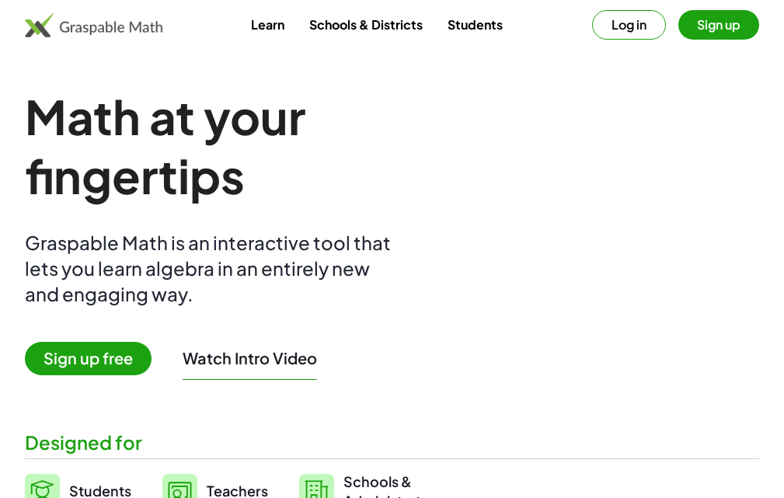
click at [623, 21] on button "Log in" at bounding box center [629, 25] width 74 height 30
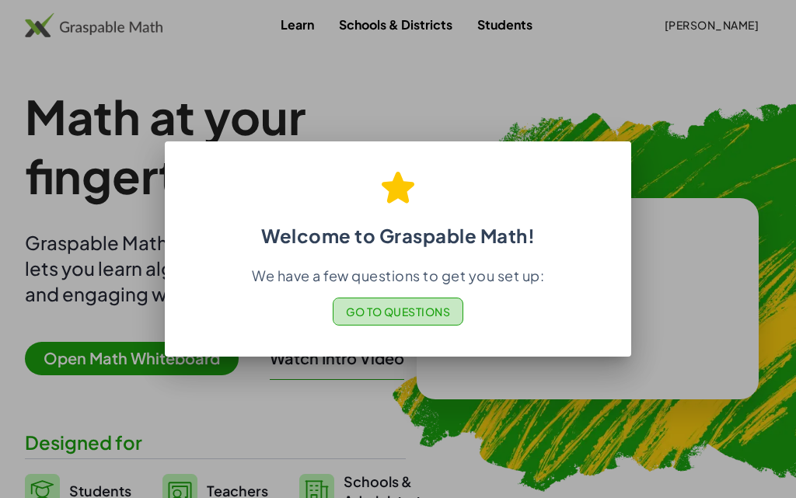
click at [414, 316] on span "Go to Questions" at bounding box center [398, 312] width 105 height 14
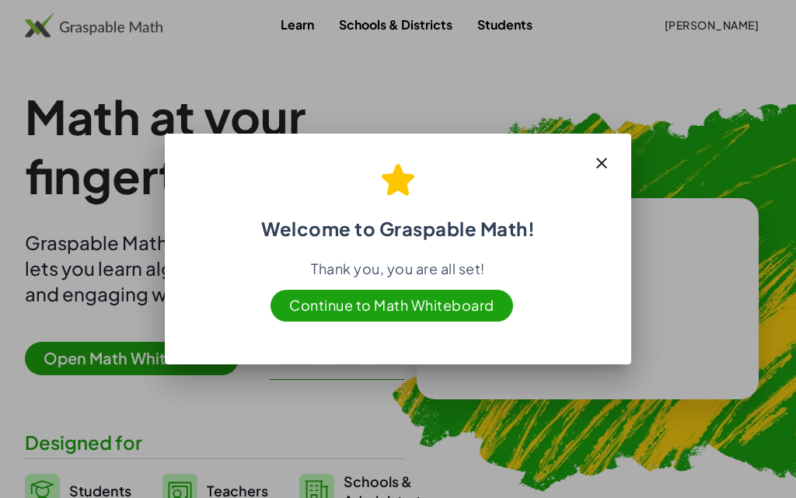
click at [602, 159] on icon "button" at bounding box center [601, 163] width 19 height 19
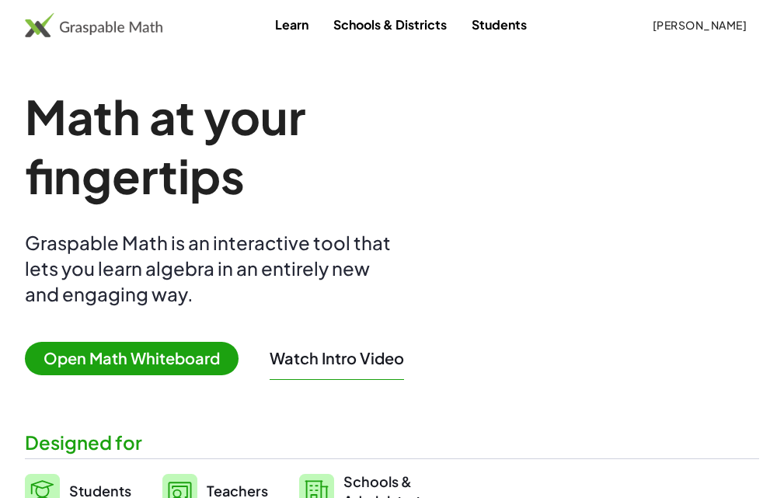
click at [122, 360] on span "Open Math Whiteboard" at bounding box center [132, 358] width 214 height 33
click at [111, 363] on span "Open Math Whiteboard" at bounding box center [132, 358] width 214 height 33
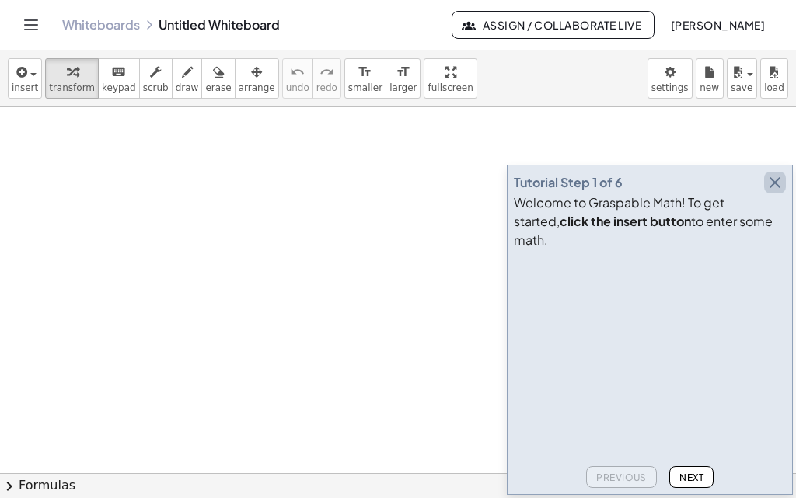
click at [774, 192] on icon "button" at bounding box center [774, 182] width 19 height 19
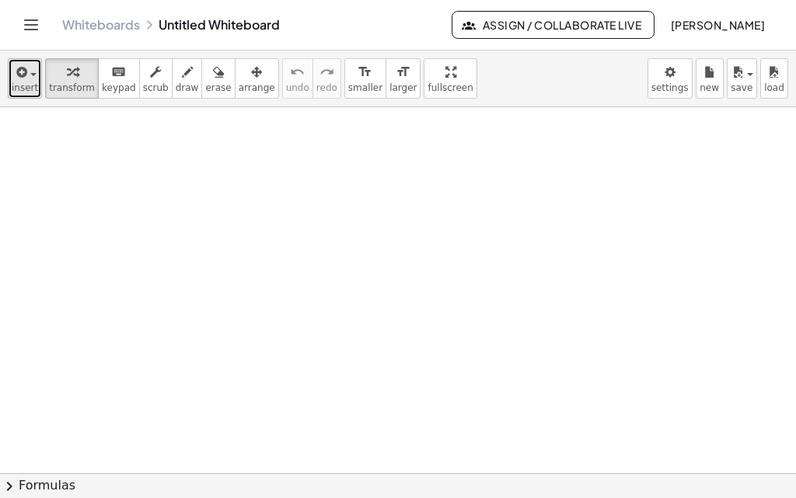
click at [25, 67] on icon "button" at bounding box center [20, 72] width 14 height 19
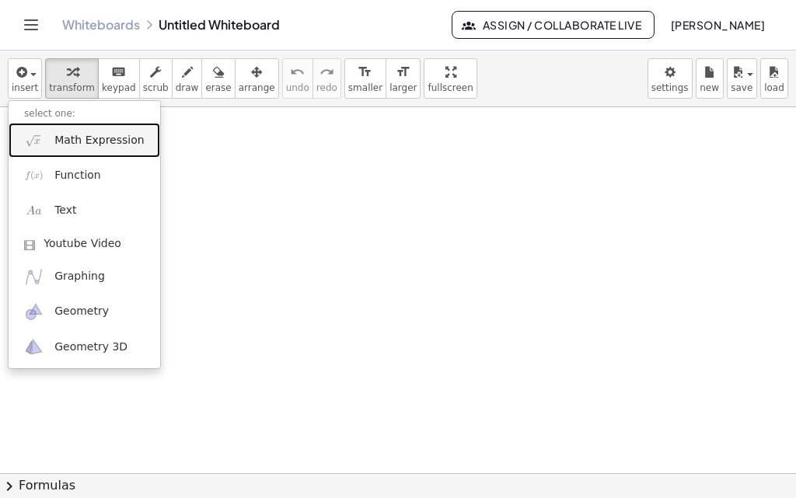
click at [110, 139] on span "Math Expression" at bounding box center [98, 141] width 89 height 16
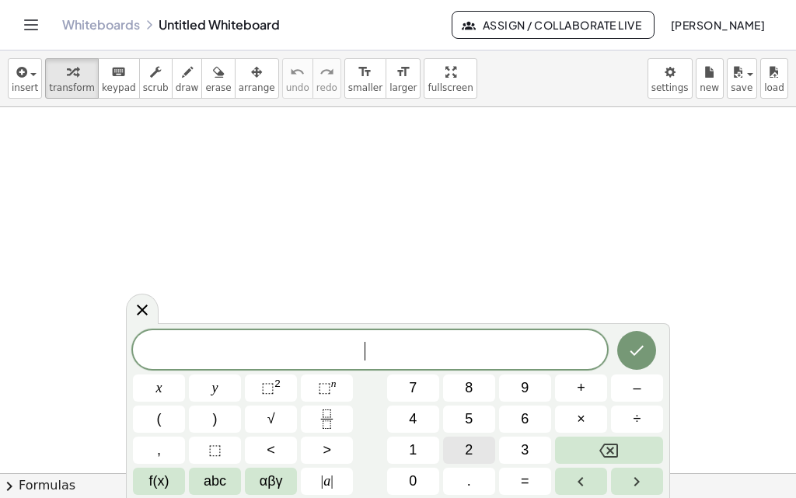
click at [466, 448] on span "2" at bounding box center [469, 450] width 8 height 21
click at [159, 391] on span "x" at bounding box center [159, 388] width 6 height 21
click at [283, 389] on button "⬚ 2" at bounding box center [271, 388] width 52 height 27
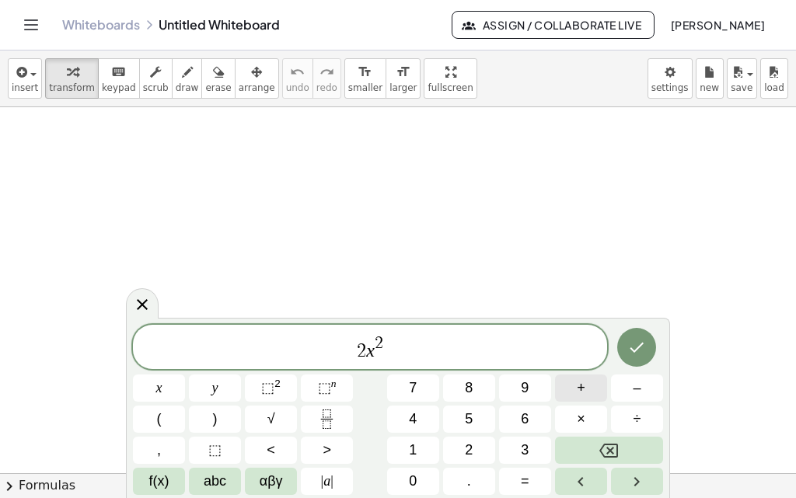
click at [579, 392] on span "+" at bounding box center [581, 388] width 9 height 21
click at [415, 455] on span "1" at bounding box center [413, 450] width 8 height 21
click at [527, 482] on span "=" at bounding box center [525, 481] width 9 height 21
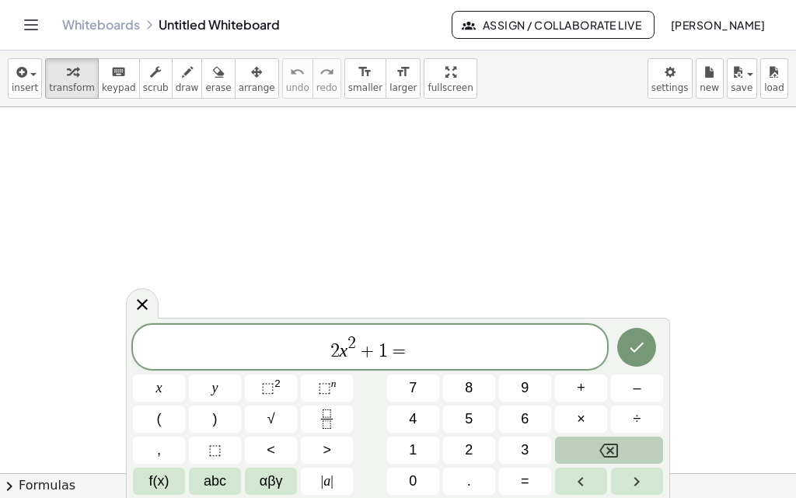
click at [601, 445] on icon "Backspace" at bounding box center [608, 450] width 19 height 19
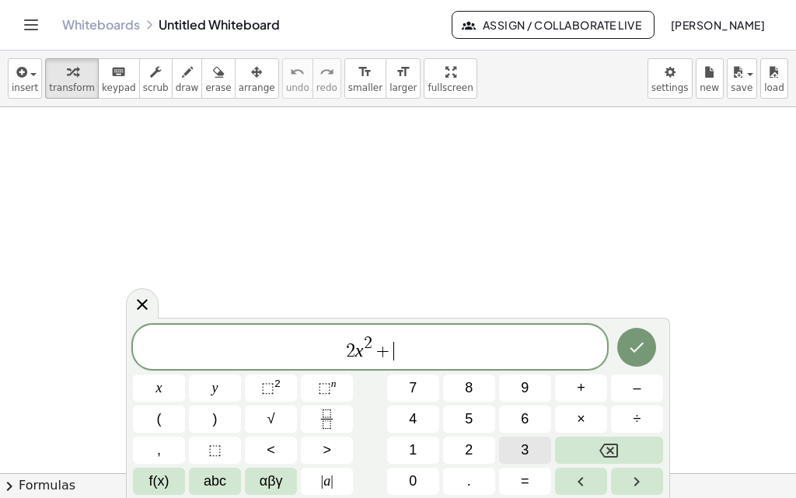
click at [517, 455] on button "3" at bounding box center [525, 450] width 52 height 27
click at [534, 488] on button "=" at bounding box center [525, 481] width 52 height 27
click at [523, 451] on span "3" at bounding box center [525, 450] width 8 height 21
click at [470, 417] on span "5" at bounding box center [469, 419] width 8 height 21
click at [629, 354] on icon "Done" at bounding box center [636, 347] width 19 height 19
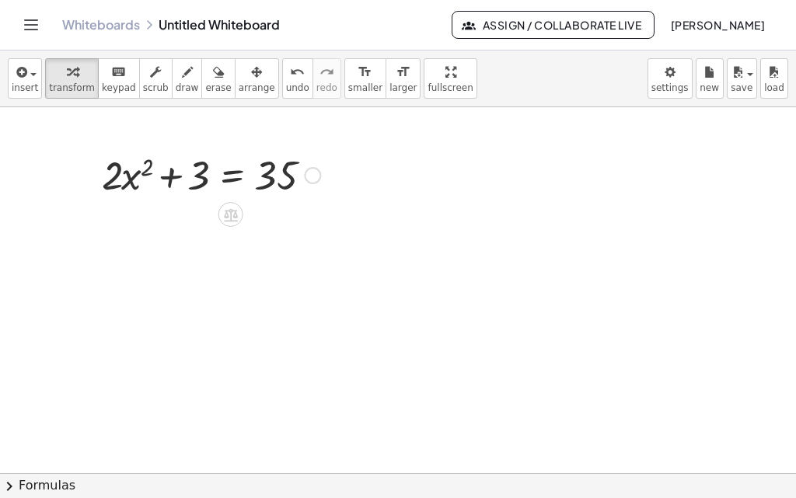
click at [311, 176] on div at bounding box center [312, 175] width 17 height 17
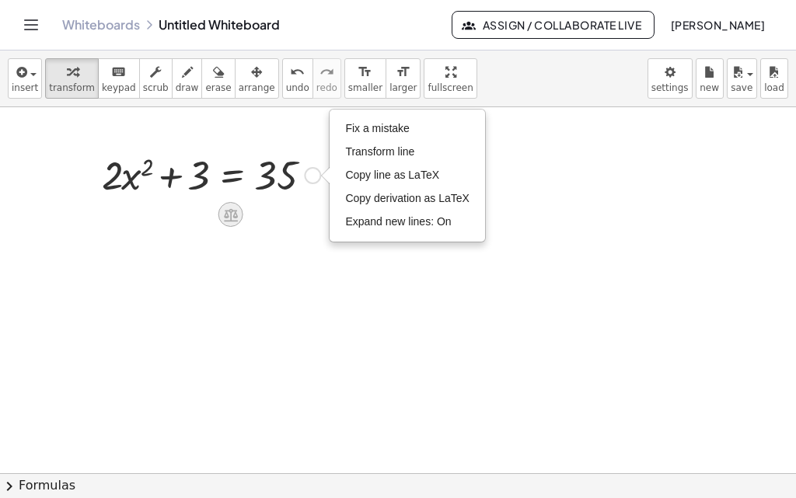
click at [227, 219] on icon at bounding box center [230, 215] width 16 height 16
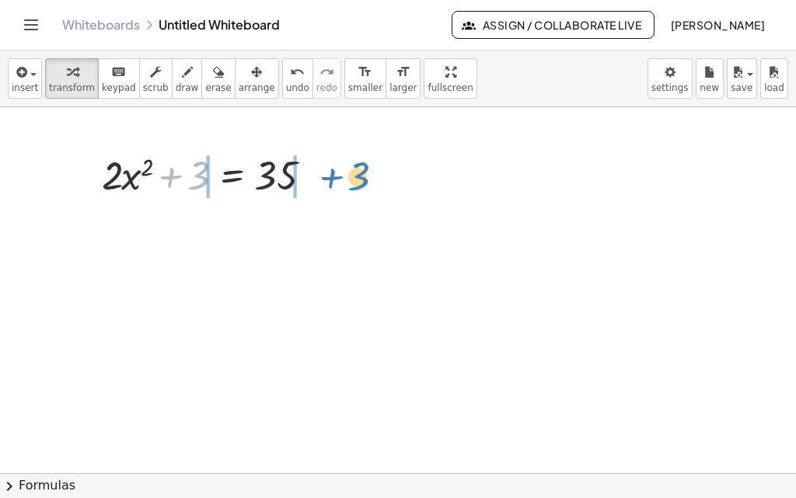
drag, startPoint x: 201, startPoint y: 179, endPoint x: 362, endPoint y: 179, distance: 160.8
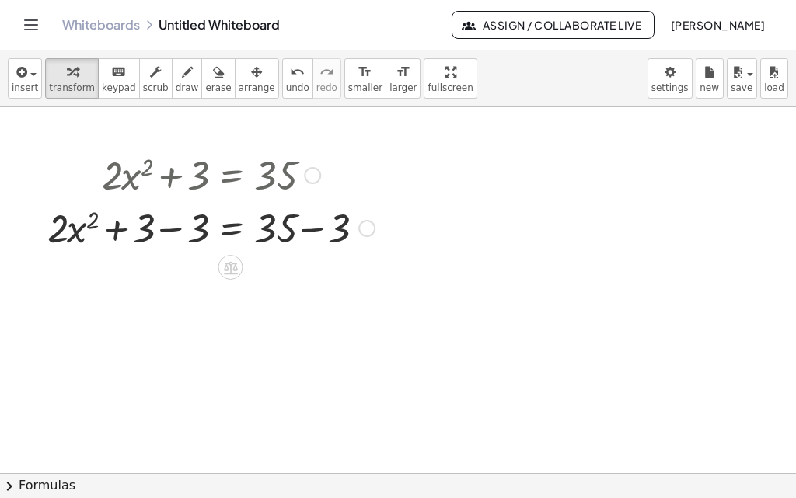
click at [304, 235] on div at bounding box center [211, 226] width 343 height 53
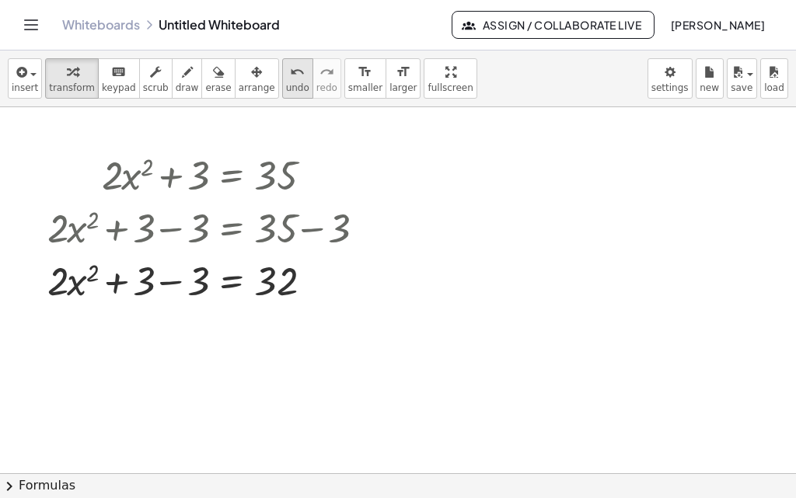
click at [286, 82] on span "undo" at bounding box center [297, 87] width 23 height 11
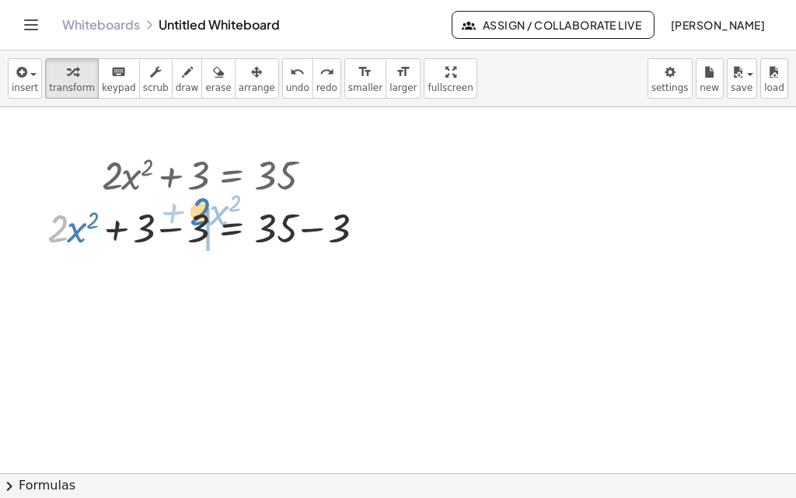
drag, startPoint x: 97, startPoint y: 239, endPoint x: 190, endPoint y: 221, distance: 94.2
click at [190, 221] on div at bounding box center [211, 226] width 343 height 53
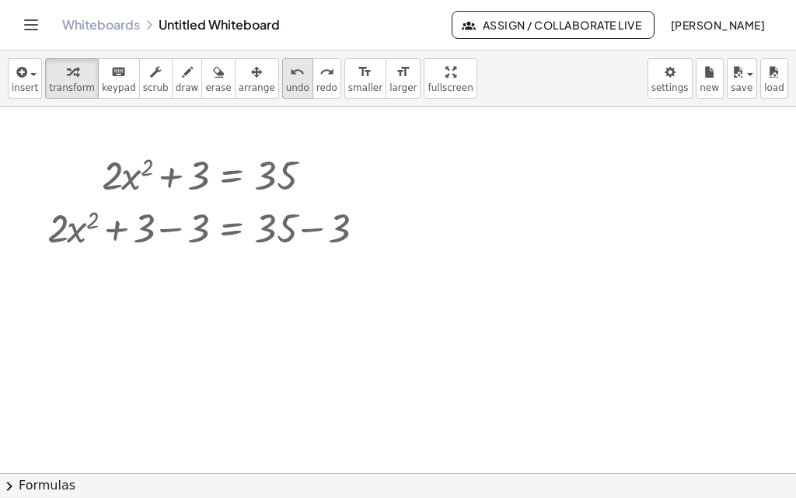
click at [286, 77] on div "undo" at bounding box center [297, 71] width 23 height 19
click at [368, 230] on div at bounding box center [366, 228] width 17 height 17
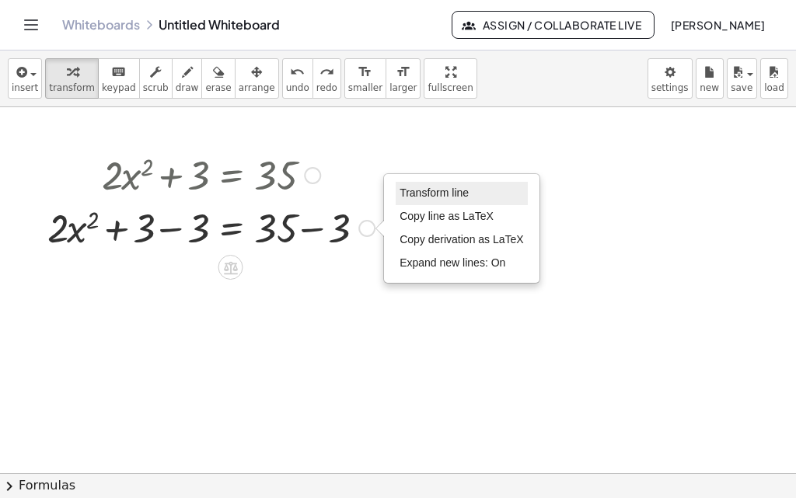
click at [413, 197] on span "Transform line" at bounding box center [433, 192] width 69 height 12
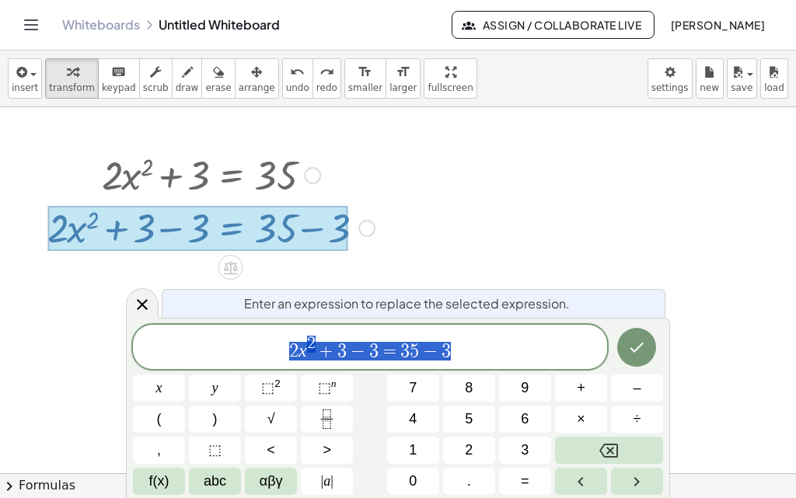
click at [419, 203] on div at bounding box center [398, 480] width 796 height 746
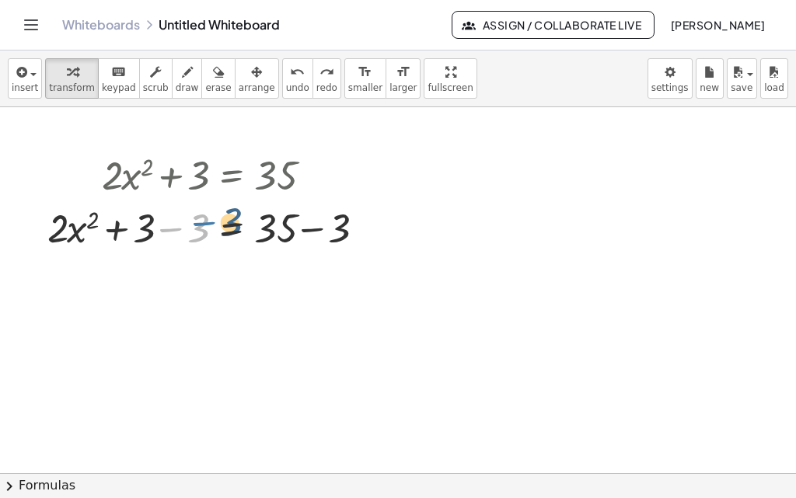
drag, startPoint x: 156, startPoint y: 230, endPoint x: 190, endPoint y: 224, distance: 34.0
click at [190, 224] on div at bounding box center [211, 226] width 343 height 53
drag, startPoint x: 121, startPoint y: 226, endPoint x: 179, endPoint y: 226, distance: 58.3
click at [179, 226] on div at bounding box center [211, 226] width 343 height 53
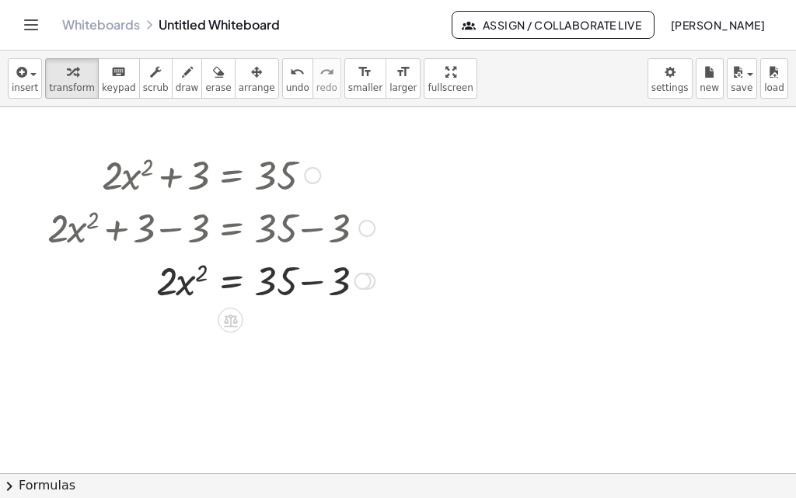
drag, startPoint x: 278, startPoint y: 231, endPoint x: 342, endPoint y: 227, distance: 63.8
click at [342, 227] on div at bounding box center [211, 226] width 343 height 53
drag, startPoint x: 276, startPoint y: 281, endPoint x: 337, endPoint y: 277, distance: 61.5
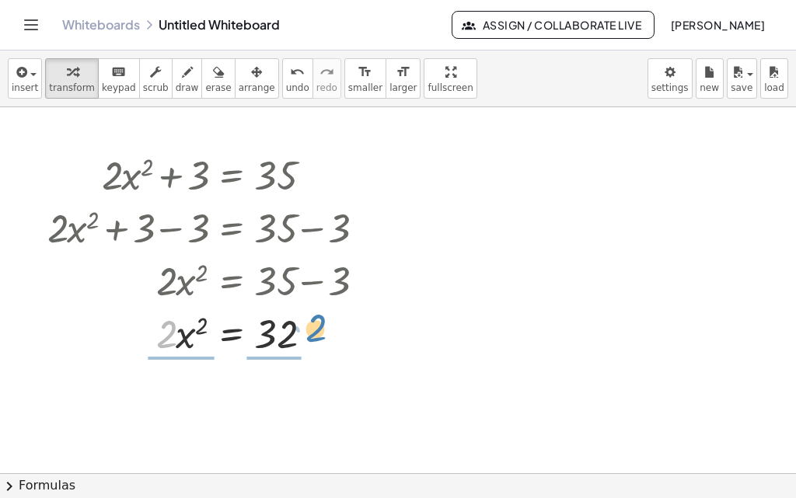
drag, startPoint x: 166, startPoint y: 343, endPoint x: 316, endPoint y: 338, distance: 150.1
click at [316, 338] on div at bounding box center [211, 332] width 343 height 53
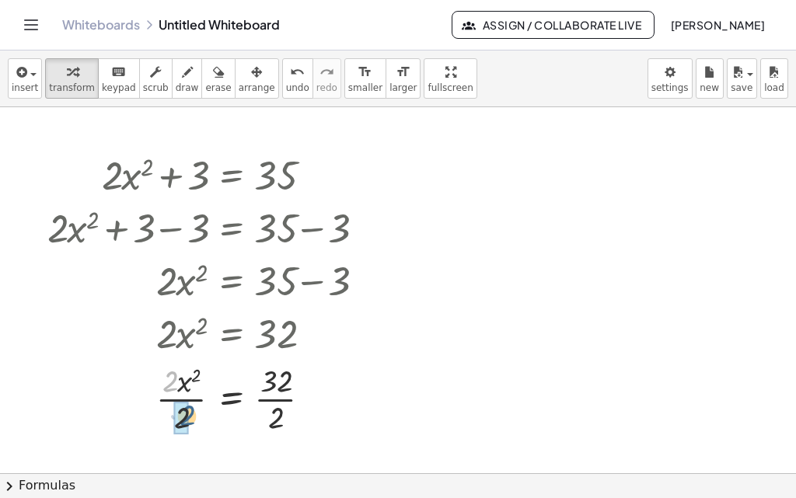
drag, startPoint x: 172, startPoint y: 386, endPoint x: 190, endPoint y: 421, distance: 38.9
click at [190, 421] on div at bounding box center [211, 398] width 343 height 78
drag, startPoint x: 282, startPoint y: 383, endPoint x: 374, endPoint y: 350, distance: 97.6
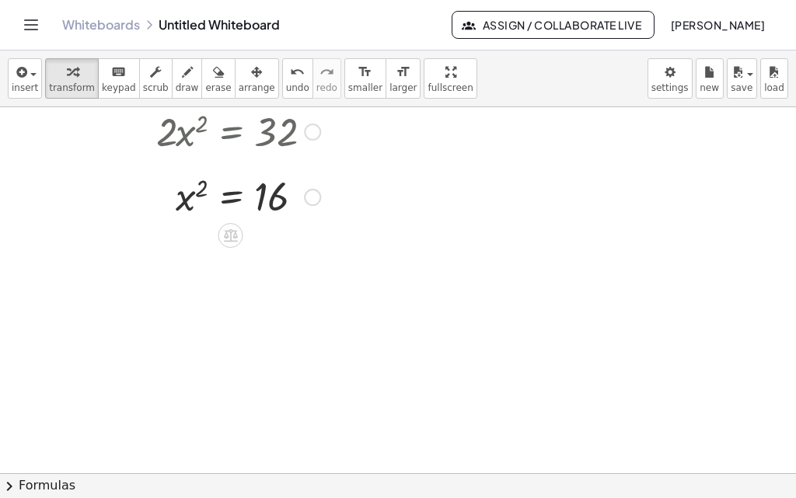
scroll to position [233, 0]
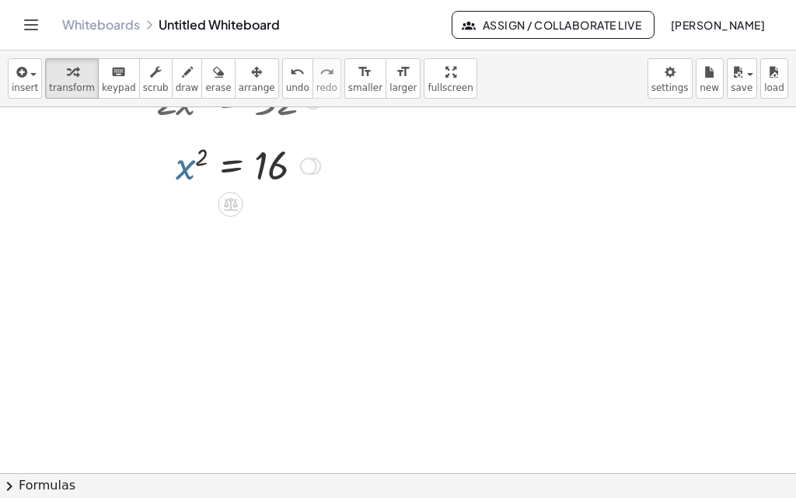
click at [186, 164] on div at bounding box center [211, 164] width 343 height 51
drag, startPoint x: 200, startPoint y: 155, endPoint x: 209, endPoint y: 185, distance: 31.7
click at [209, 185] on div at bounding box center [211, 164] width 343 height 51
click at [228, 201] on icon at bounding box center [231, 204] width 14 height 13
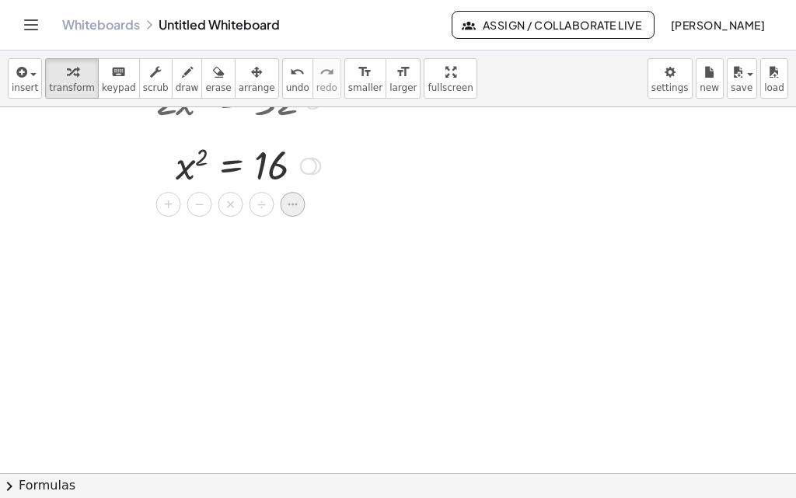
click at [294, 203] on icon at bounding box center [293, 204] width 14 height 14
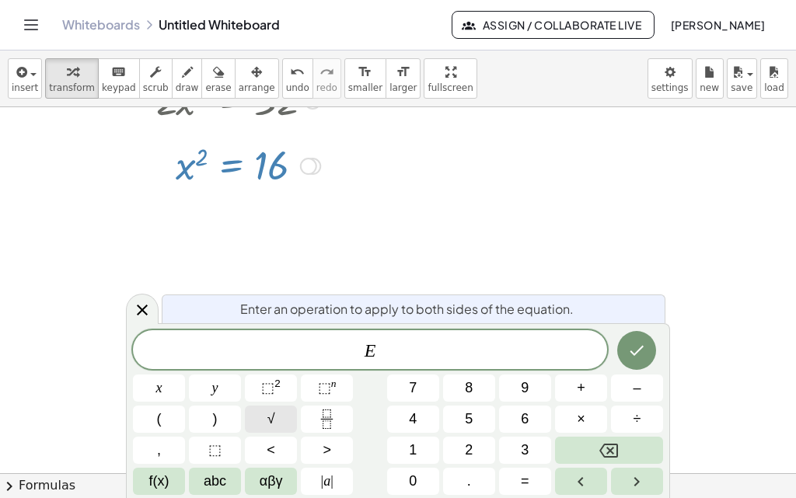
click at [270, 415] on span "√" at bounding box center [271, 419] width 8 height 21
click at [635, 348] on icon "Done" at bounding box center [636, 349] width 19 height 19
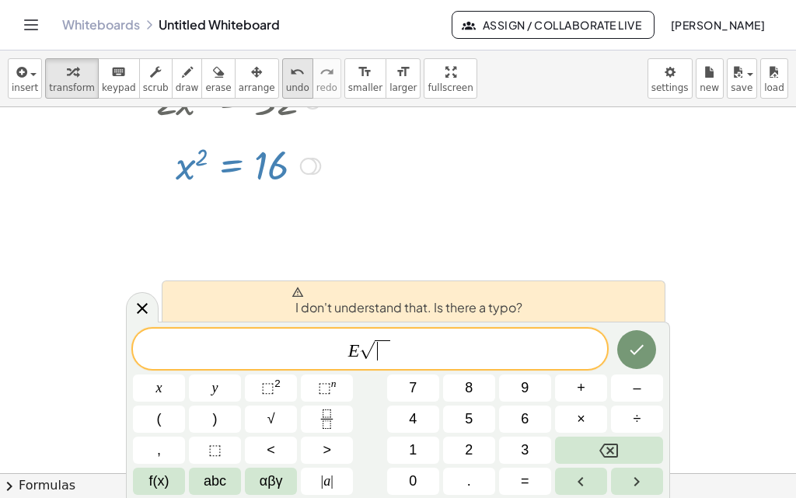
click at [286, 79] on div "undo" at bounding box center [297, 71] width 23 height 19
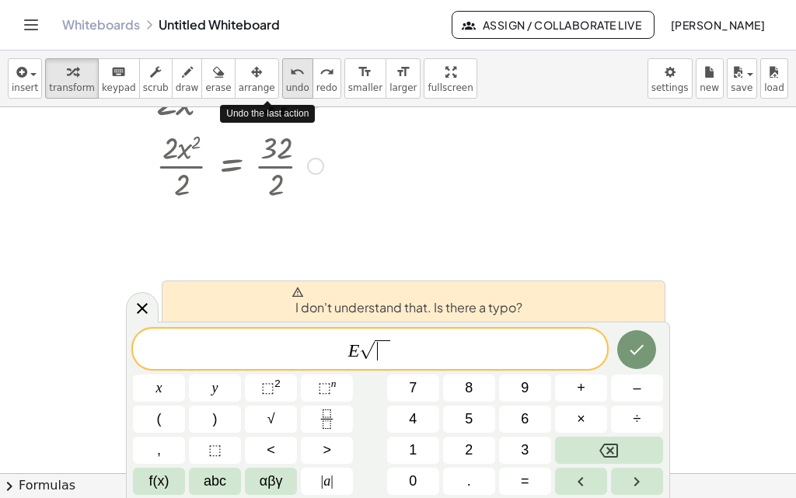
click at [286, 79] on div "undo" at bounding box center [297, 71] width 23 height 19
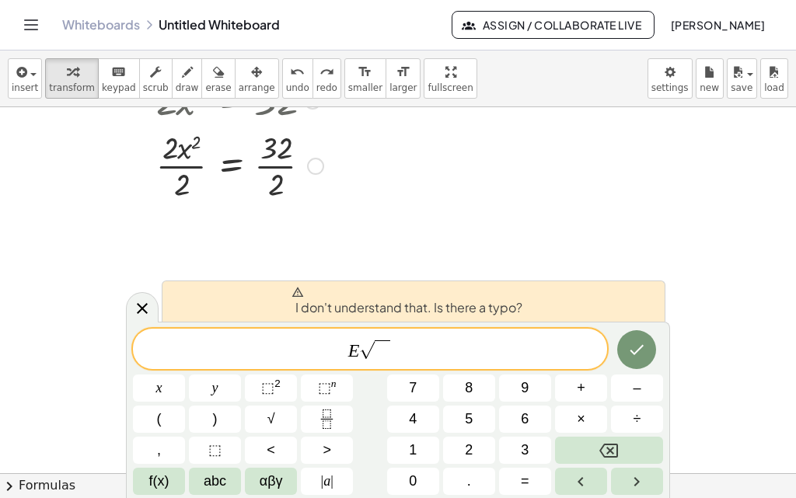
click at [407, 347] on span "E √ ​" at bounding box center [370, 350] width 474 height 24
click at [604, 451] on icon "Backspace" at bounding box center [608, 450] width 19 height 19
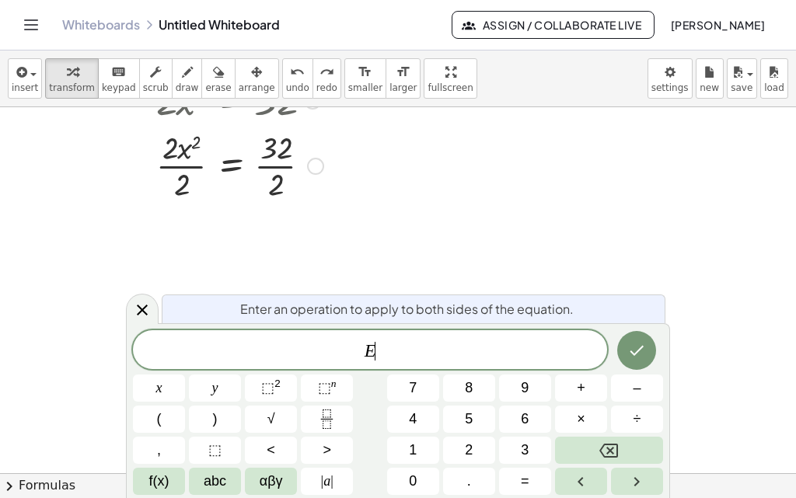
click at [357, 352] on span "E ​" at bounding box center [370, 351] width 474 height 22
click at [274, 419] on span "√" at bounding box center [271, 419] width 8 height 21
click at [632, 351] on icon "Done" at bounding box center [637, 350] width 14 height 10
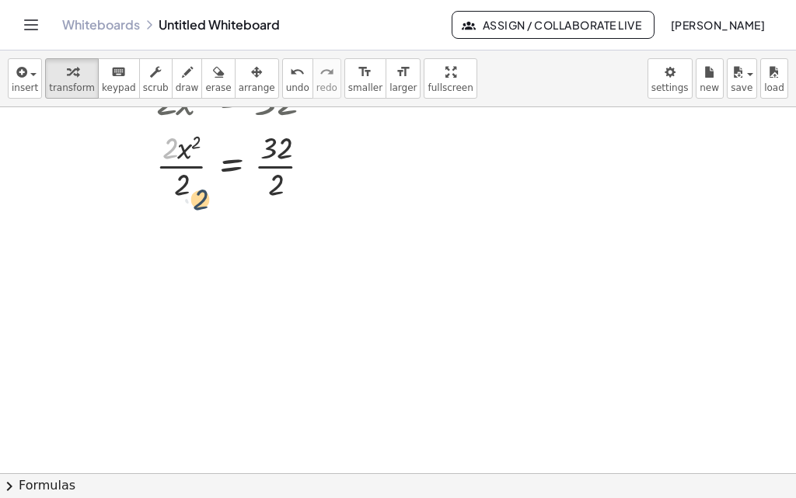
drag, startPoint x: 169, startPoint y: 146, endPoint x: 200, endPoint y: 198, distance: 60.6
click at [200, 198] on div at bounding box center [201, 165] width 362 height 78
drag, startPoint x: 170, startPoint y: 152, endPoint x: 177, endPoint y: 184, distance: 32.6
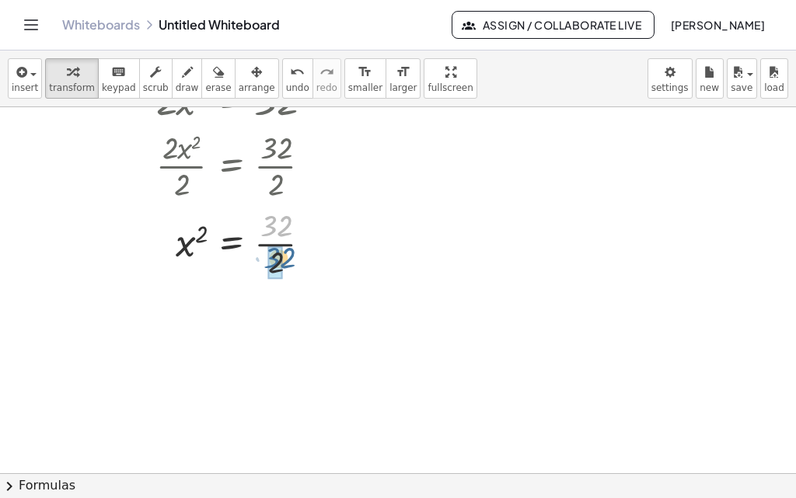
drag, startPoint x: 274, startPoint y: 228, endPoint x: 277, endPoint y: 260, distance: 32.0
click at [231, 287] on icon at bounding box center [231, 282] width 14 height 13
click at [287, 279] on icon at bounding box center [293, 282] width 14 height 14
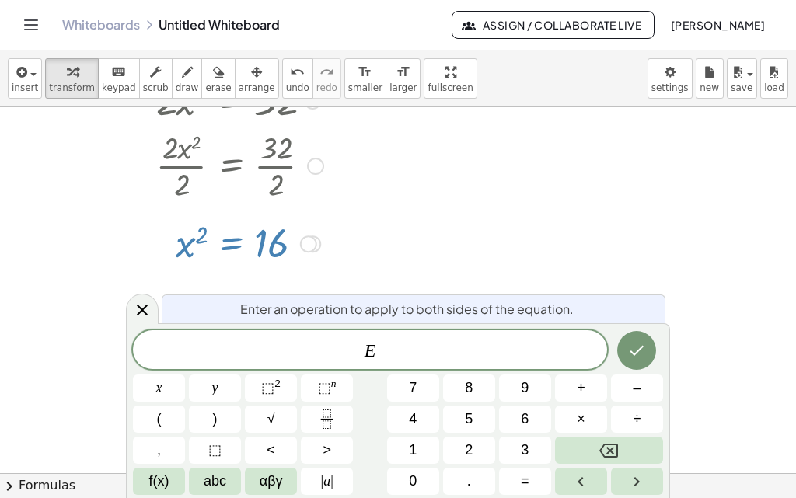
click at [364, 350] on span "E ​" at bounding box center [370, 351] width 474 height 22
click at [271, 422] on span "√" at bounding box center [271, 419] width 8 height 21
click at [630, 355] on icon "Done" at bounding box center [636, 349] width 19 height 19
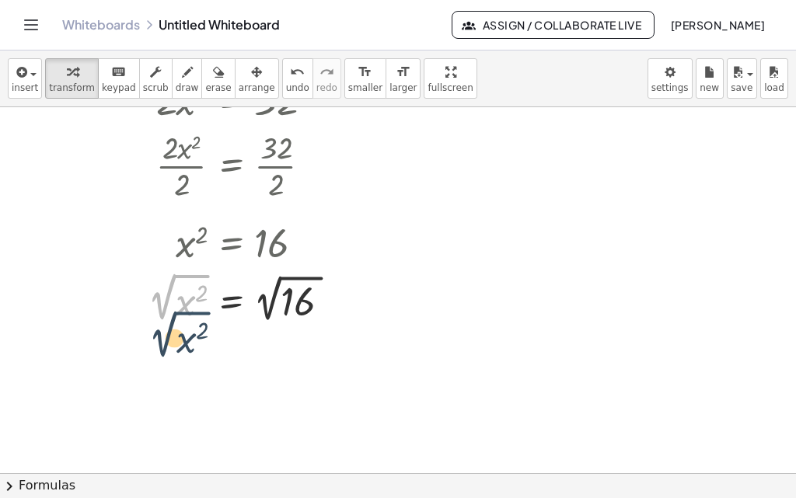
drag, startPoint x: 181, startPoint y: 276, endPoint x: 182, endPoint y: 314, distance: 38.1
click at [182, 314] on div at bounding box center [211, 297] width 343 height 58
drag, startPoint x: 186, startPoint y: 278, endPoint x: 190, endPoint y: 362, distance: 84.0
click at [190, 362] on div "+ · 2 · x 2 + 3 = 35 + · 2 · x 2 + 3 − 3 = + 35 − 3 + · 2 · x 2 + 0 = + 35 − 3 …" at bounding box center [398, 247] width 796 height 746
click at [175, 301] on div at bounding box center [211, 297] width 343 height 58
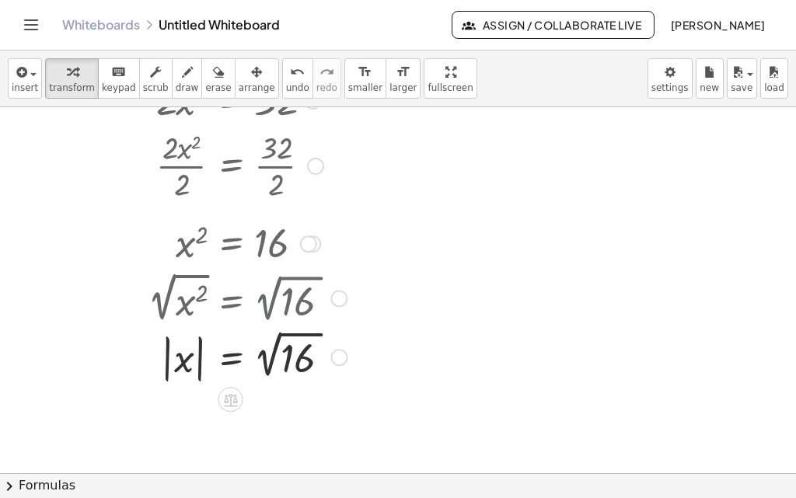
click at [291, 356] on div at bounding box center [211, 355] width 343 height 59
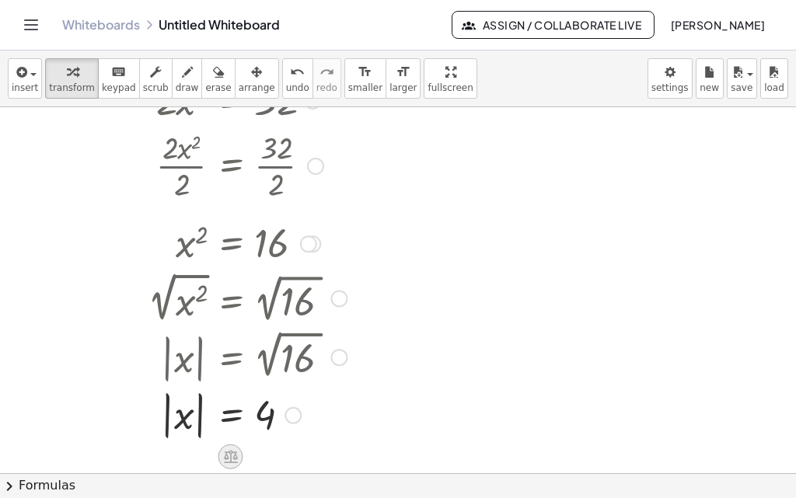
click at [231, 456] on icon at bounding box center [231, 456] width 14 height 13
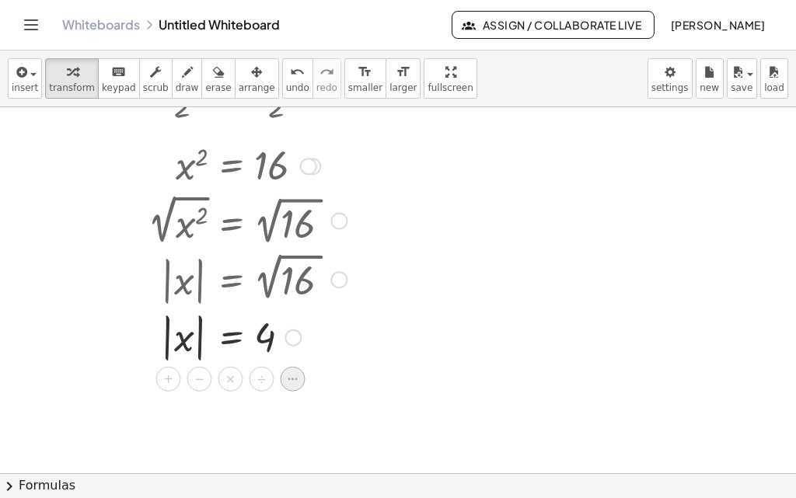
click at [294, 381] on icon at bounding box center [293, 378] width 14 height 14
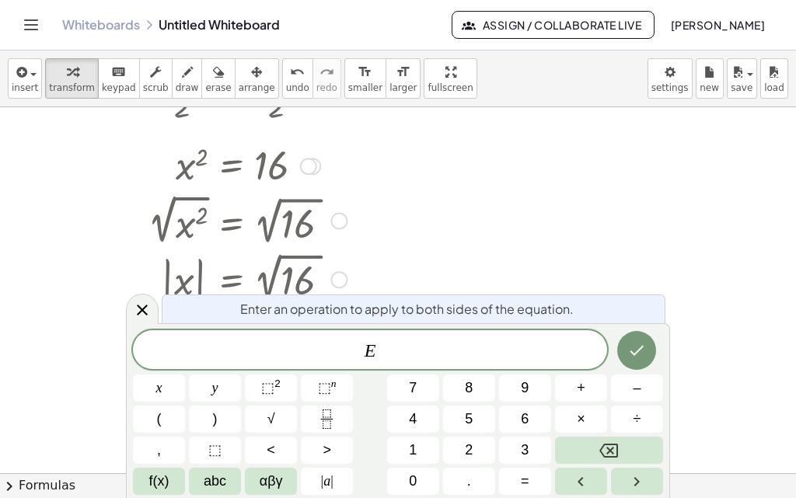
click at [433, 207] on div at bounding box center [398, 169] width 796 height 746
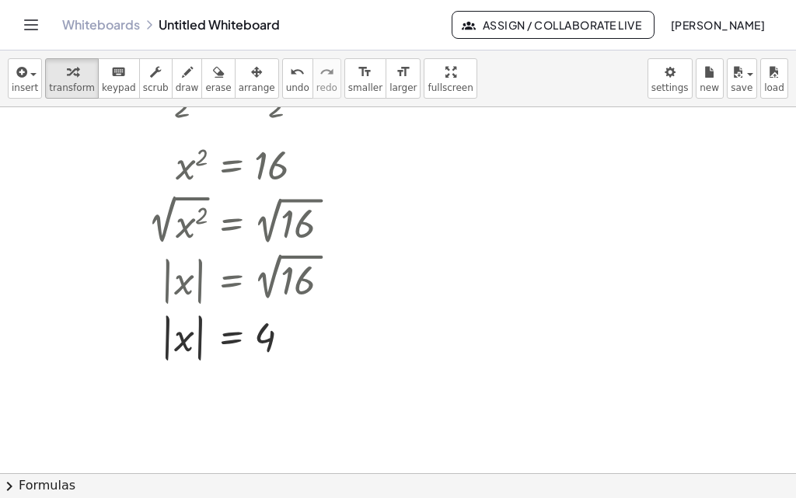
click at [186, 406] on div at bounding box center [398, 169] width 796 height 746
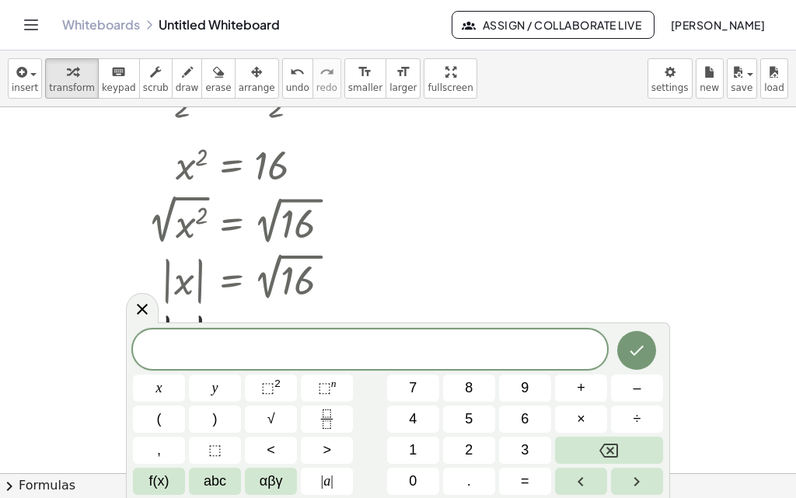
click at [187, 405] on div "**********" at bounding box center [398, 412] width 530 height 166
click at [462, 225] on div at bounding box center [398, 169] width 796 height 746
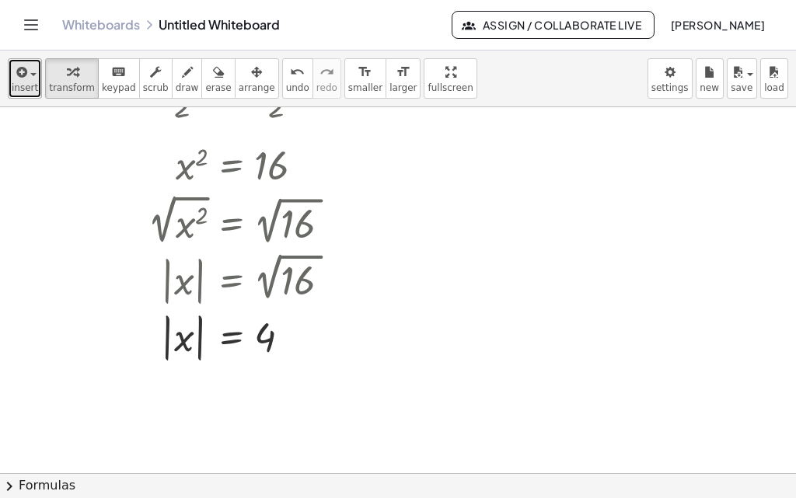
click at [25, 79] on icon "button" at bounding box center [20, 72] width 14 height 19
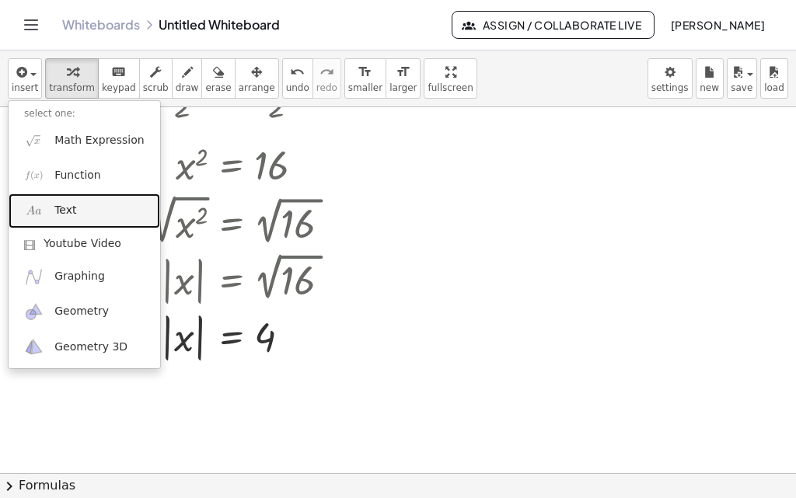
click at [76, 215] on link "Text" at bounding box center [85, 210] width 152 height 35
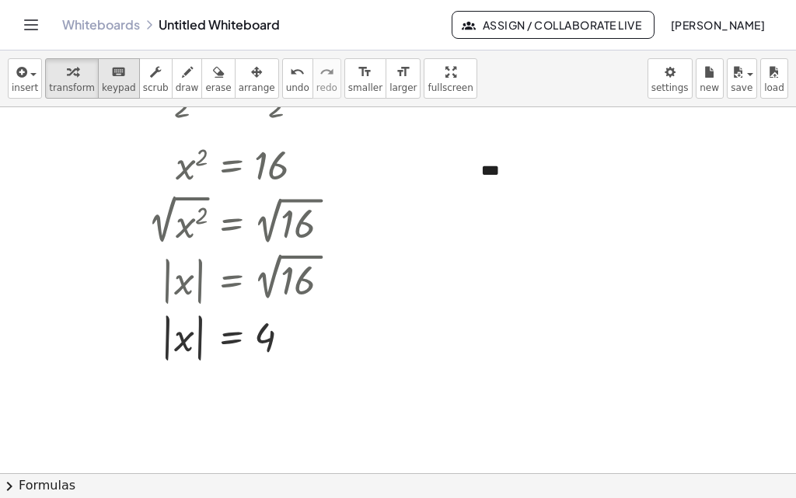
click at [102, 82] on span "keypad" at bounding box center [119, 87] width 34 height 11
click at [529, 183] on div "***" at bounding box center [581, 171] width 233 height 54
click at [573, 352] on div at bounding box center [398, 169] width 796 height 746
click at [526, 183] on div "***" at bounding box center [581, 171] width 233 height 54
click at [684, 141] on span "+" at bounding box center [679, 140] width 9 height 12
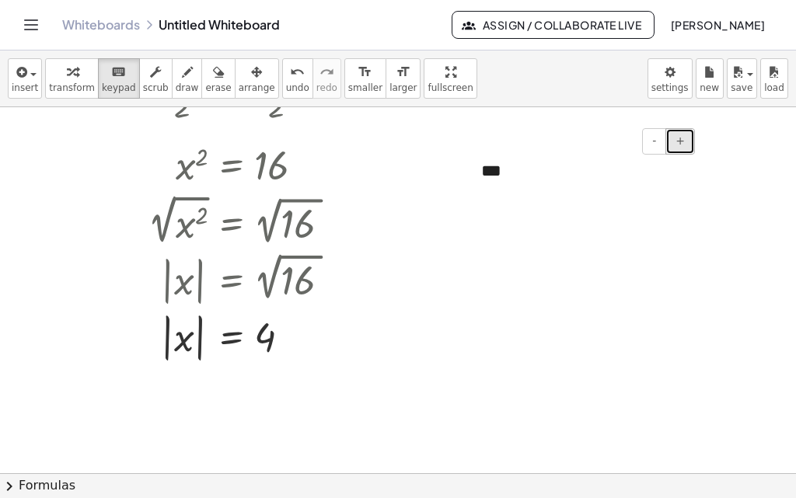
click at [684, 141] on span "+" at bounding box center [679, 140] width 9 height 12
click at [660, 143] on button "-" at bounding box center [654, 141] width 24 height 26
click at [673, 147] on button "+" at bounding box center [680, 141] width 30 height 26
click at [15, 81] on icon "button" at bounding box center [20, 72] width 14 height 19
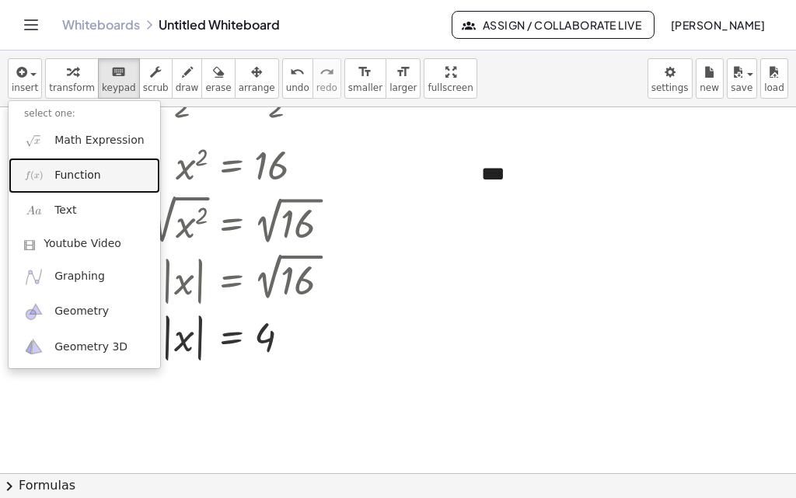
click at [84, 182] on span "Function" at bounding box center [77, 176] width 47 height 16
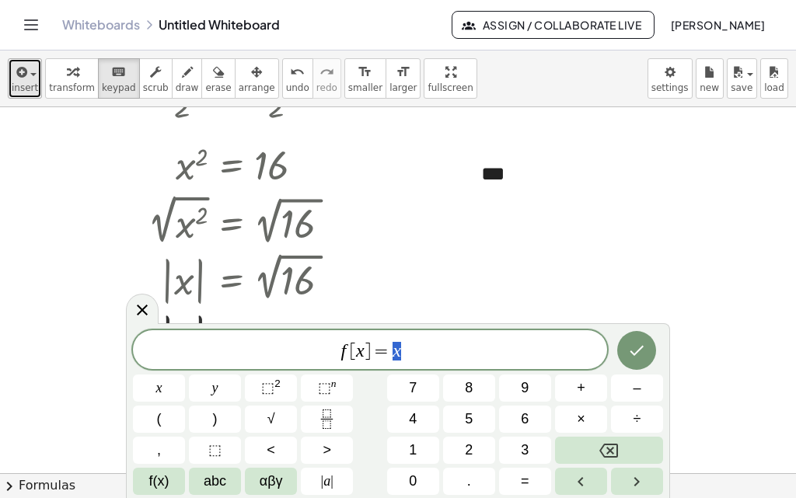
click at [24, 75] on icon "button" at bounding box center [20, 72] width 14 height 19
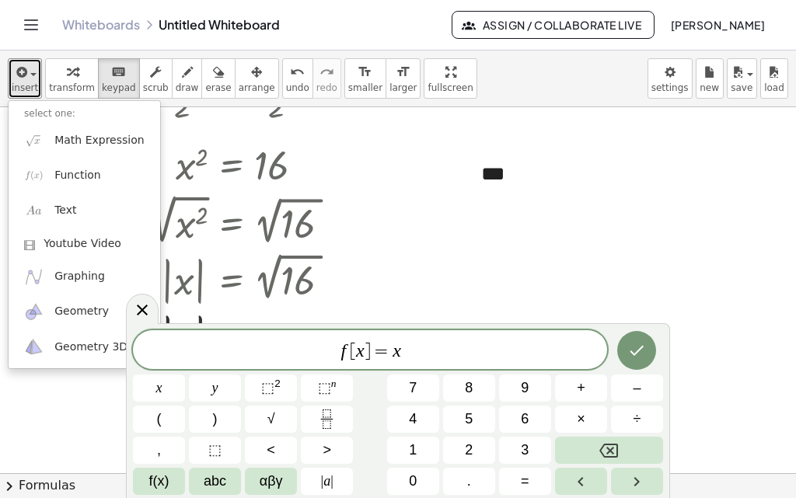
click at [458, 223] on div at bounding box center [398, 169] width 796 height 746
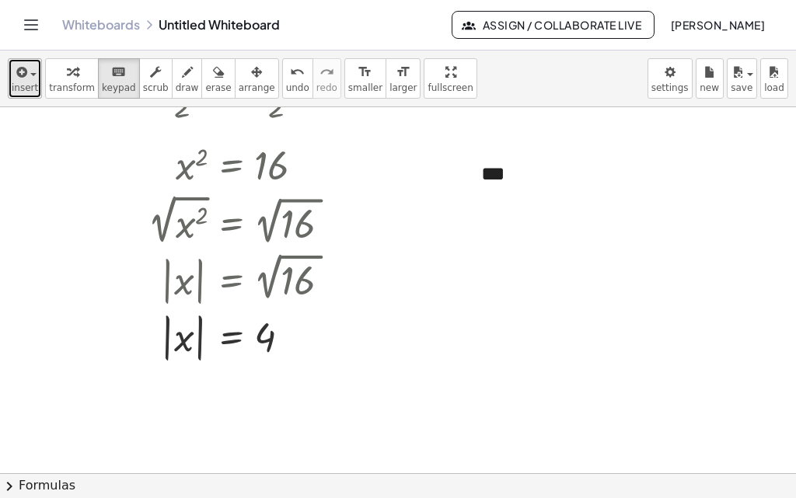
click at [16, 83] on span "insert" at bounding box center [25, 87] width 26 height 11
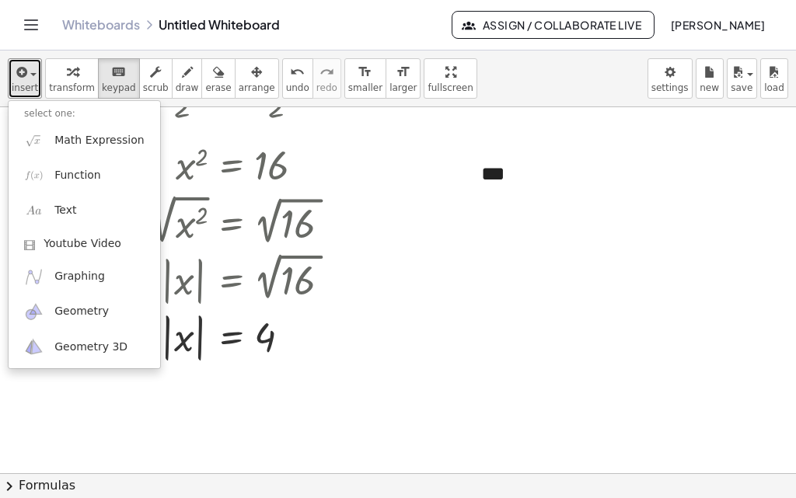
click at [402, 233] on div at bounding box center [398, 169] width 796 height 746
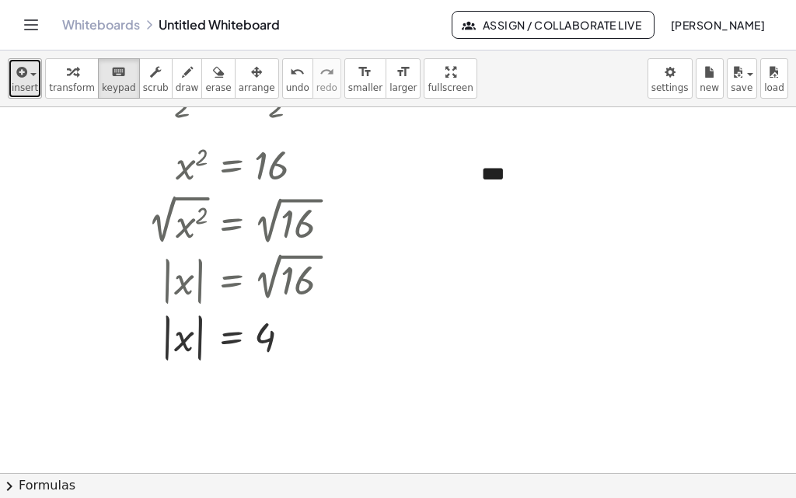
click at [16, 79] on icon "button" at bounding box center [20, 72] width 14 height 19
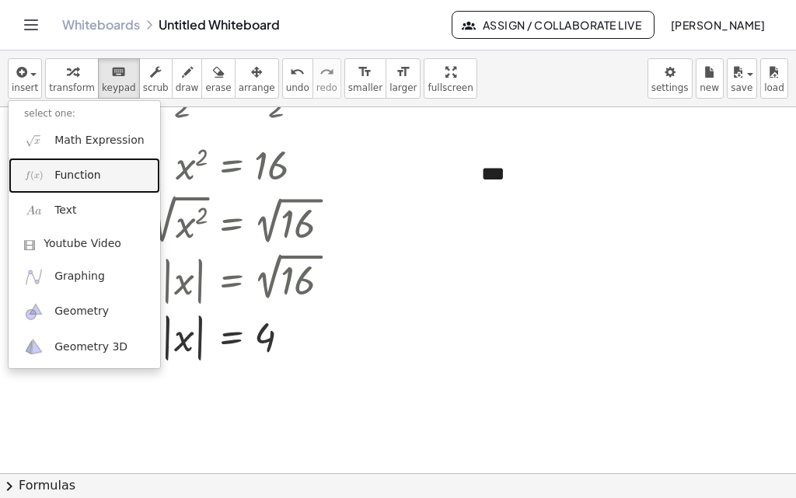
click at [89, 179] on span "Function" at bounding box center [77, 176] width 47 height 16
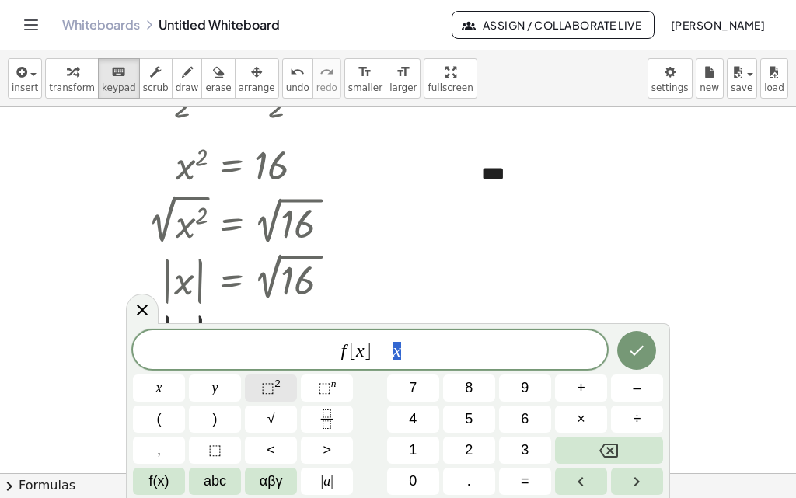
click at [271, 392] on span "⬚" at bounding box center [267, 388] width 13 height 16
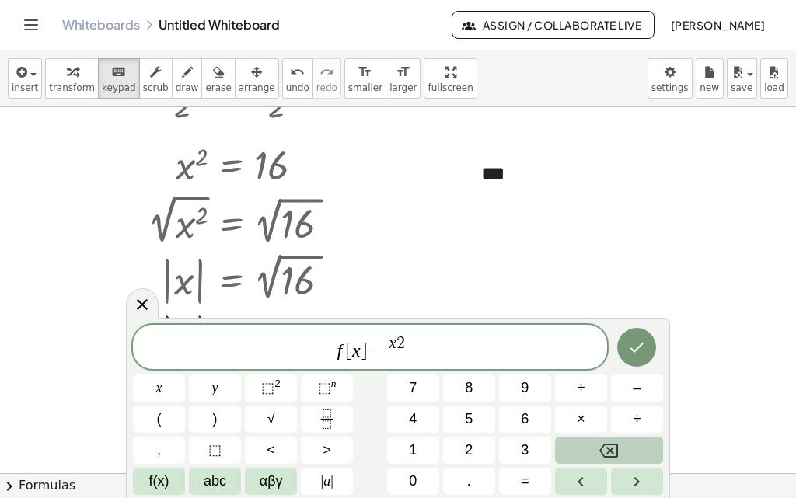
click at [585, 445] on button "Backspace" at bounding box center [609, 450] width 108 height 27
click at [162, 395] on span "x" at bounding box center [159, 388] width 6 height 21
click at [279, 386] on sup "2" at bounding box center [277, 384] width 6 height 12
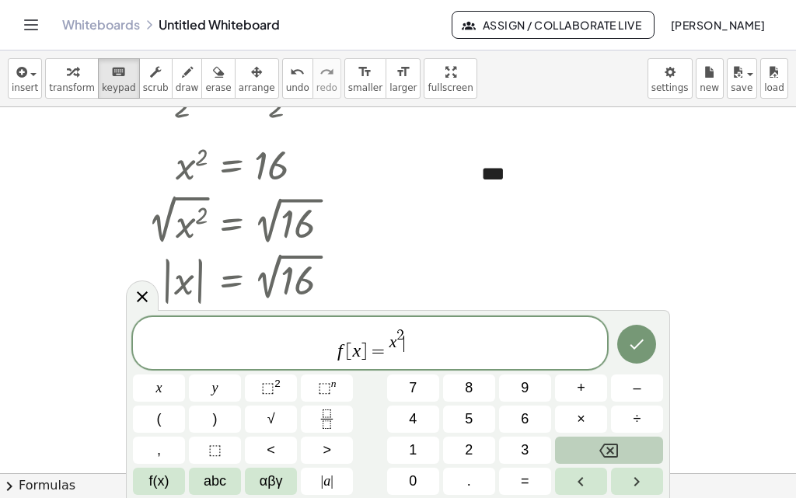
click at [597, 438] on button "Backspace" at bounding box center [609, 450] width 108 height 27
click at [596, 438] on button "Backspace" at bounding box center [609, 450] width 108 height 27
click at [595, 445] on button "Backspace" at bounding box center [609, 450] width 108 height 27
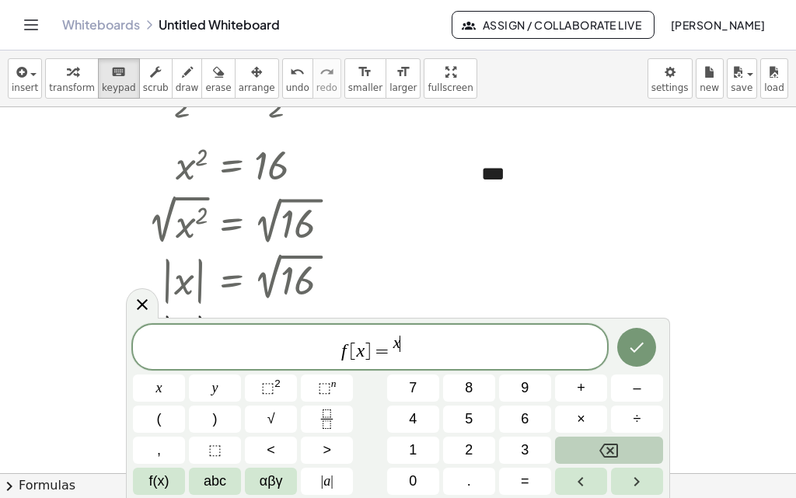
click at [595, 445] on button "Backspace" at bounding box center [609, 450] width 108 height 27
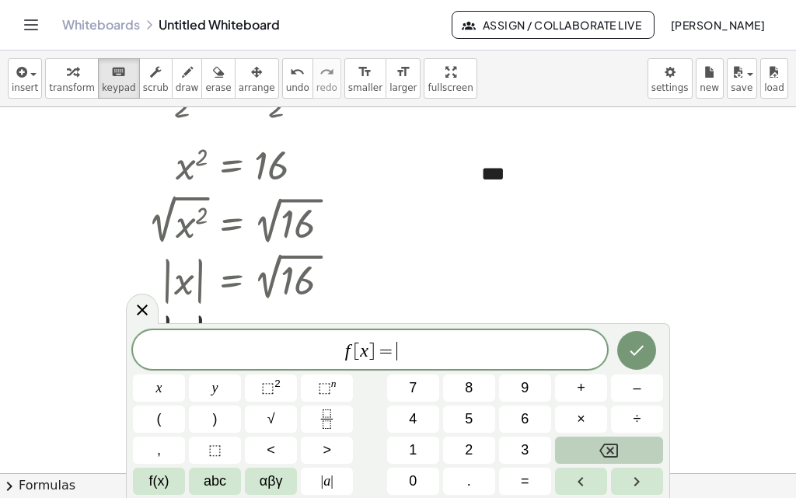
click at [595, 445] on button "Backspace" at bounding box center [609, 450] width 108 height 27
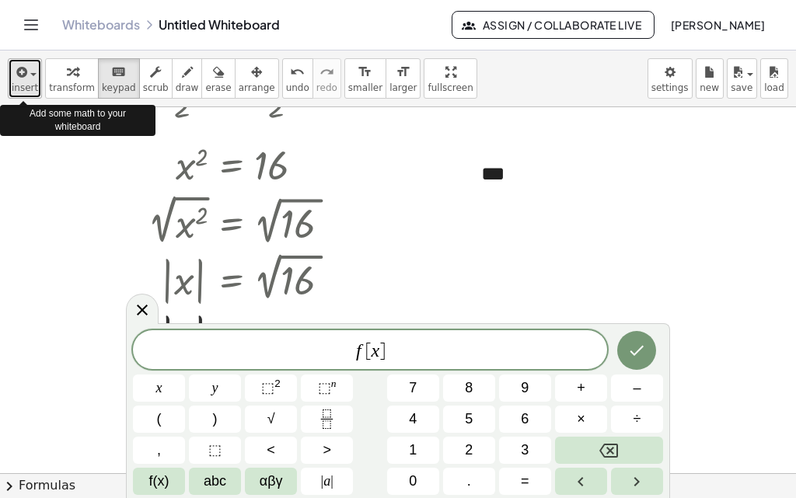
click at [21, 85] on span "insert" at bounding box center [25, 87] width 26 height 11
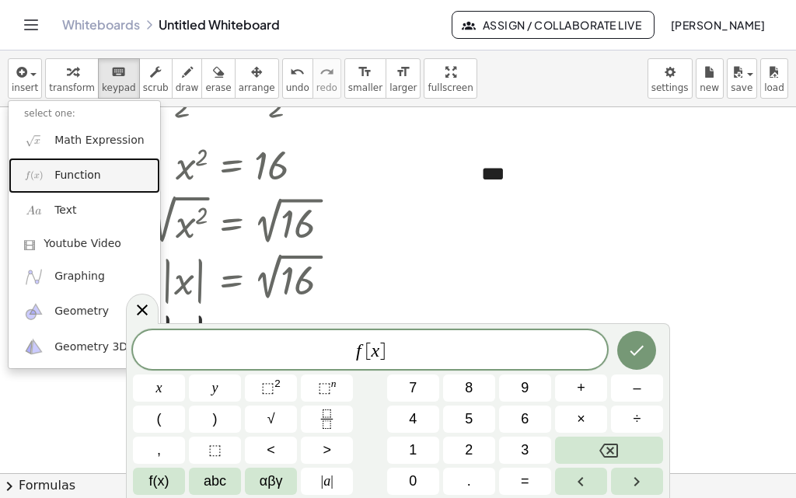
click at [66, 174] on span "Function" at bounding box center [77, 176] width 47 height 16
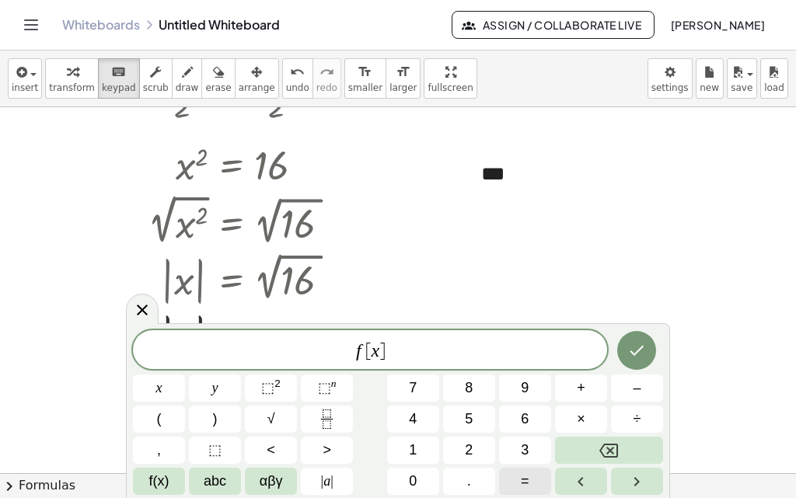
click at [532, 477] on button "=" at bounding box center [525, 481] width 52 height 27
click at [155, 394] on button "x" at bounding box center [159, 388] width 52 height 27
click at [266, 389] on span "⬚" at bounding box center [267, 388] width 13 height 16
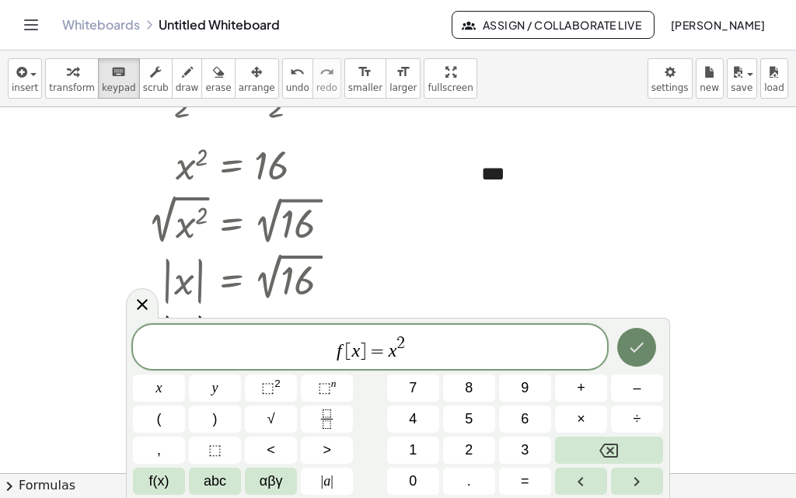
click at [630, 345] on icon "Done" at bounding box center [636, 347] width 19 height 19
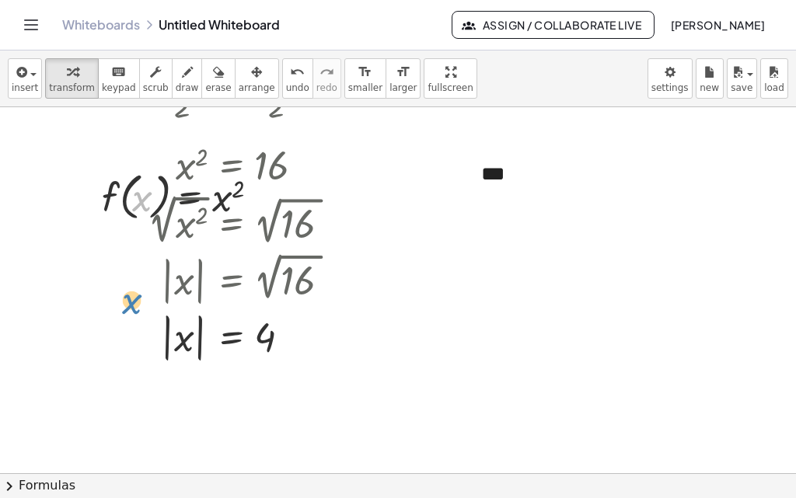
drag, startPoint x: 136, startPoint y: 212, endPoint x: 118, endPoint y: 303, distance: 92.7
click at [125, 315] on div "+ · 2 · x 2 + 3 = 35 + · 2 · x 2 + 3 − 3 = + 35 − 3 + · 2 · x 2 + 0 = + 35 − 3 …" at bounding box center [398, 169] width 796 height 746
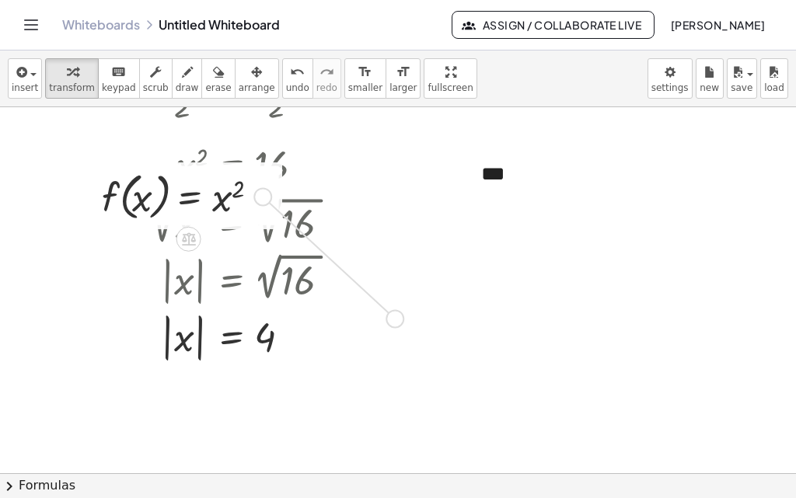
drag, startPoint x: 268, startPoint y: 201, endPoint x: 420, endPoint y: 330, distance: 199.0
click at [420, 330] on div "+ · 2 · x 2 + 3 = 35 + · 2 · x 2 + 3 − 3 = + 35 − 3 + · 2 · x 2 + 0 = + 35 − 3 …" at bounding box center [398, 169] width 796 height 746
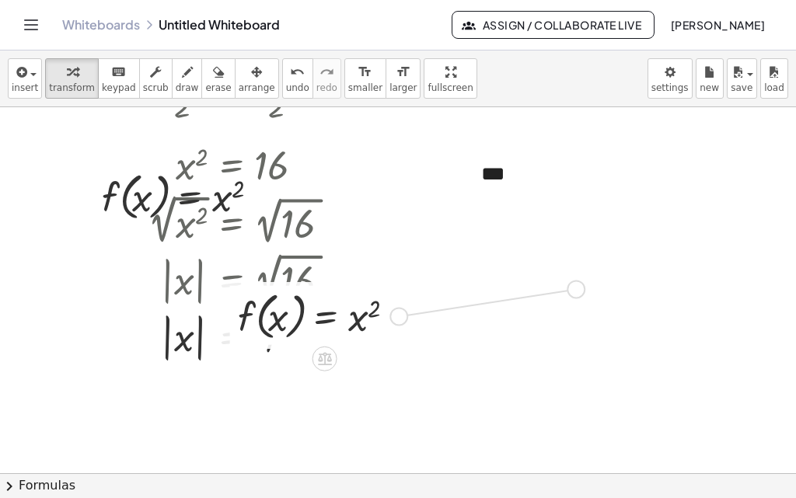
drag, startPoint x: 397, startPoint y: 320, endPoint x: 591, endPoint y: 292, distance: 195.5
click at [591, 292] on div "+ · 2 · x 2 + 3 = 35 + · 2 · x 2 + 3 − 3 = + 35 − 3 + · 2 · x 2 + 0 = + 35 − 3 …" at bounding box center [398, 169] width 796 height 746
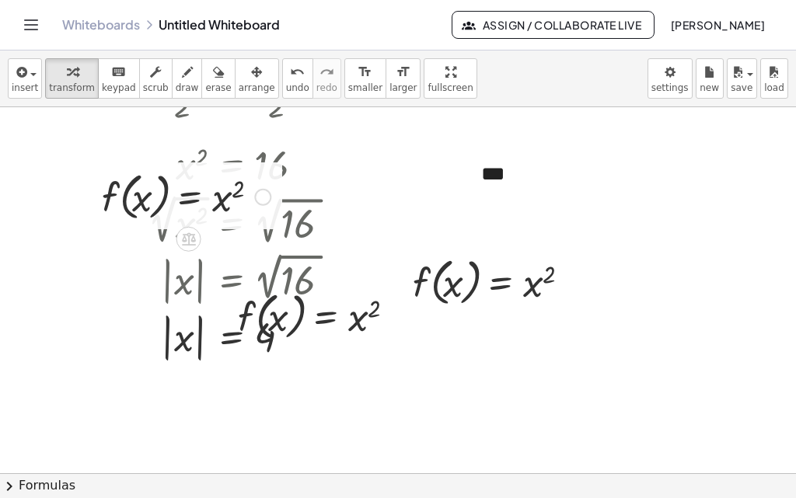
click at [124, 200] on div at bounding box center [186, 195] width 184 height 59
drag, startPoint x: 263, startPoint y: 193, endPoint x: 72, endPoint y: 146, distance: 196.2
click at [72, 146] on div at bounding box center [211, 164] width 290 height 51
click at [264, 203] on div at bounding box center [262, 197] width 17 height 17
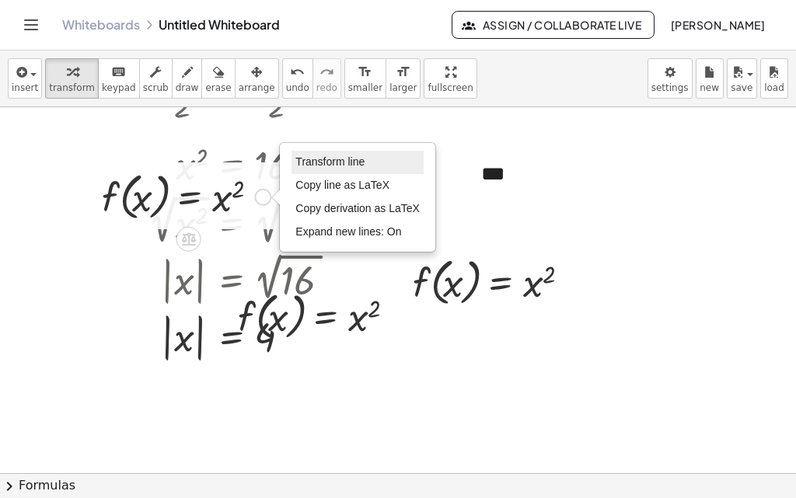
click at [331, 156] on span "Transform line" at bounding box center [329, 161] width 69 height 12
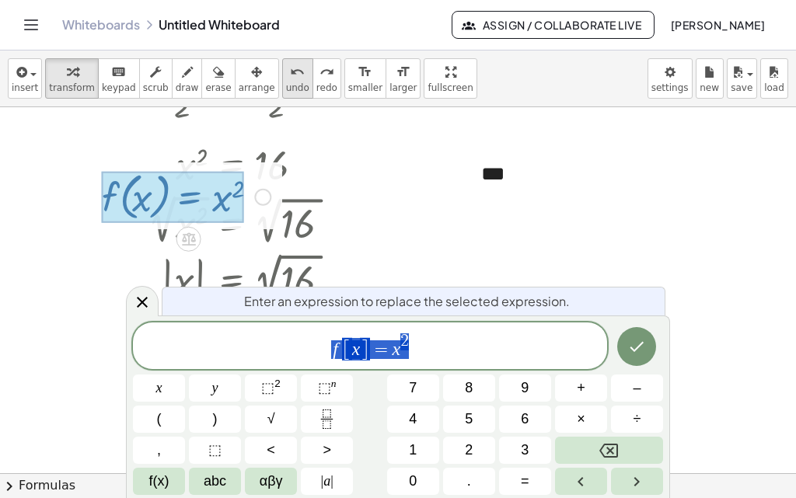
click at [282, 79] on button "undo undo" at bounding box center [297, 78] width 31 height 40
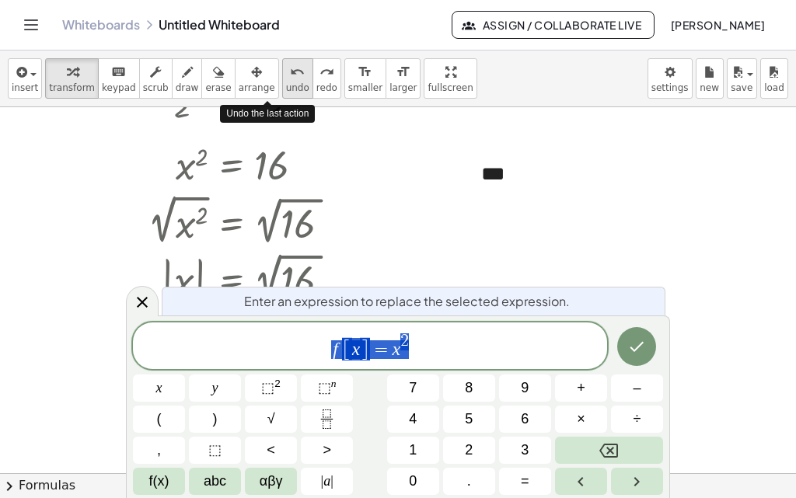
click at [282, 79] on button "undo undo" at bounding box center [297, 78] width 31 height 40
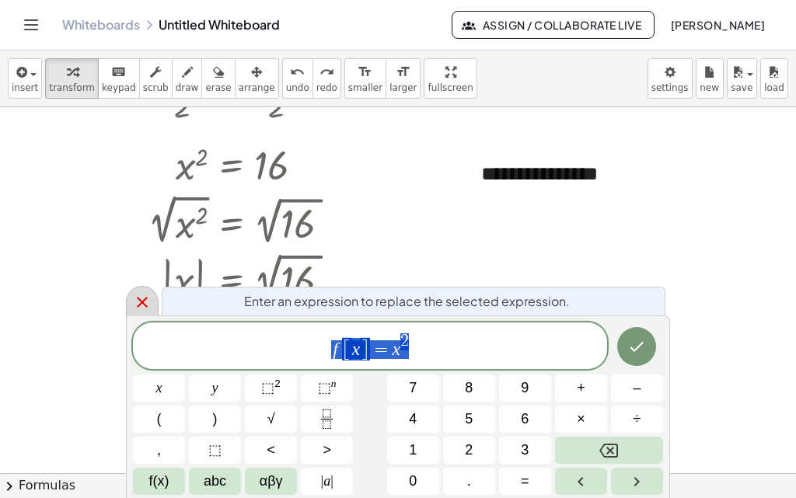
click at [137, 305] on icon at bounding box center [142, 302] width 19 height 19
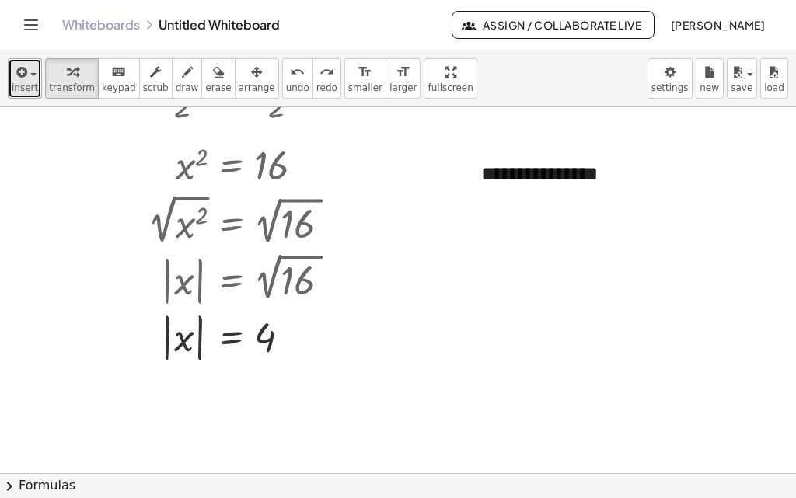
click at [18, 95] on button "insert" at bounding box center [25, 78] width 34 height 40
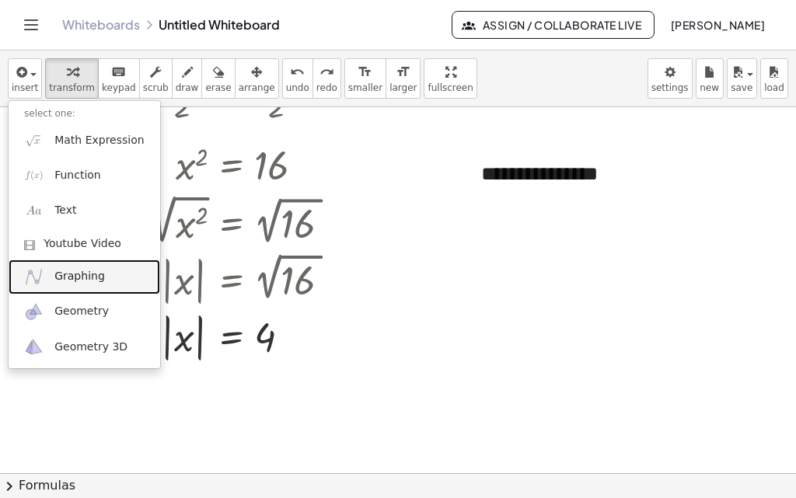
click at [78, 279] on span "Graphing" at bounding box center [79, 277] width 51 height 16
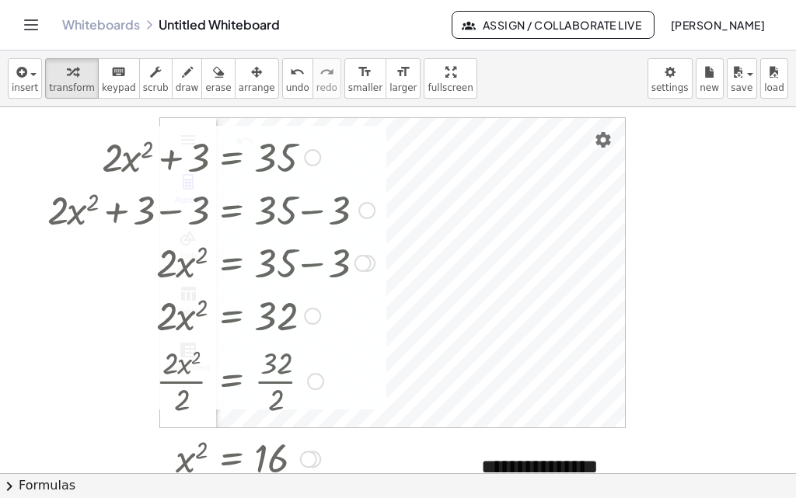
scroll to position [0, 0]
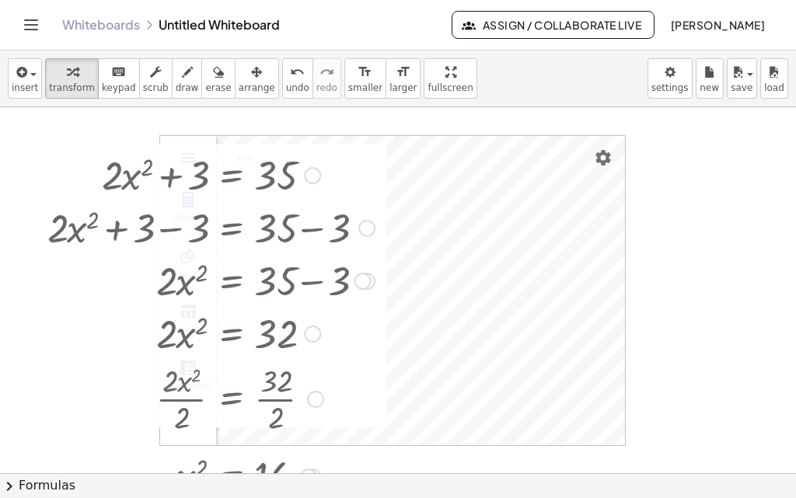
drag, startPoint x: 122, startPoint y: 172, endPoint x: 196, endPoint y: 314, distance: 160.2
click at [231, 176] on div "+ · 2 · x 2 + 3 = 35 + · 2 · x 2 + 3 − 3 = + 35 − 3 + · 2 · x 2 + 0 = + 35 − 3 …" at bounding box center [231, 176] width 0 height 0
drag, startPoint x: 606, startPoint y: 159, endPoint x: 661, endPoint y: 157, distance: 55.2
click at [661, 157] on div "**********" at bounding box center [398, 480] width 796 height 746
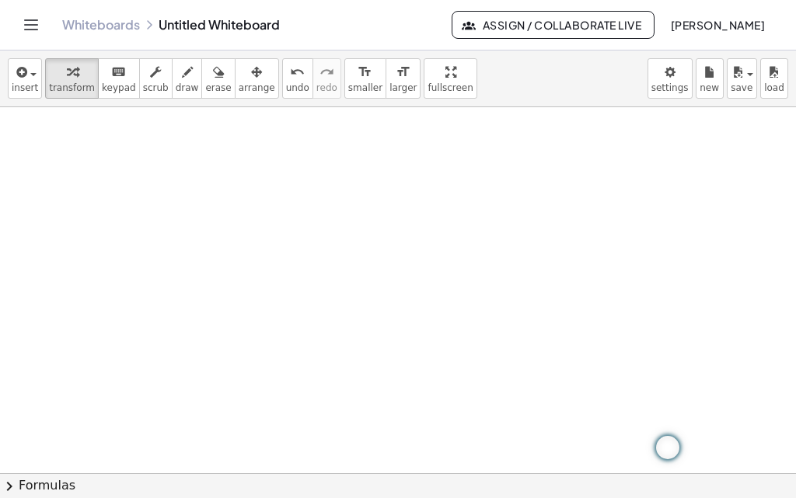
scroll to position [965, 0]
click at [24, 83] on span "insert" at bounding box center [25, 87] width 26 height 11
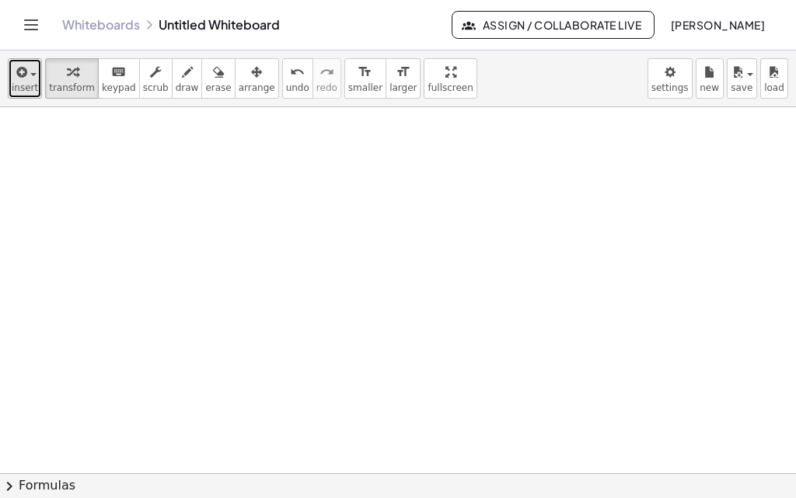
click at [23, 83] on span "insert" at bounding box center [25, 87] width 26 height 11
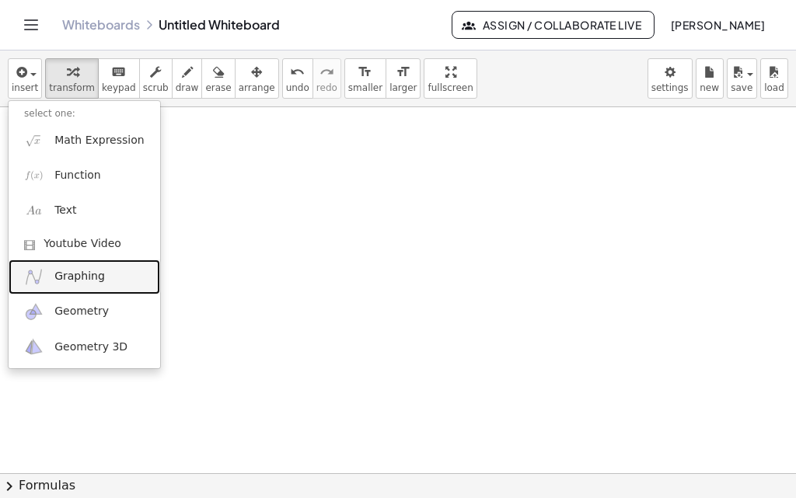
click at [89, 285] on link "Graphing" at bounding box center [85, 277] width 152 height 35
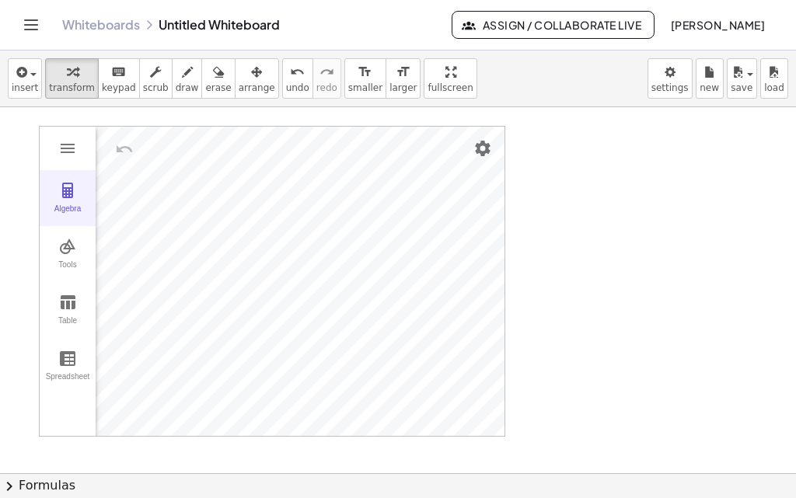
click at [65, 205] on div "Algebra" at bounding box center [68, 215] width 50 height 22
click at [61, 211] on div "Algebra" at bounding box center [68, 215] width 50 height 22
click at [63, 211] on div "Algebra" at bounding box center [68, 215] width 50 height 22
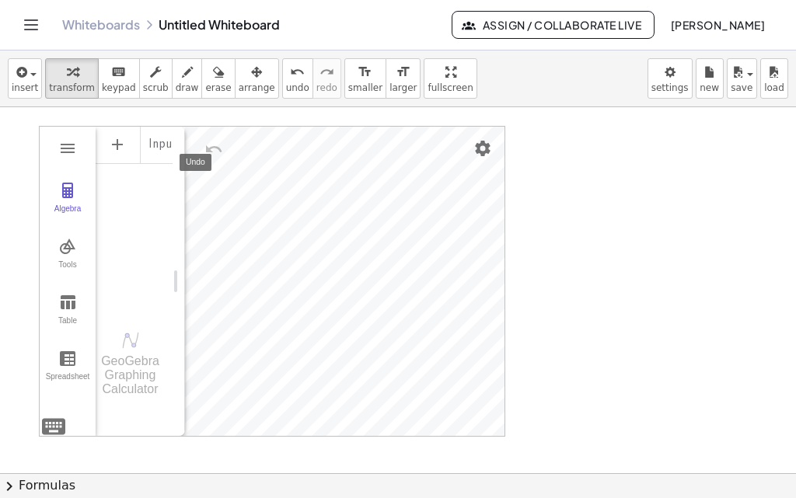
click at [213, 151] on img "Undo" at bounding box center [213, 149] width 19 height 19
click at [139, 196] on div "Input…" at bounding box center [134, 216] width 77 height 183
click at [124, 236] on div "Input…" at bounding box center [122, 216] width 77 height 183
click at [155, 145] on div "Input…" at bounding box center [122, 144] width 77 height 37
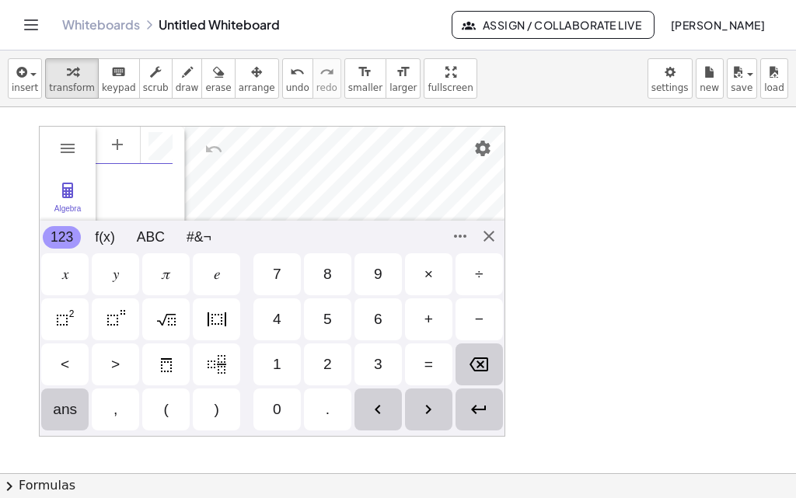
scroll to position [9, 0]
click at [59, 274] on div "𝑥" at bounding box center [64, 274] width 47 height 42
click at [68, 329] on div "Squared" at bounding box center [64, 319] width 47 height 42
click at [432, 321] on div "+" at bounding box center [428, 319] width 9 height 19
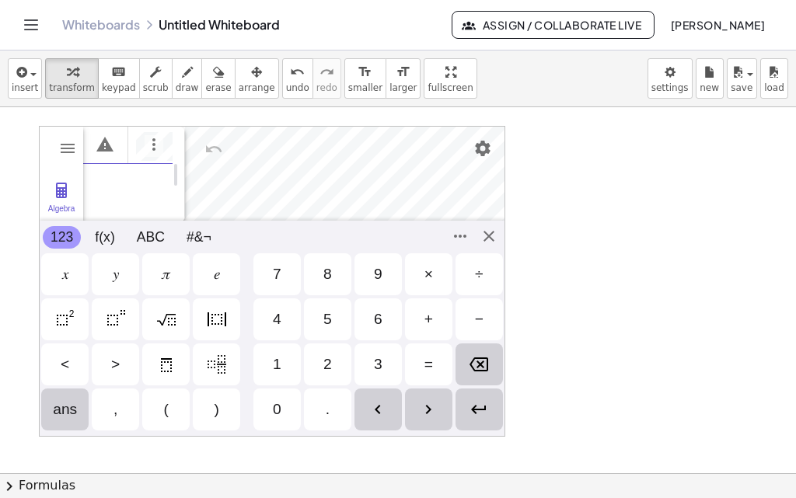
click at [267, 319] on div "4" at bounding box center [276, 319] width 47 height 42
click at [62, 268] on div "𝑥" at bounding box center [65, 274] width 6 height 19
click at [477, 325] on div "−" at bounding box center [479, 319] width 9 height 19
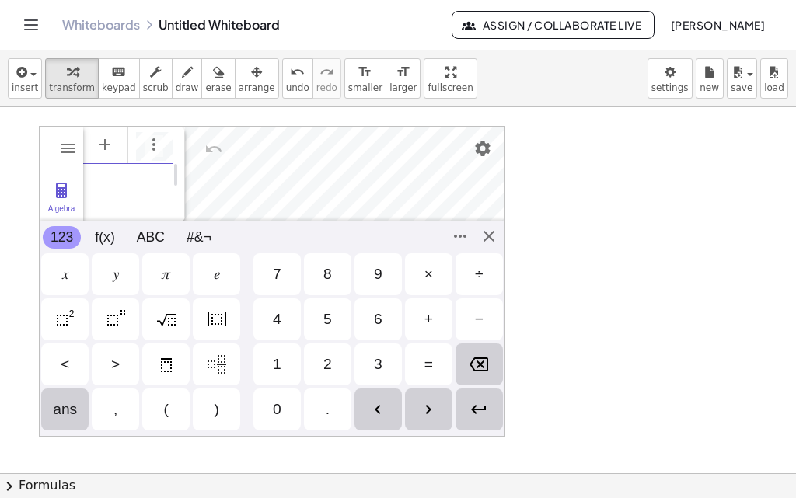
scroll to position [0, 47]
click at [270, 368] on div "1" at bounding box center [276, 364] width 47 height 42
click at [489, 237] on div "Algebra Tools Table Spreadsheet GeoGebra Graphing Calculator Basic Tools Move P…" at bounding box center [272, 281] width 466 height 311
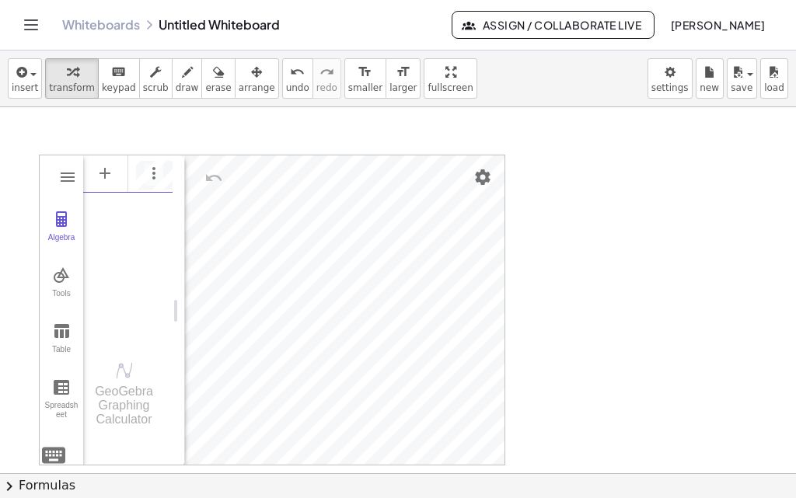
scroll to position [950, 0]
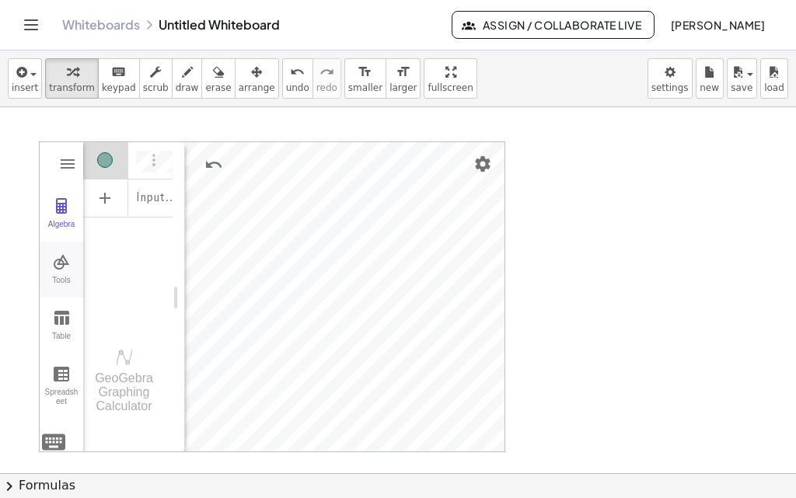
click at [61, 271] on button "Tools" at bounding box center [62, 270] width 44 height 56
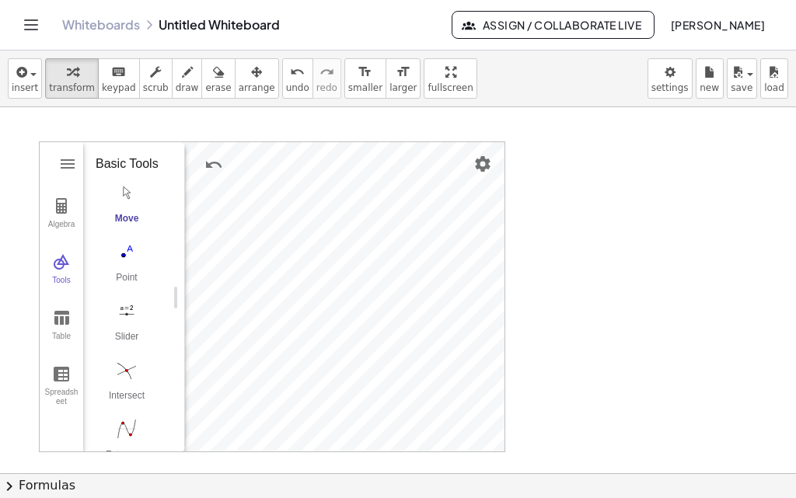
click at [124, 231] on button "Move" at bounding box center [127, 207] width 62 height 56
click at [126, 293] on div "Point" at bounding box center [127, 283] width 62 height 22
click at [153, 416] on img "Move. Drag or select object" at bounding box center [144, 424] width 37 height 37
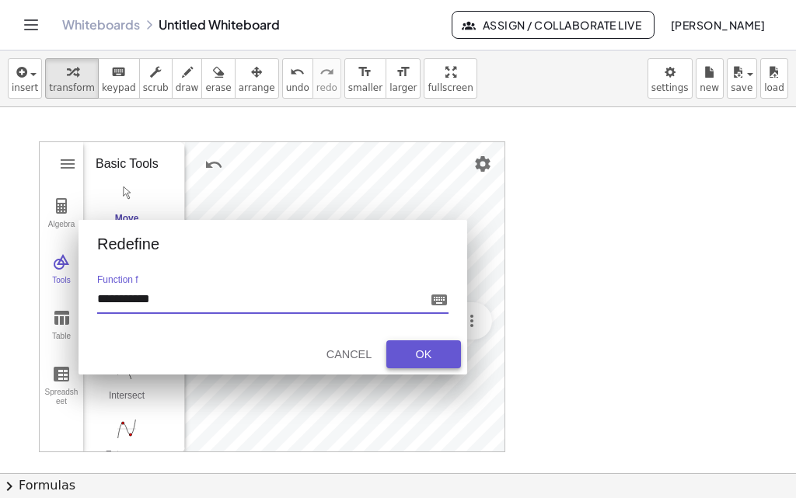
click at [401, 355] on div "OK" at bounding box center [424, 354] width 50 height 12
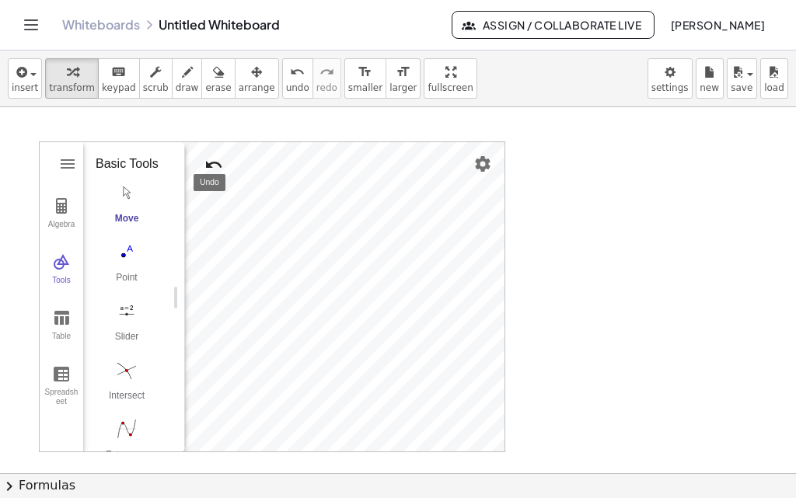
click at [221, 160] on img "Undo" at bounding box center [213, 164] width 19 height 19
click at [213, 163] on img "Undo" at bounding box center [213, 164] width 19 height 19
click at [32, 91] on span "insert" at bounding box center [25, 87] width 26 height 11
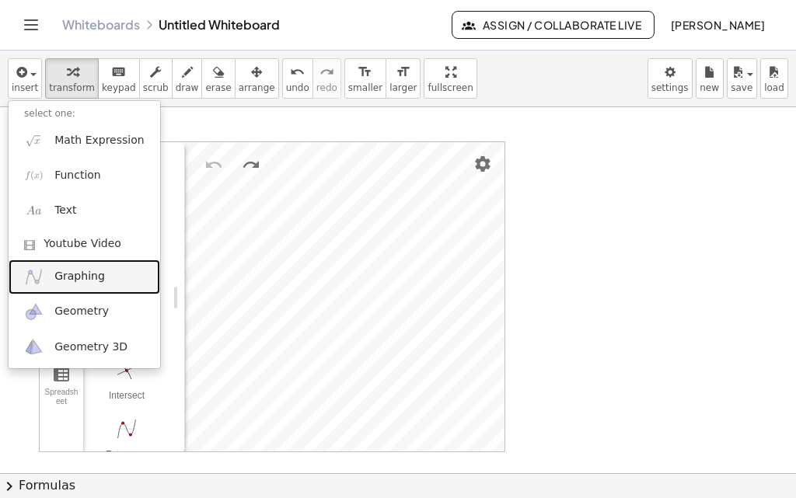
click at [77, 280] on span "Graphing" at bounding box center [79, 277] width 51 height 16
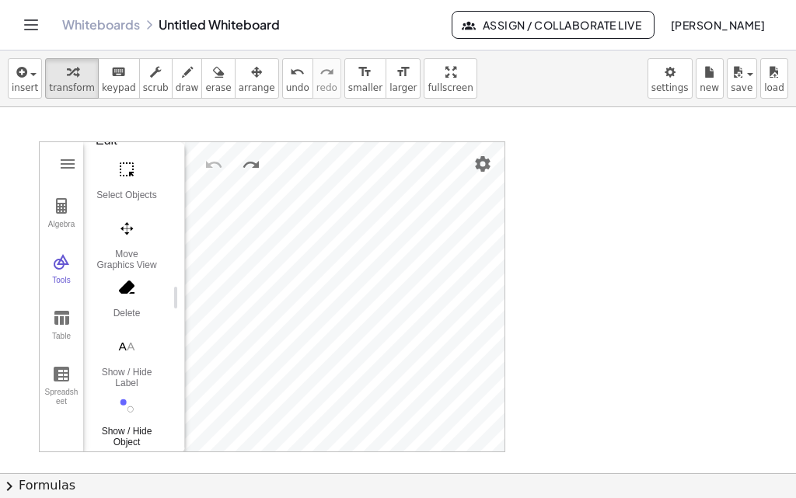
scroll to position [466, 0]
drag, startPoint x: 127, startPoint y: 252, endPoint x: 138, endPoint y: 256, distance: 12.3
click at [138, 242] on img "Move Graphics View. Drag white background or axis" at bounding box center [127, 230] width 62 height 25
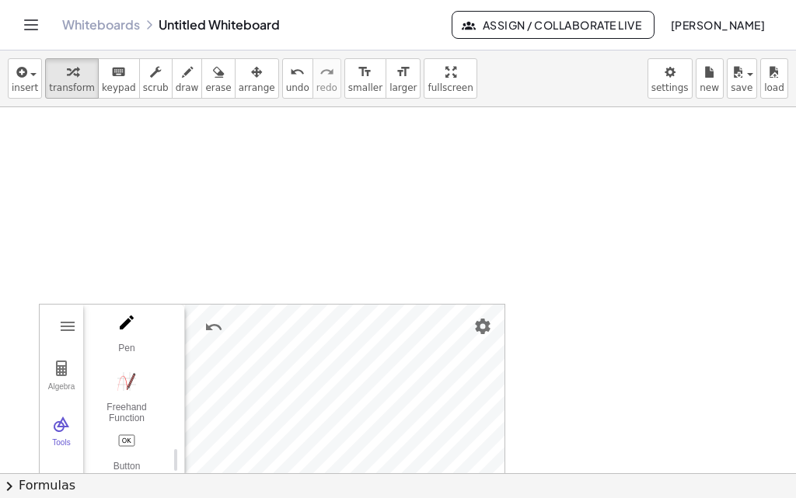
scroll to position [865, 0]
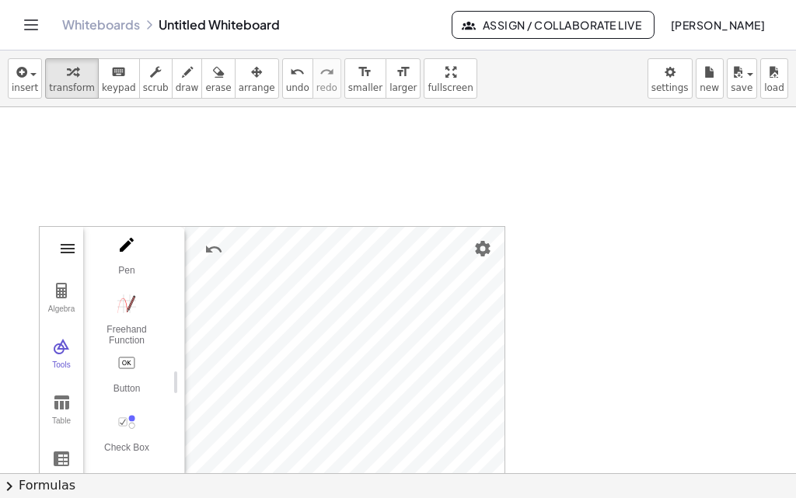
click at [71, 256] on img "Graphing Calculator" at bounding box center [67, 248] width 19 height 19
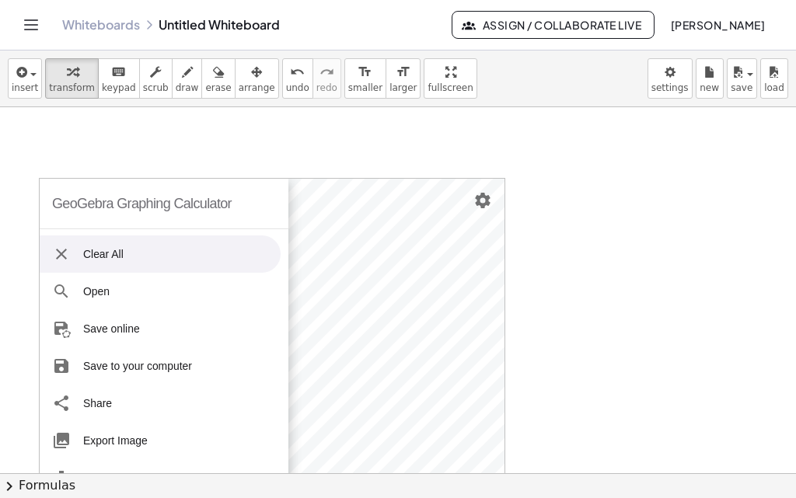
scroll to position [943, 0]
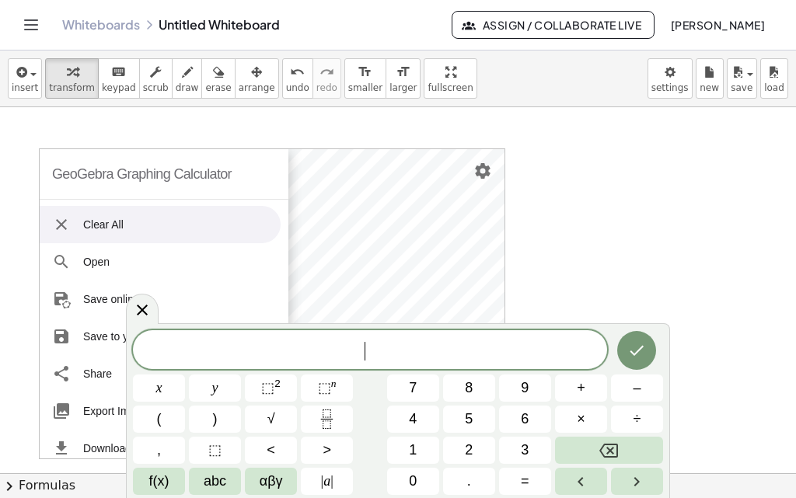
click at [48, 227] on li "Clear All" at bounding box center [160, 224] width 241 height 37
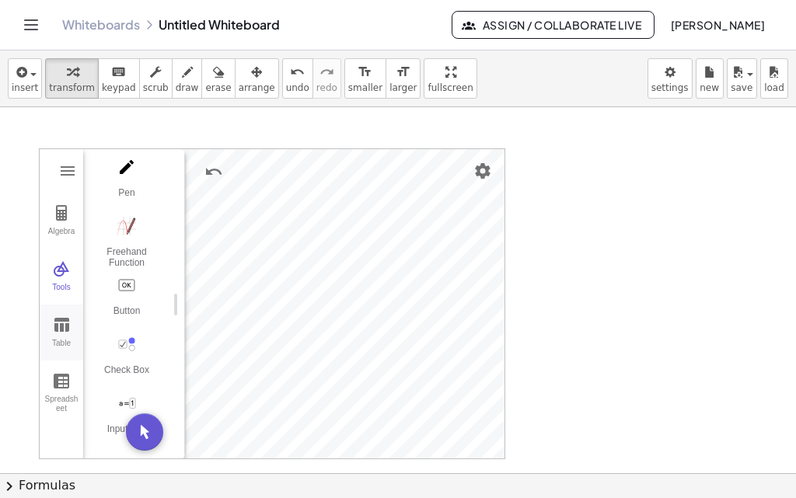
click at [61, 336] on button "Table" at bounding box center [62, 333] width 44 height 56
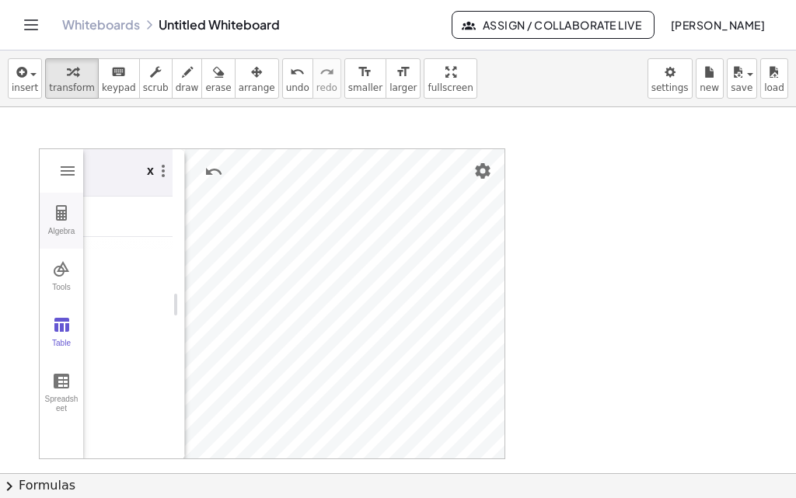
click at [61, 217] on img "Graphing Calculator" at bounding box center [61, 213] width 19 height 19
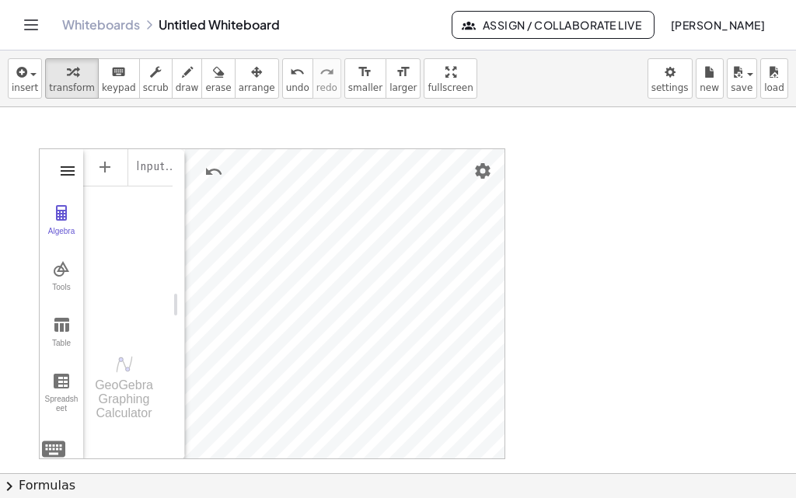
click at [71, 171] on img "Graphing Calculator" at bounding box center [67, 171] width 19 height 19
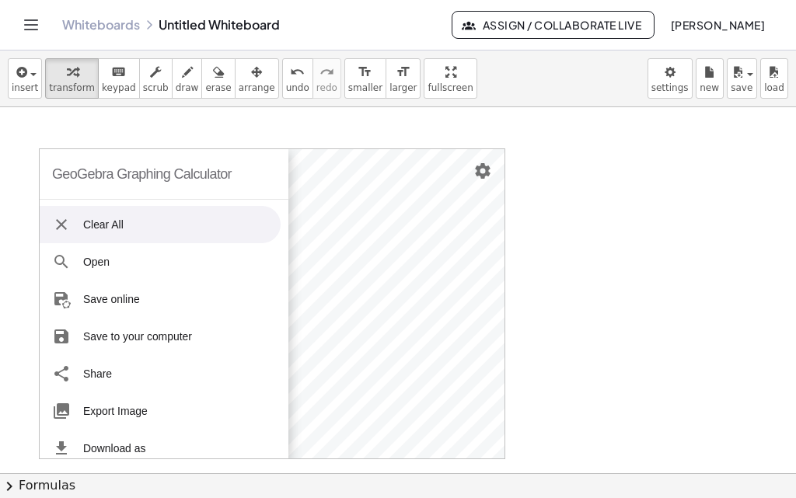
click at [71, 171] on div "GeoGebra Graphing Calculator" at bounding box center [141, 174] width 179 height 50
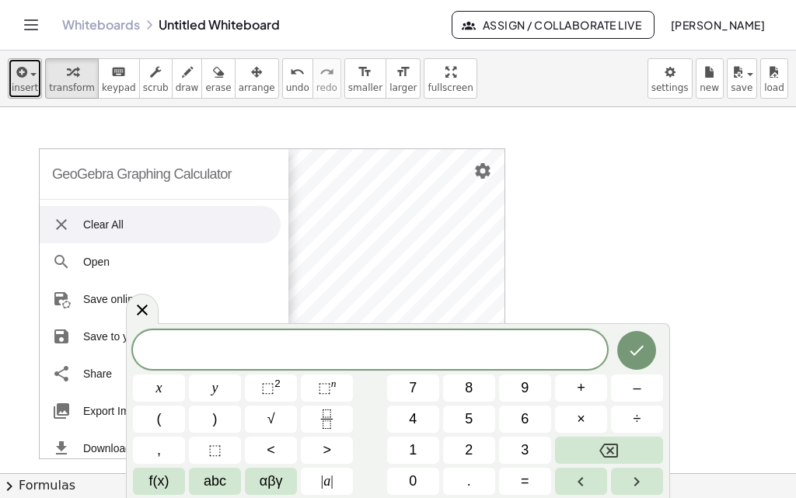
click at [19, 77] on icon "button" at bounding box center [20, 72] width 14 height 19
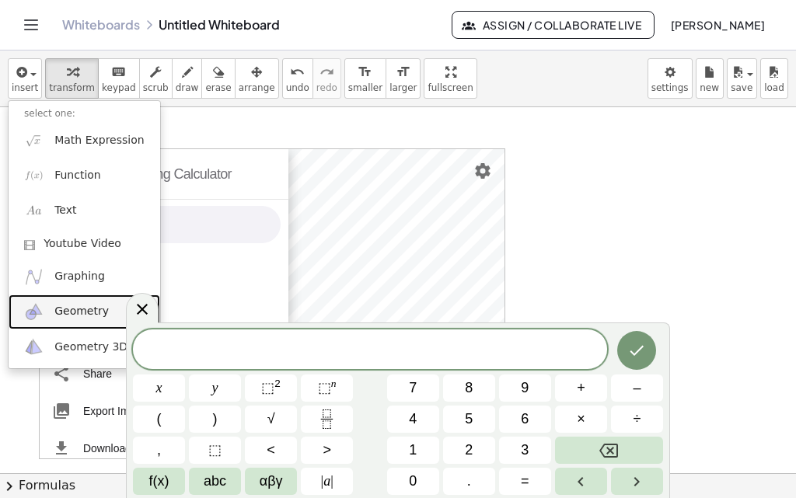
click at [84, 313] on span "Geometry" at bounding box center [81, 312] width 54 height 16
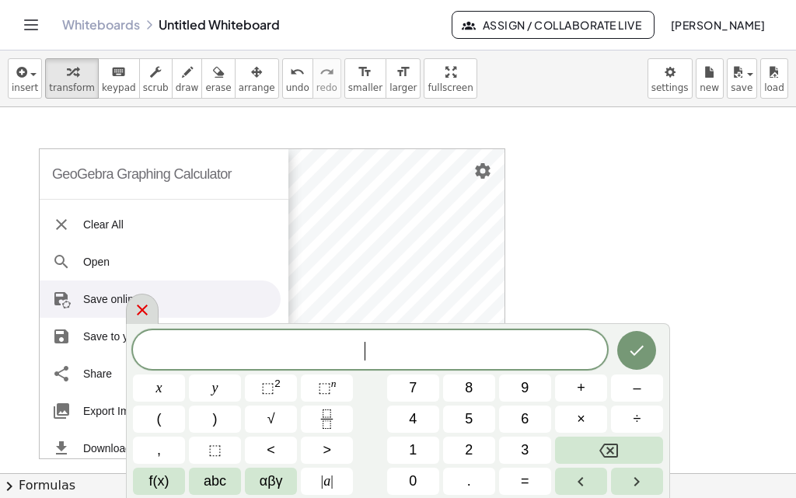
click at [145, 309] on icon at bounding box center [142, 310] width 19 height 19
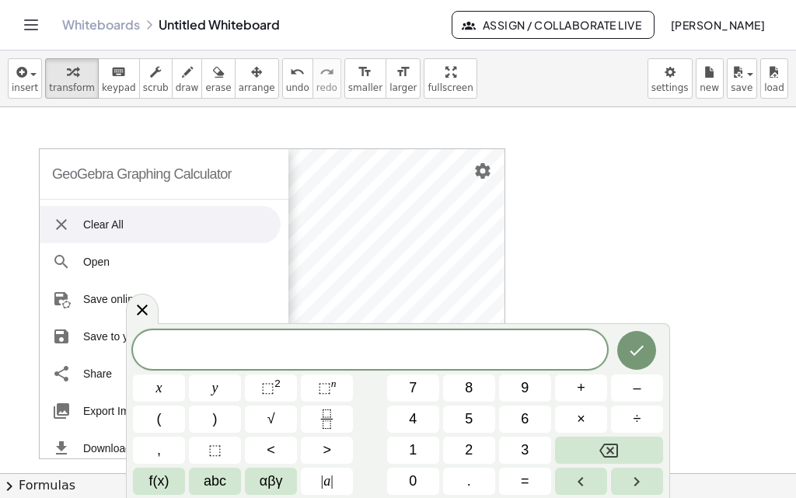
click at [60, 219] on img "Graphing Calculator" at bounding box center [61, 224] width 19 height 19
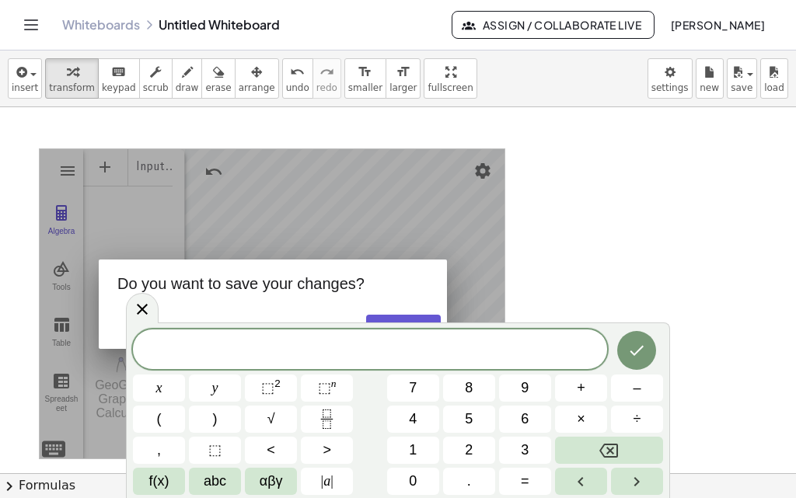
click at [144, 312] on icon at bounding box center [142, 309] width 19 height 19
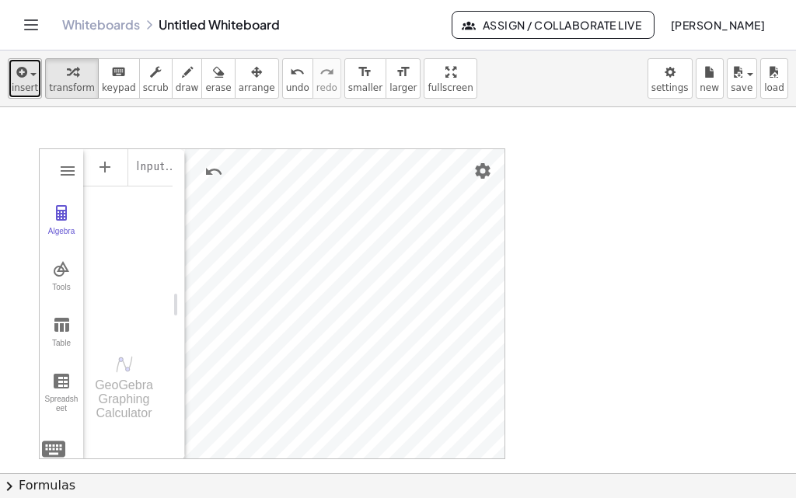
click at [17, 78] on icon "button" at bounding box center [20, 72] width 14 height 19
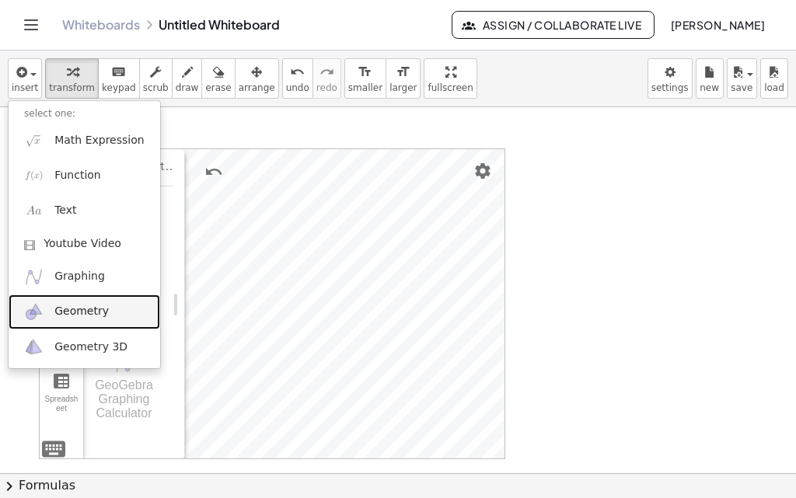
click at [64, 315] on span "Geometry" at bounding box center [81, 312] width 54 height 16
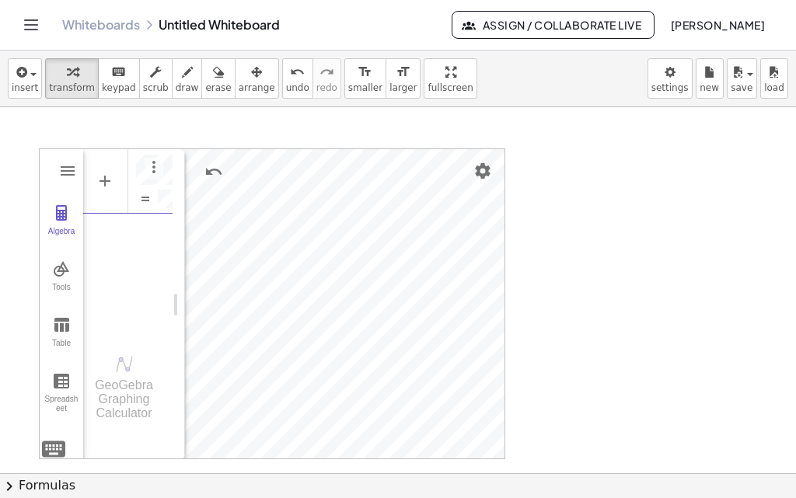
scroll to position [0, 71]
click at [145, 267] on div "Algebra" at bounding box center [127, 240] width 89 height 185
click at [206, 169] on img "Undo" at bounding box center [213, 171] width 19 height 19
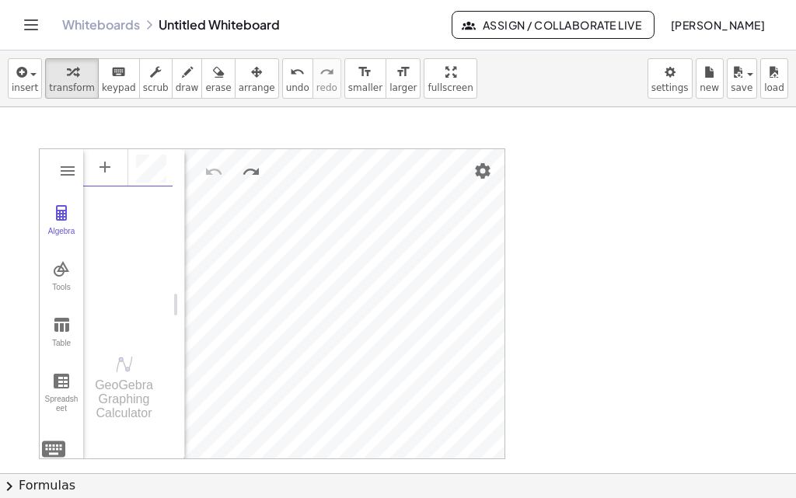
scroll to position [9, 0]
click at [63, 277] on img "Graphing Calculator" at bounding box center [61, 269] width 19 height 19
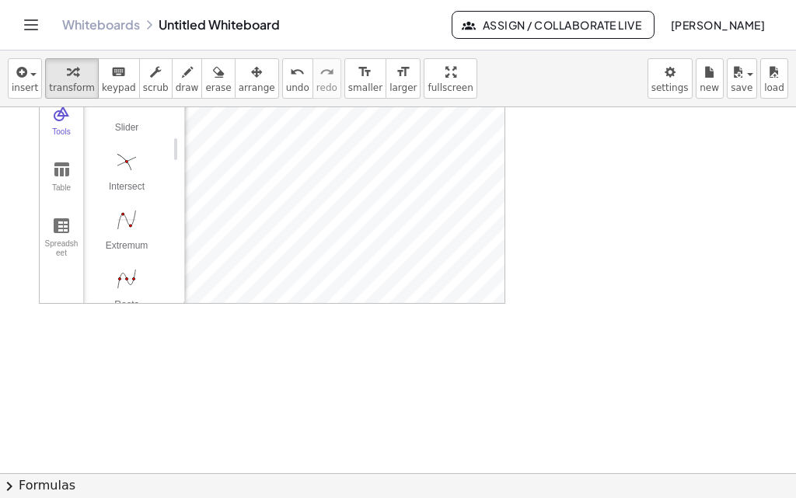
scroll to position [0, 0]
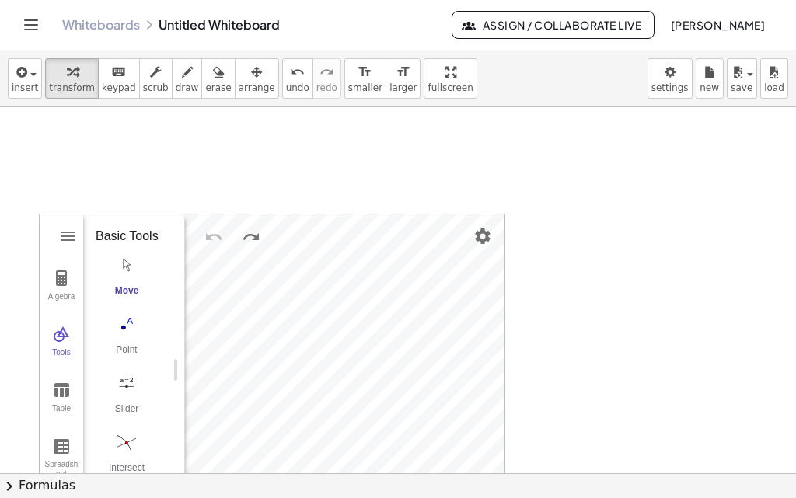
scroll to position [943, 0]
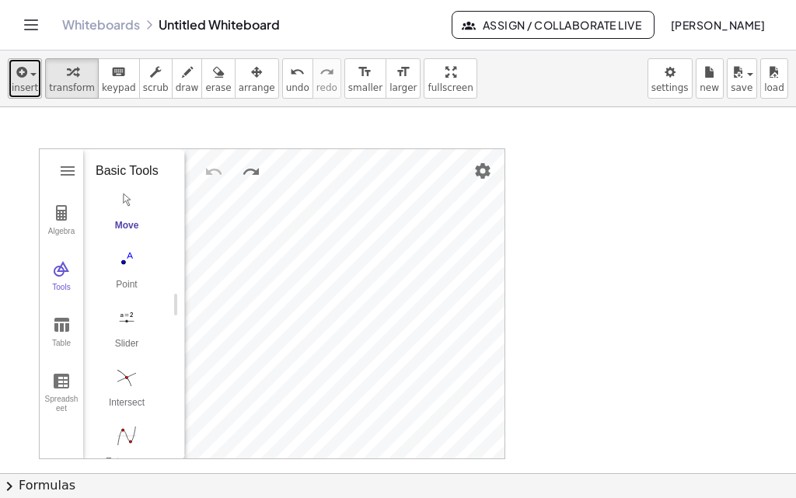
click at [23, 78] on icon "button" at bounding box center [20, 72] width 14 height 19
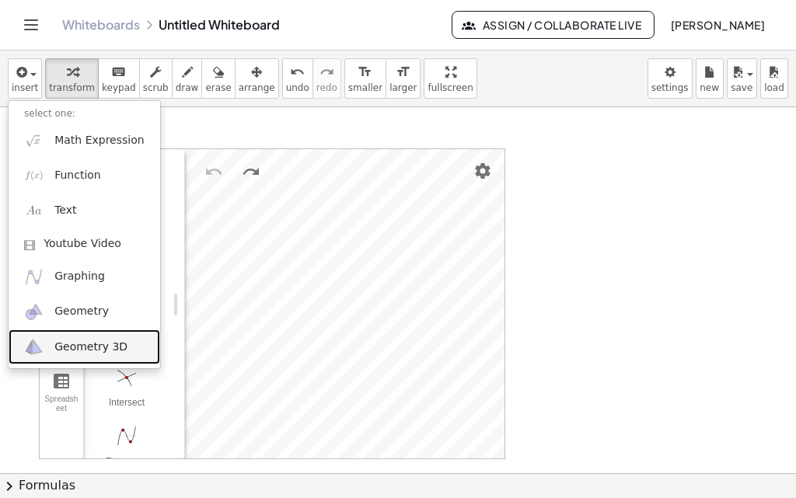
click at [78, 349] on span "Geometry 3D" at bounding box center [90, 348] width 73 height 16
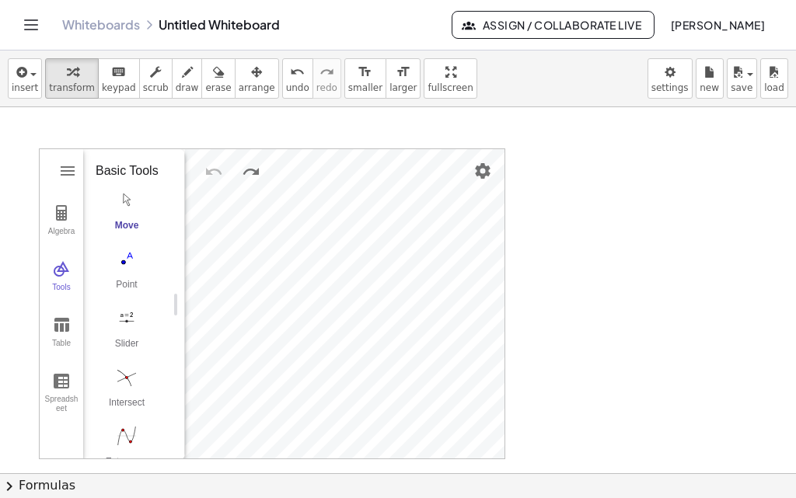
scroll to position [1, 0]
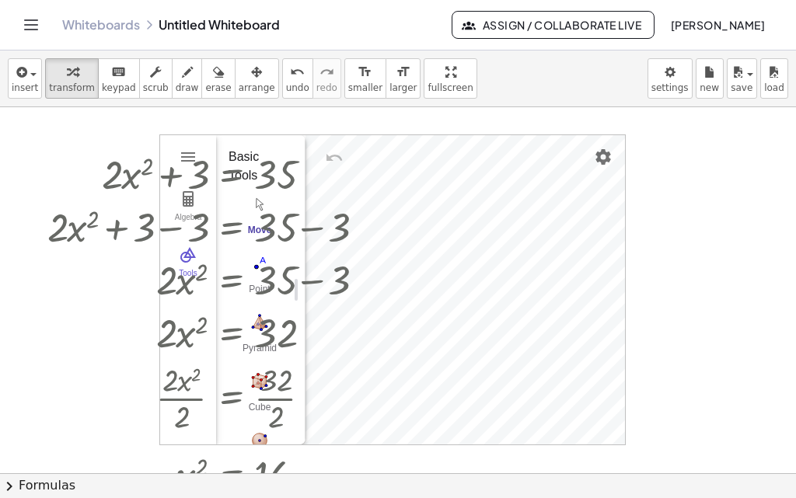
click at [27, 26] on icon "Toggle navigation" at bounding box center [31, 25] width 19 height 19
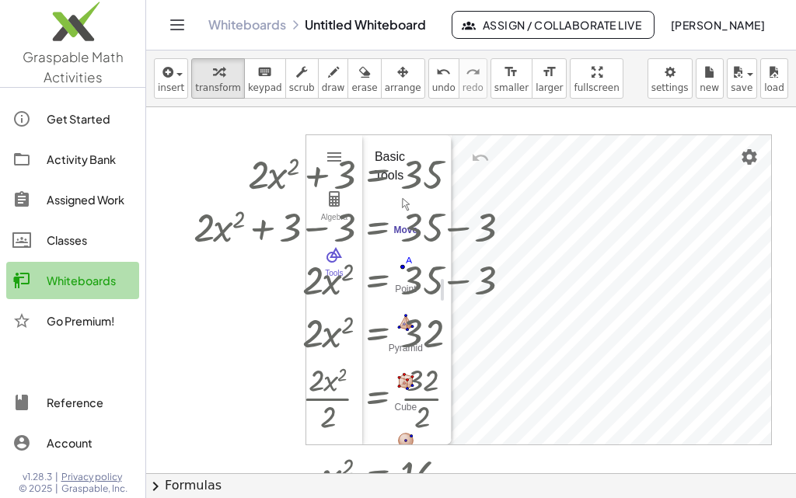
click at [94, 283] on div "Whiteboards" at bounding box center [90, 280] width 86 height 19
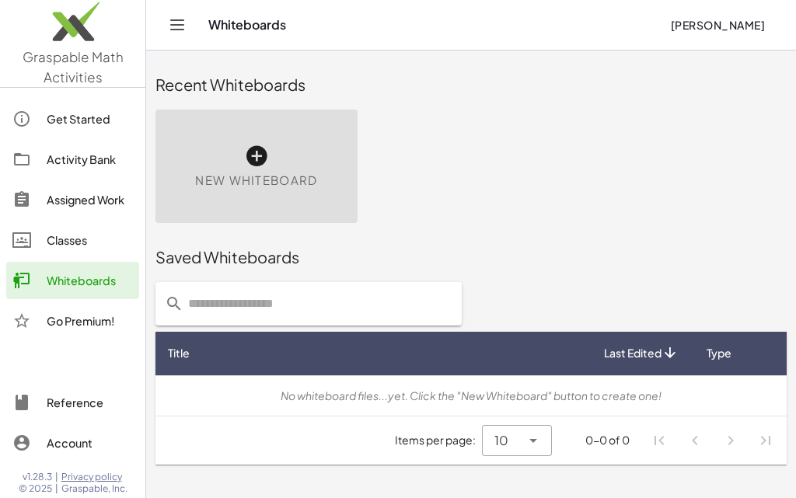
click at [57, 237] on div "Classes" at bounding box center [90, 240] width 86 height 19
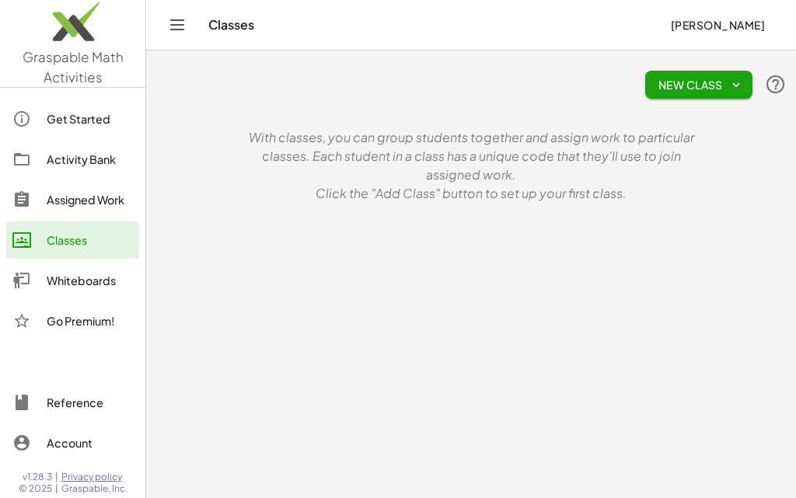
click at [692, 78] on span "New Class" at bounding box center [698, 85] width 82 height 14
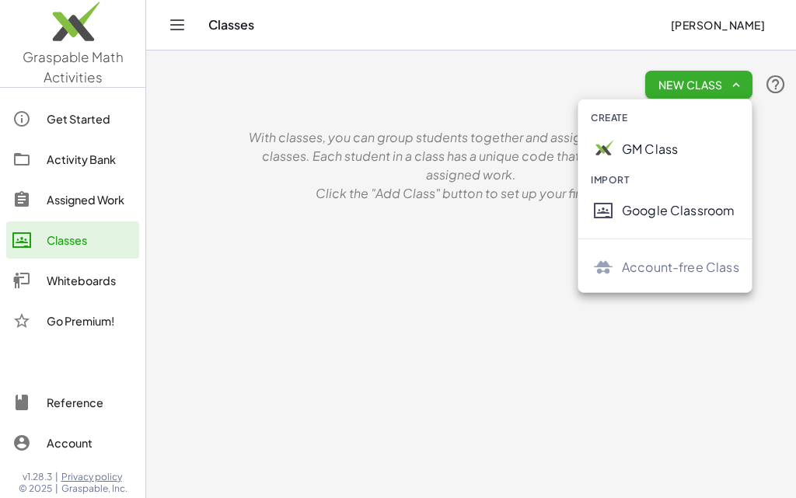
click at [396, 126] on div "New Class With classes, you can group students together and assign work to part…" at bounding box center [471, 132] width 650 height 162
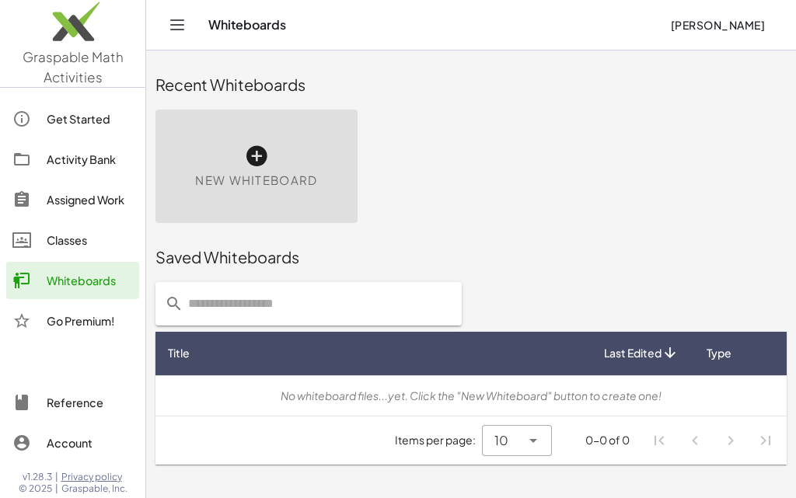
click at [253, 159] on icon at bounding box center [256, 156] width 25 height 25
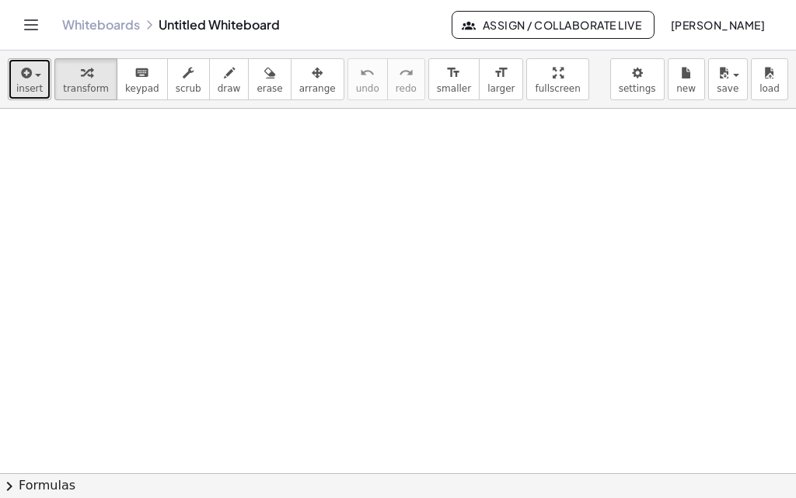
click at [35, 92] on span "insert" at bounding box center [29, 88] width 26 height 11
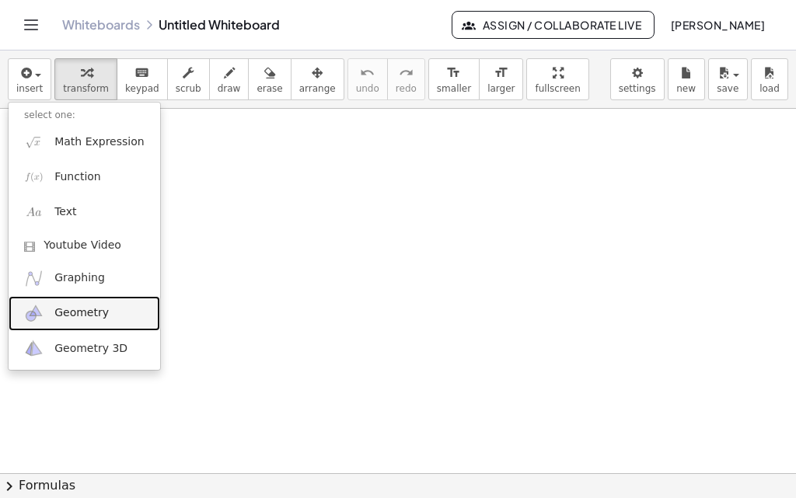
click at [84, 316] on span "Geometry" at bounding box center [81, 313] width 54 height 16
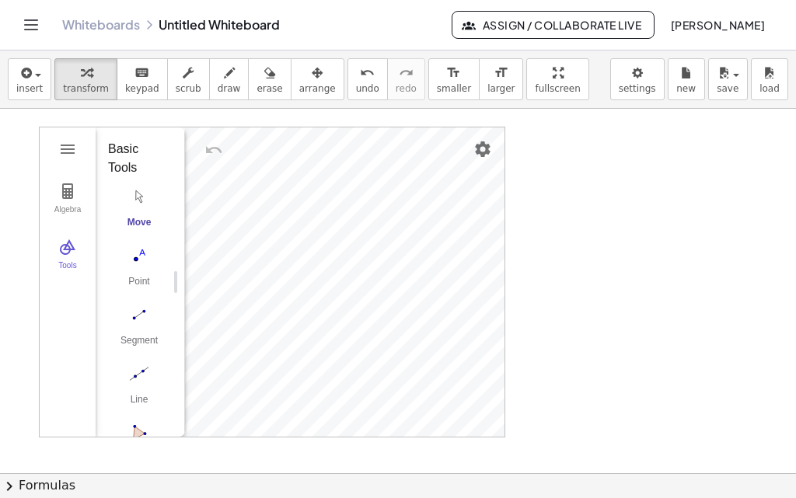
click at [148, 203] on img "Move. Drag or select object" at bounding box center [139, 196] width 62 height 25
click at [138, 197] on img "Move. Drag or select object" at bounding box center [139, 196] width 62 height 25
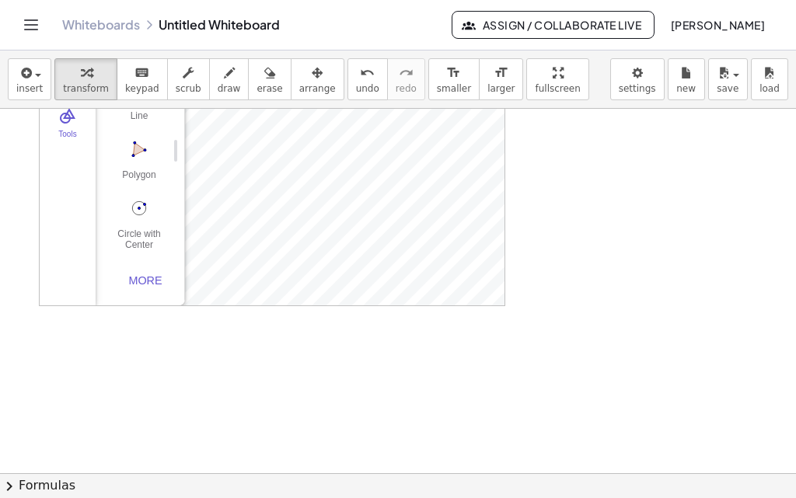
scroll to position [54, 0]
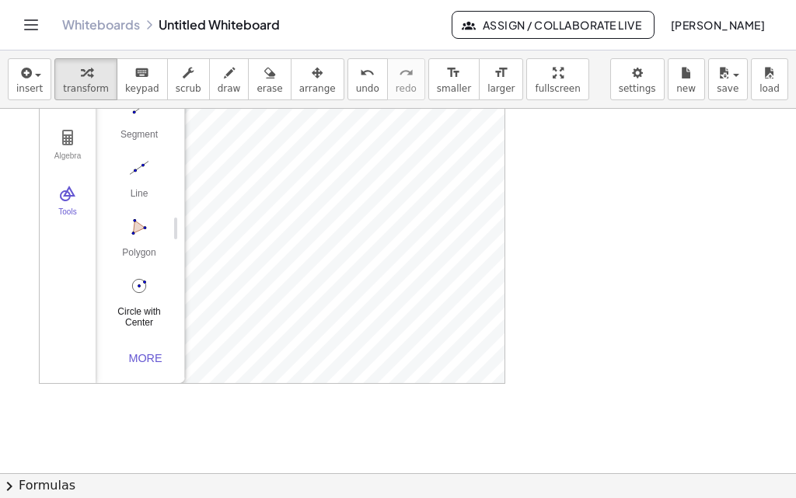
click at [138, 274] on img "Circle with Center through Point. Select center point, then point on circle" at bounding box center [139, 286] width 62 height 25
click at [141, 348] on img "Move. Drag or select object" at bounding box center [144, 354] width 37 height 37
click at [134, 282] on img "Circle with Center through Point. Select center point, then point on circle" at bounding box center [139, 286] width 62 height 25
click at [134, 224] on img "Polygon. Select all vertices, then first vertex again" at bounding box center [139, 226] width 62 height 25
click at [140, 228] on img "Polygon. Select all vertices, then first vertex again" at bounding box center [139, 226] width 62 height 25
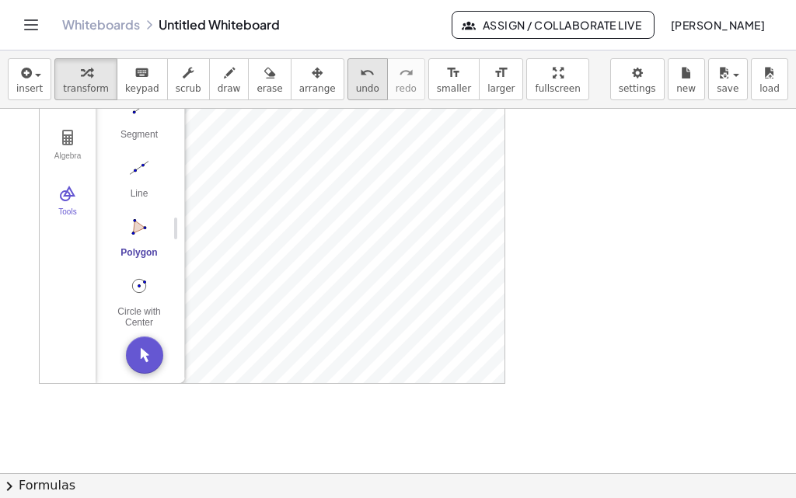
click at [356, 83] on span "undo" at bounding box center [367, 88] width 23 height 11
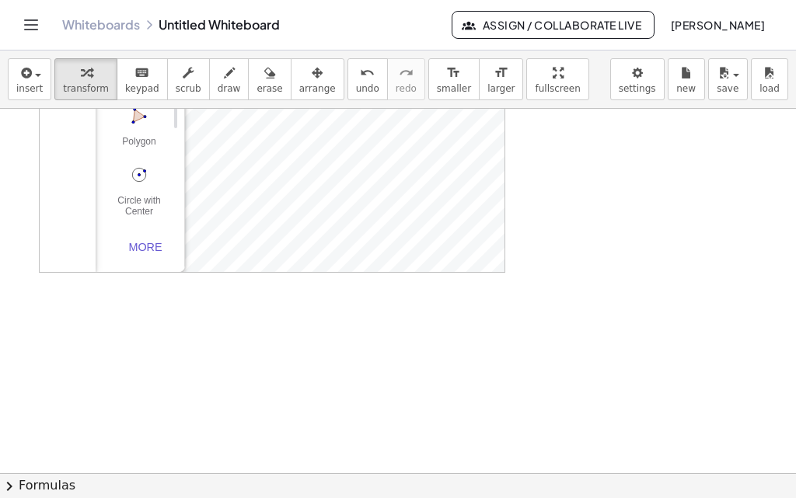
scroll to position [209, 0]
click at [147, 198] on div "More" at bounding box center [145, 203] width 50 height 12
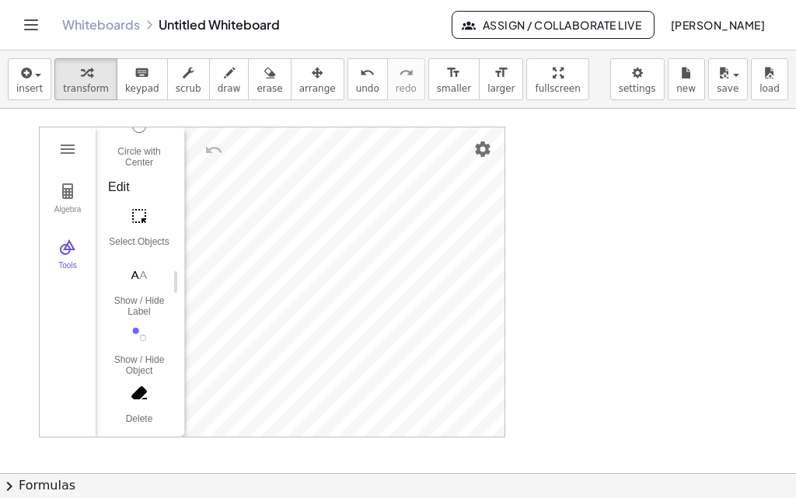
scroll to position [378, 0]
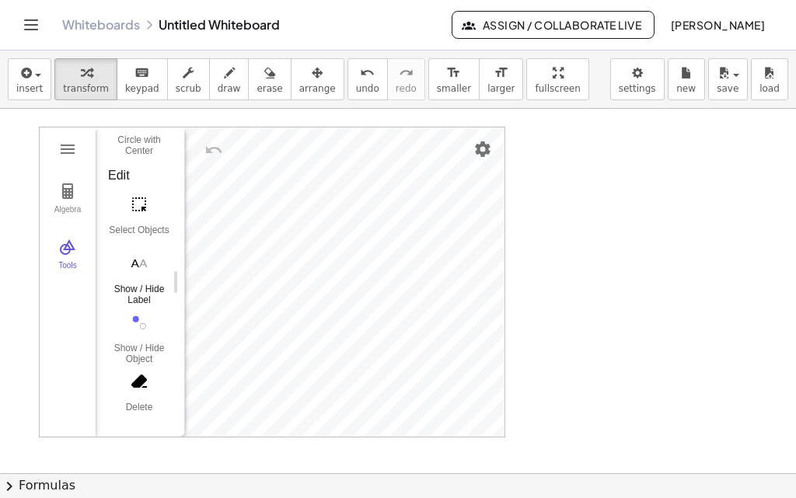
click at [134, 281] on button "Show / Hide Label" at bounding box center [139, 278] width 62 height 56
click at [145, 412] on img "Move. Drag or select object" at bounding box center [144, 408] width 37 height 37
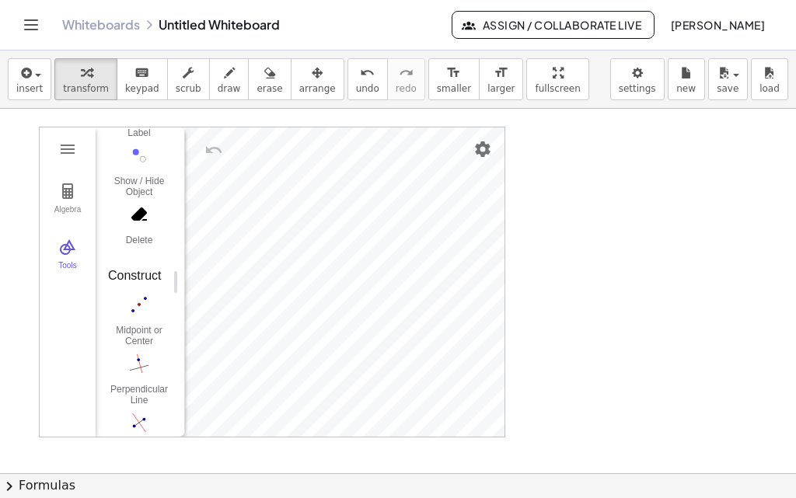
scroll to position [613, 0]
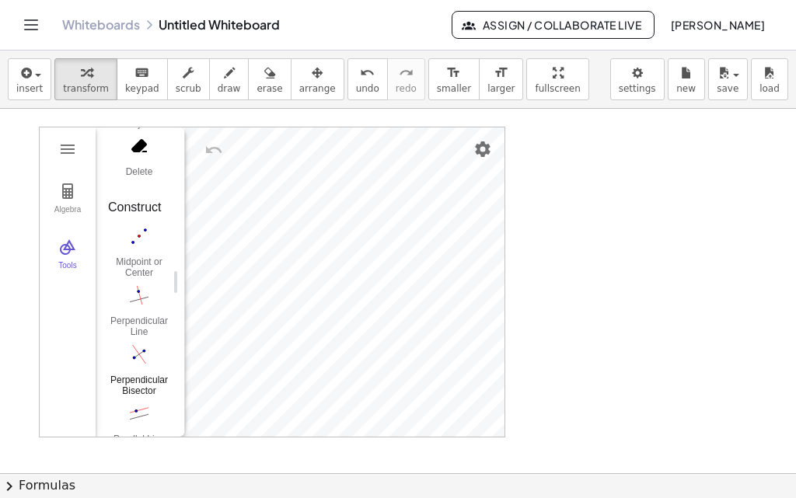
click at [135, 364] on img "Perpendicular Bisector. Select two points or one segment" at bounding box center [139, 354] width 62 height 25
click at [134, 378] on div "Perpendicular Bisector" at bounding box center [139, 386] width 62 height 22
click at [140, 354] on img "Perpendicular Bisector. Select two points or one segment" at bounding box center [139, 354] width 62 height 25
click at [147, 409] on img "Move. Drag or select object" at bounding box center [144, 408] width 37 height 37
click at [134, 385] on div "Perpendicular Bisector" at bounding box center [139, 386] width 62 height 22
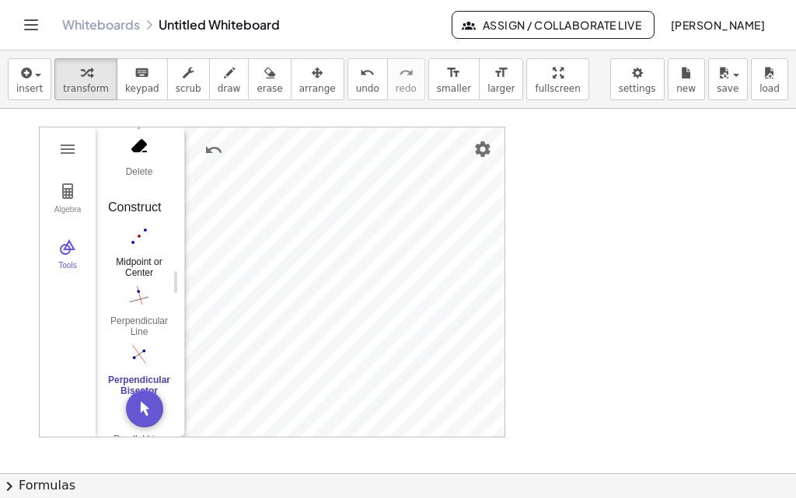
click at [128, 265] on div "Midpoint or Center" at bounding box center [139, 267] width 62 height 22
click at [142, 347] on img "Perpendicular Bisector. Select two points or one segment" at bounding box center [139, 354] width 62 height 25
click at [138, 321] on div "Perpendicular Line" at bounding box center [139, 326] width 62 height 22
click at [139, 357] on img "Perpendicular Bisector. Select two points or one segment" at bounding box center [139, 354] width 62 height 25
click at [133, 321] on div "Perpendicular Line" at bounding box center [139, 326] width 62 height 22
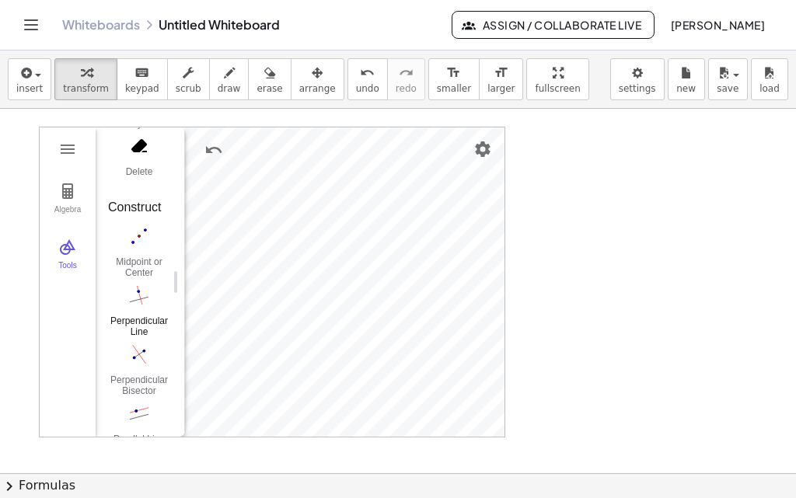
click at [130, 318] on div "Perpendicular Line" at bounding box center [139, 326] width 62 height 22
click at [135, 351] on img "Perpendicular Bisector. Select two points or one segment" at bounding box center [139, 354] width 62 height 25
click at [138, 325] on div "Perpendicular Line" at bounding box center [139, 326] width 62 height 22
click at [124, 382] on div "Perpendicular Bisector" at bounding box center [139, 386] width 62 height 22
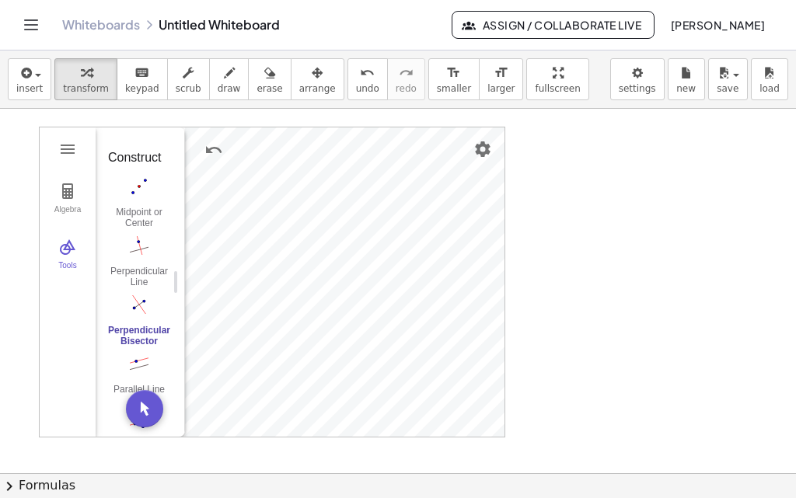
scroll to position [691, 0]
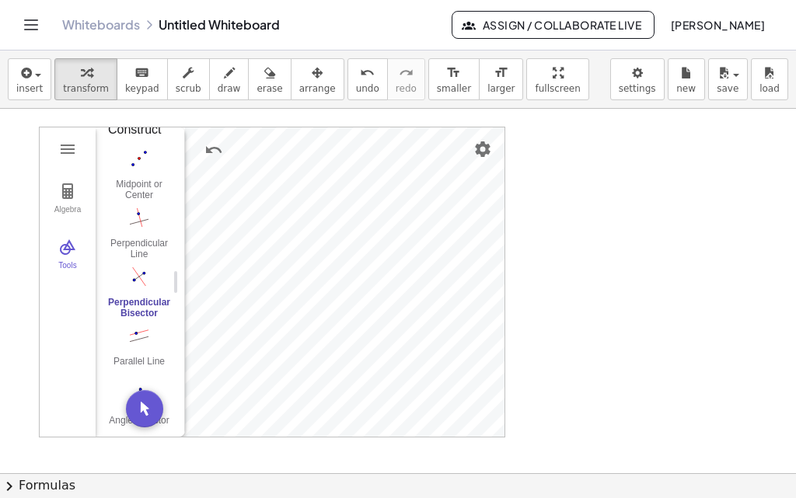
click at [138, 302] on div "Perpendicular Bisector" at bounding box center [139, 308] width 62 height 22
click at [145, 315] on div "Perpendicular Bisector" at bounding box center [139, 308] width 62 height 22
click at [145, 306] on div "Perpendicular Bisector" at bounding box center [139, 308] width 62 height 22
click at [146, 299] on div "Perpendicular Bisector" at bounding box center [139, 308] width 62 height 22
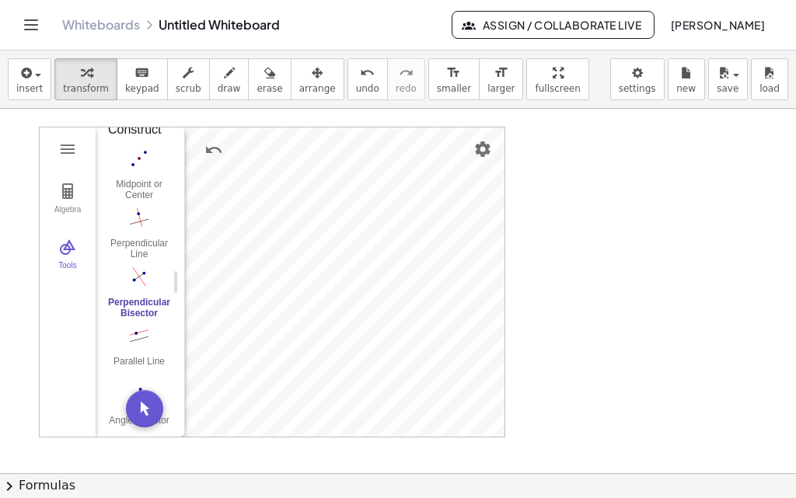
click at [146, 299] on div "Perpendicular Bisector" at bounding box center [139, 308] width 62 height 22
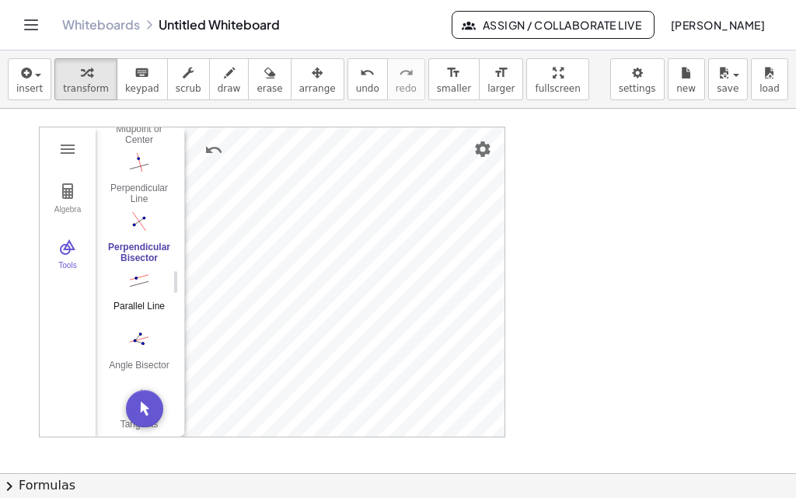
scroll to position [768, 0]
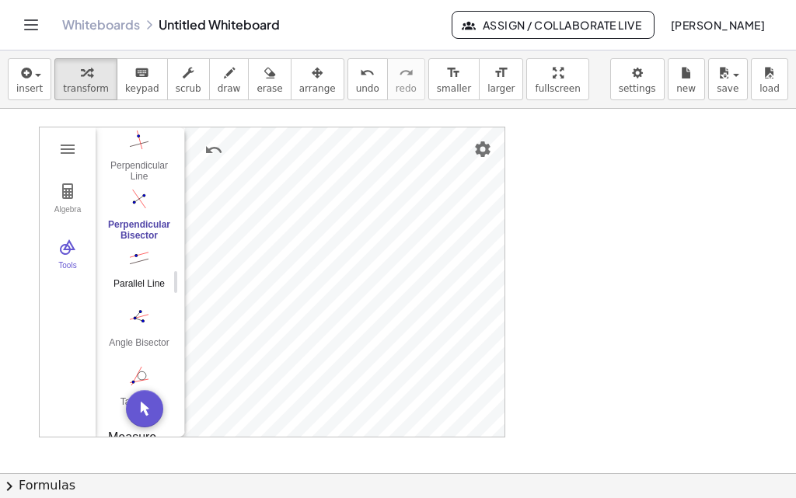
click at [140, 281] on div "Parallel Line" at bounding box center [139, 289] width 62 height 22
click at [145, 401] on img "Move. Drag or select object" at bounding box center [144, 408] width 37 height 37
click at [148, 284] on div "Parallel Line" at bounding box center [139, 289] width 62 height 22
click at [286, 267] on div "Algebra Tools Point A Point B C = Midpoint of A, B GeoGebra Geometry Basic Tool…" at bounding box center [272, 281] width 465 height 309
click at [139, 427] on button "Move. Drag or select object" at bounding box center [144, 408] width 37 height 37
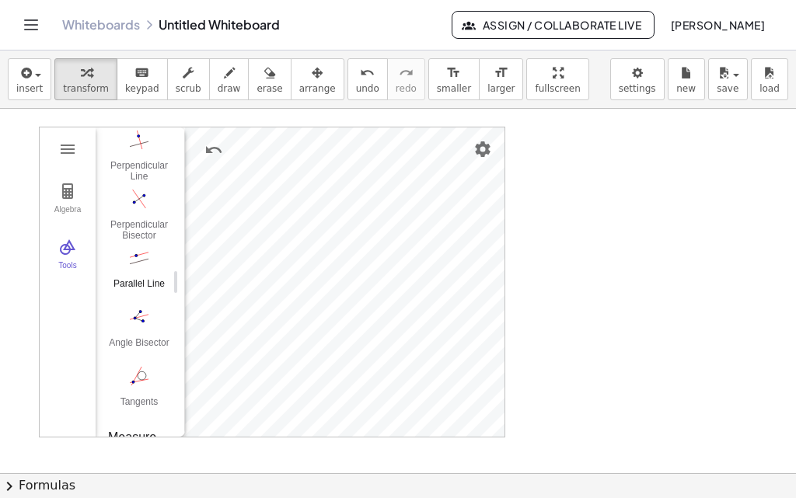
click at [135, 281] on div "Parallel Line" at bounding box center [139, 289] width 62 height 22
click at [224, 375] on div "Algebra Tools Point A Point B C = Midpoint of A, B GeoGebra Geometry Basic Tool…" at bounding box center [272, 281] width 465 height 309
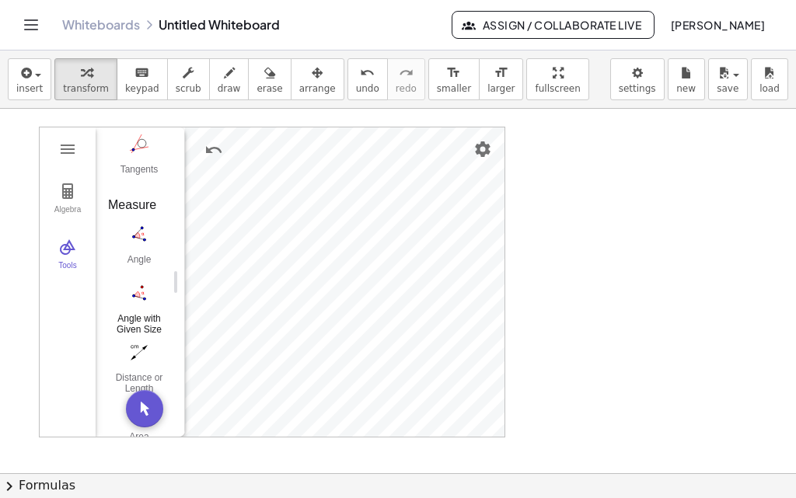
scroll to position [1002, 0]
click at [146, 231] on img "Angle. Select three points or two lines" at bounding box center [139, 233] width 62 height 25
click at [268, 305] on div "Algebra Tools Point A Point B C = Midpoint of A, B GeoGebra Geometry Basic Tool…" at bounding box center [272, 281] width 465 height 309
click at [335, 463] on div at bounding box center [398, 473] width 796 height 729
click at [336, 443] on div at bounding box center [398, 473] width 796 height 729
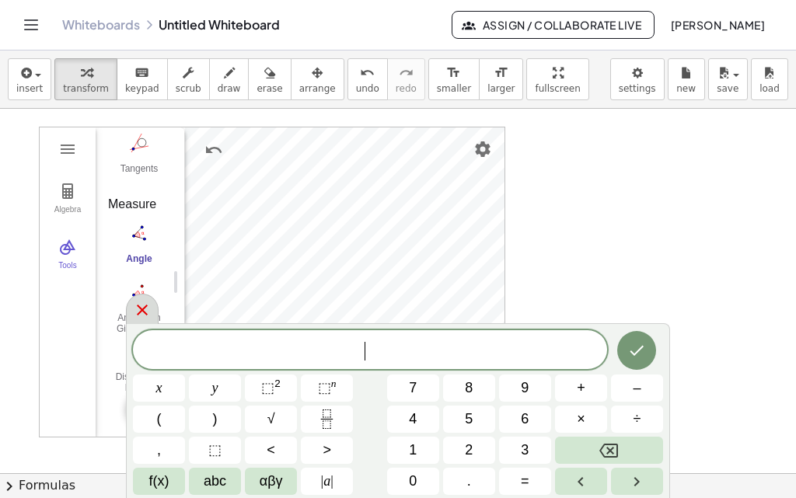
click at [138, 312] on icon at bounding box center [142, 310] width 19 height 19
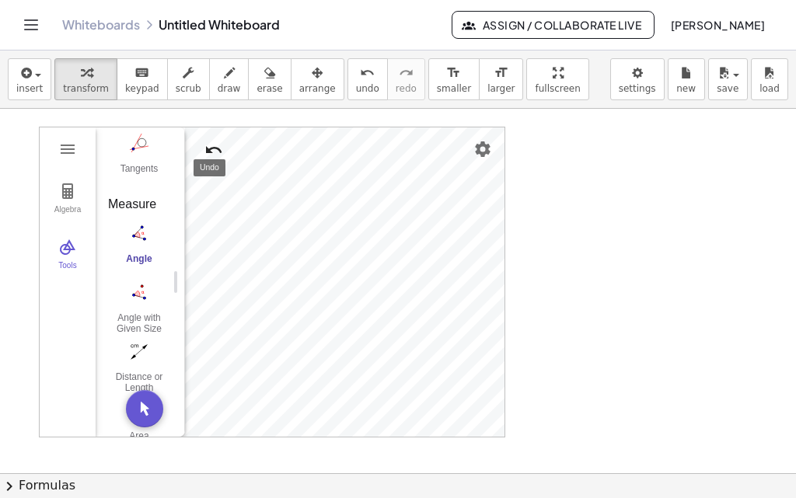
click at [207, 153] on img "Undo" at bounding box center [213, 150] width 19 height 19
click at [139, 286] on img "Angle with Given Size. Select leg point, vertex, then enter size" at bounding box center [139, 292] width 62 height 25
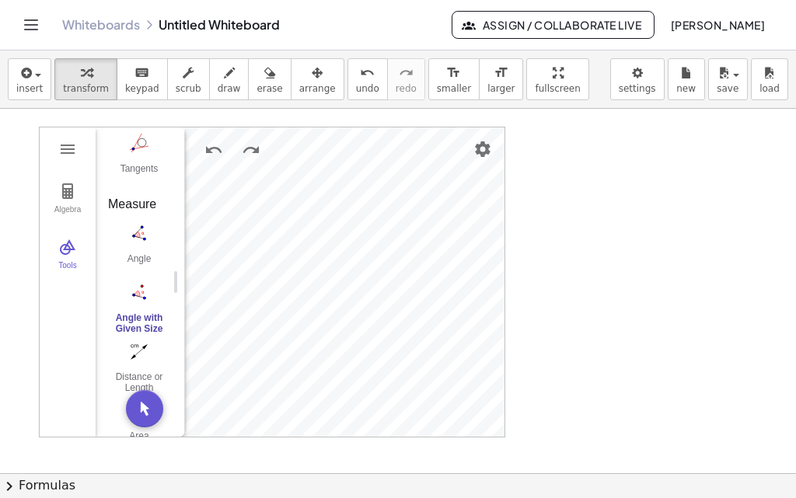
click at [139, 296] on img "Angle with Given Size. Select leg point, vertex, then enter size" at bounding box center [139, 292] width 62 height 25
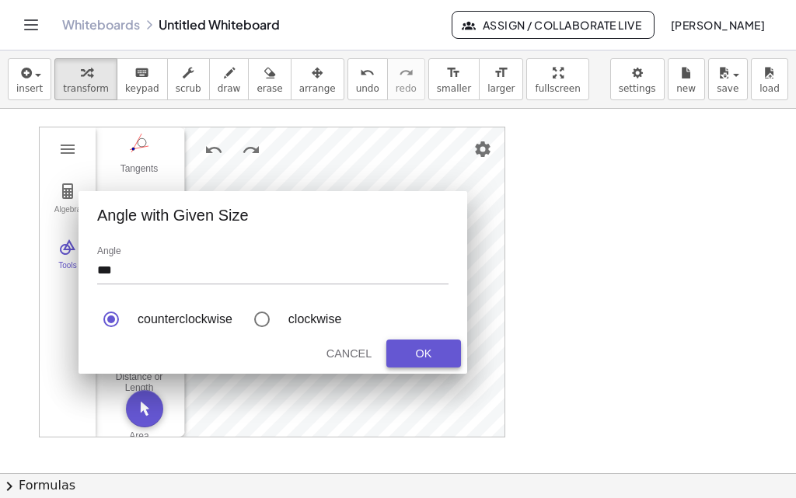
click at [418, 349] on div "OK" at bounding box center [424, 353] width 50 height 12
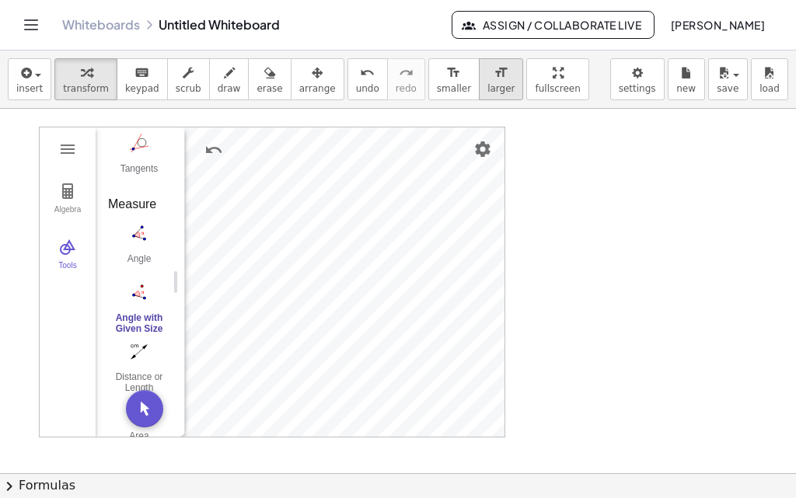
click at [479, 87] on button "format_size larger" at bounding box center [501, 79] width 44 height 42
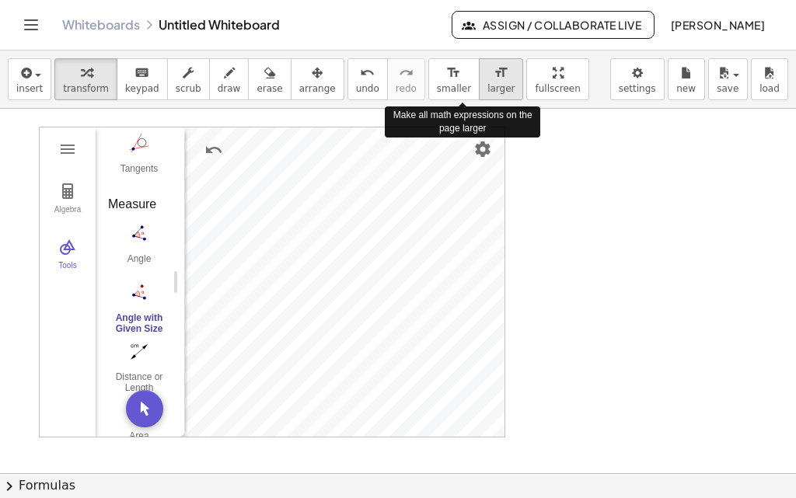
click at [479, 87] on button "format_size larger" at bounding box center [501, 79] width 44 height 42
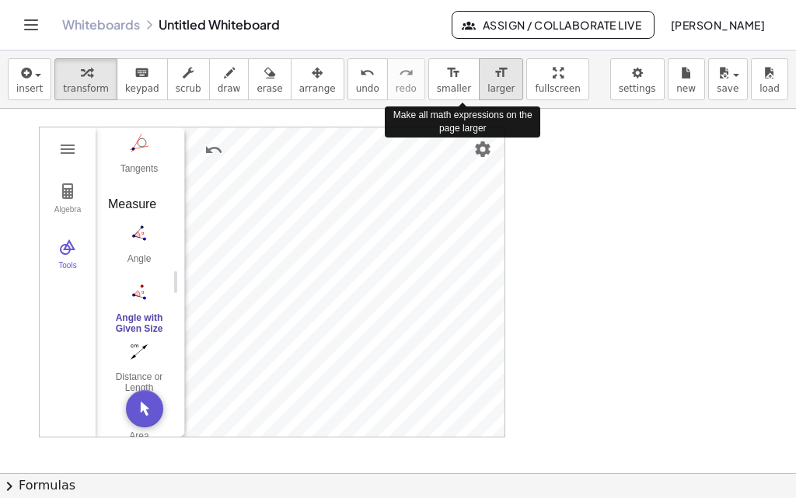
click at [479, 87] on button "format_size larger" at bounding box center [501, 79] width 44 height 42
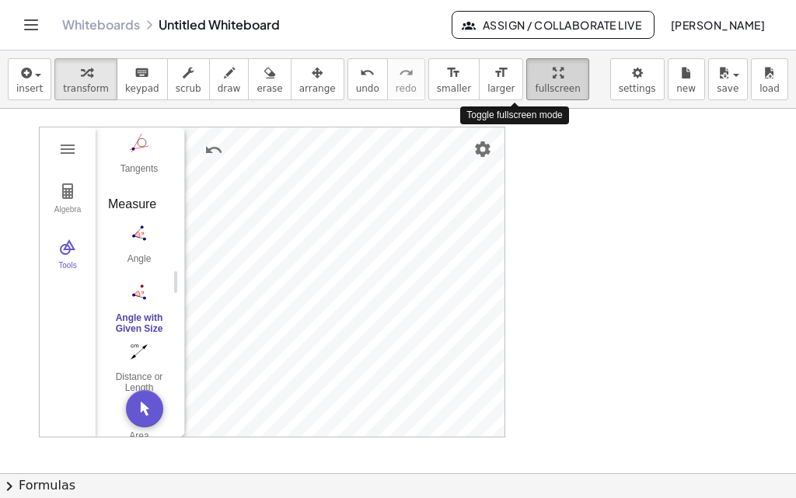
click at [531, 155] on div "insert select one: Math Expression Function Text Youtube Video Graphing Geometr…" at bounding box center [398, 275] width 796 height 448
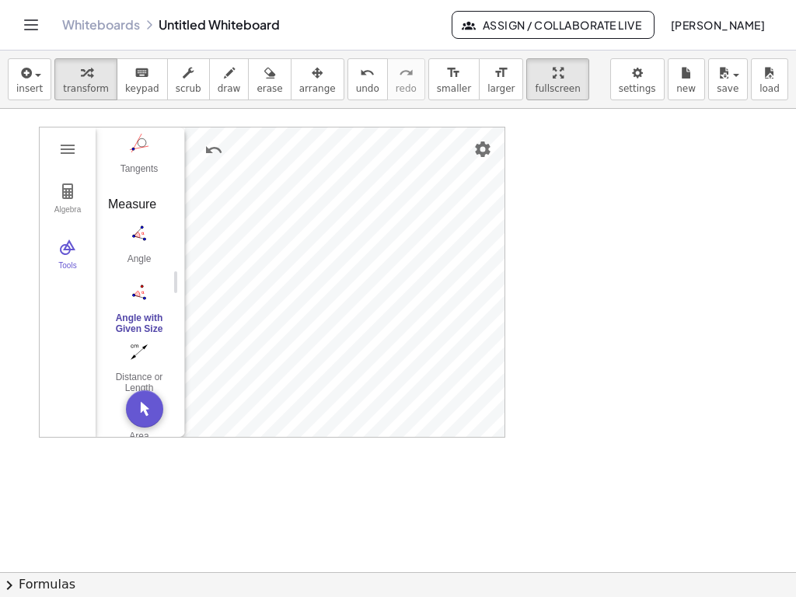
click at [537, 51] on div "insert select one: Math Expression Function Text Youtube Video Graphing Geometr…" at bounding box center [398, 80] width 796 height 58
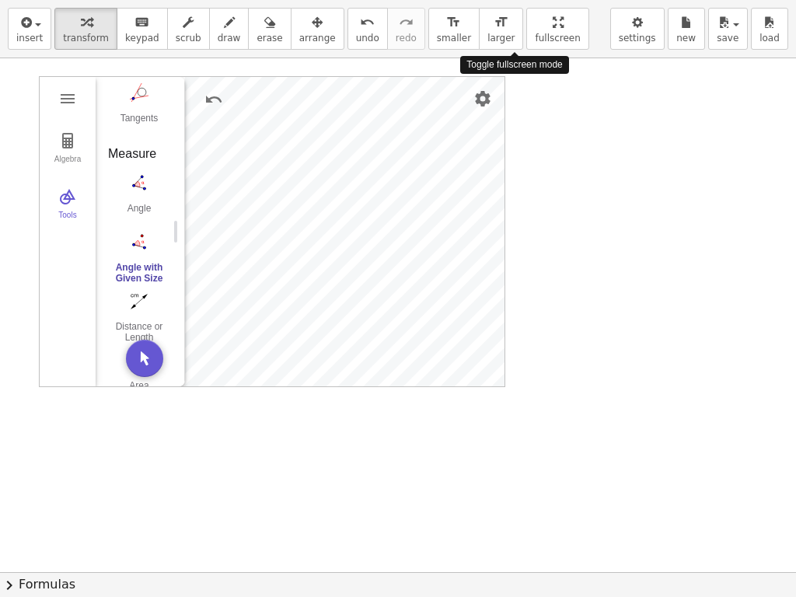
drag, startPoint x: 520, startPoint y: 30, endPoint x: 520, endPoint y: -38, distance: 67.6
click at [520, 0] on html "Graspable Math Activities Get Started Activity Bank Assigned Work Classes White…" at bounding box center [398, 298] width 796 height 597
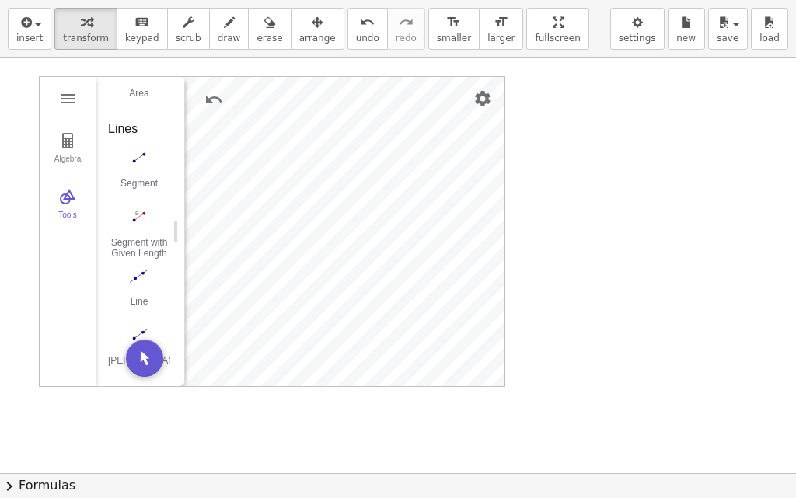
scroll to position [1312, 0]
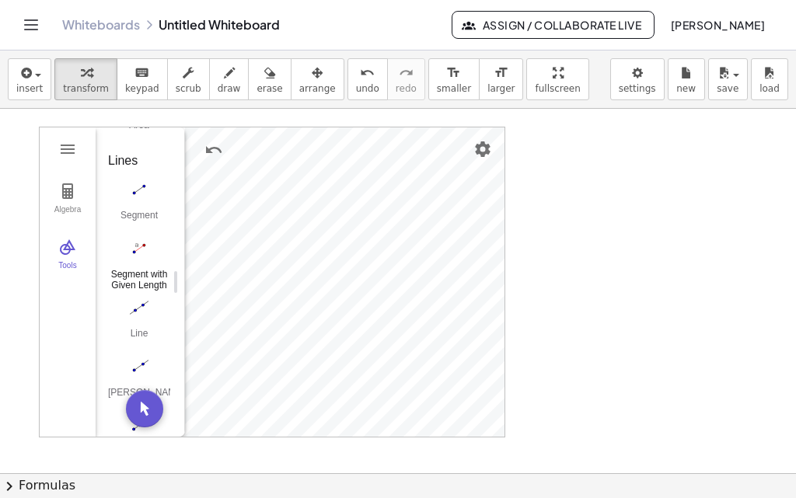
click at [133, 277] on div "Segment with Given Length" at bounding box center [139, 280] width 62 height 22
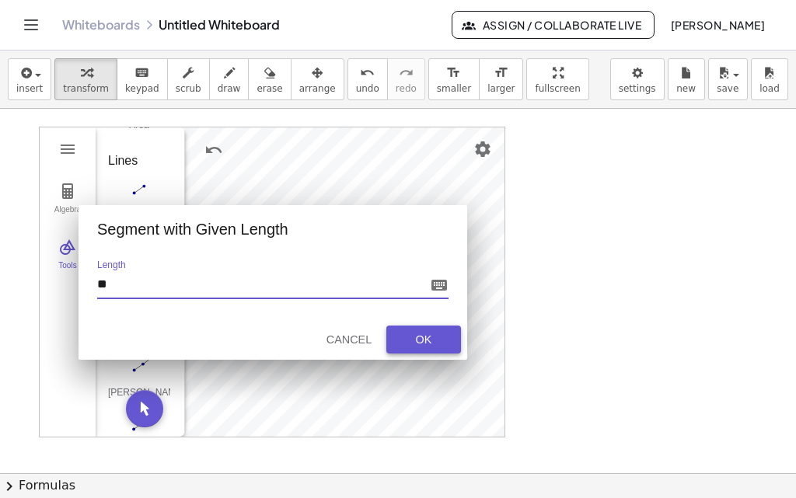
type input "**"
click at [414, 343] on div "OK" at bounding box center [424, 339] width 50 height 12
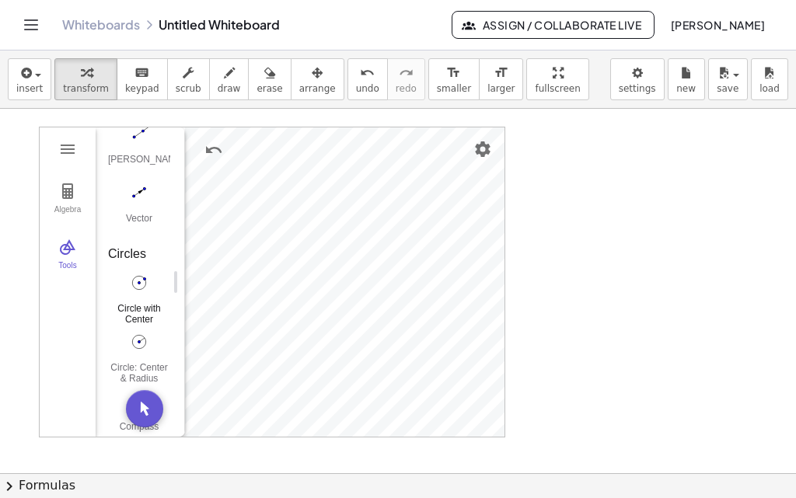
scroll to position [1623, 0]
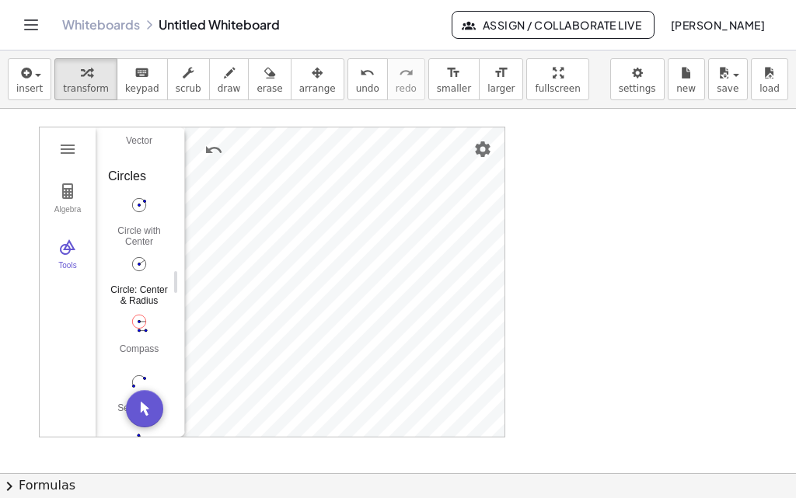
click at [140, 294] on div "Circle: Center & Radius" at bounding box center [139, 295] width 62 height 22
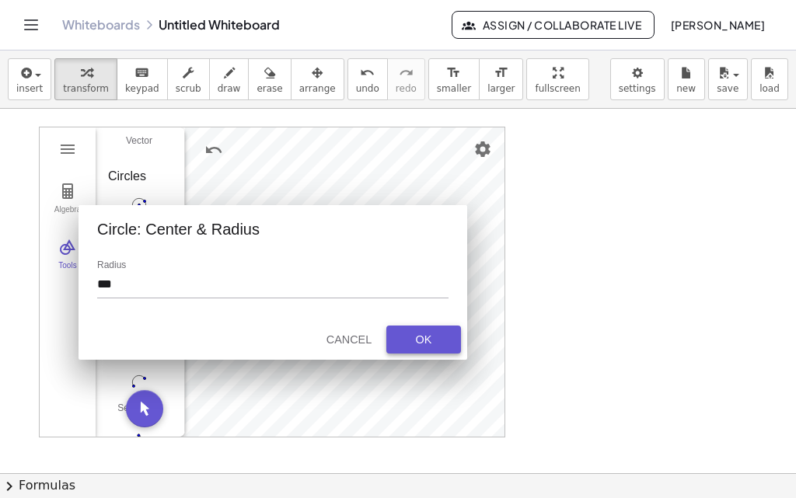
click at [420, 344] on div "OK" at bounding box center [424, 339] width 50 height 12
click at [113, 281] on input "***" at bounding box center [272, 287] width 351 height 22
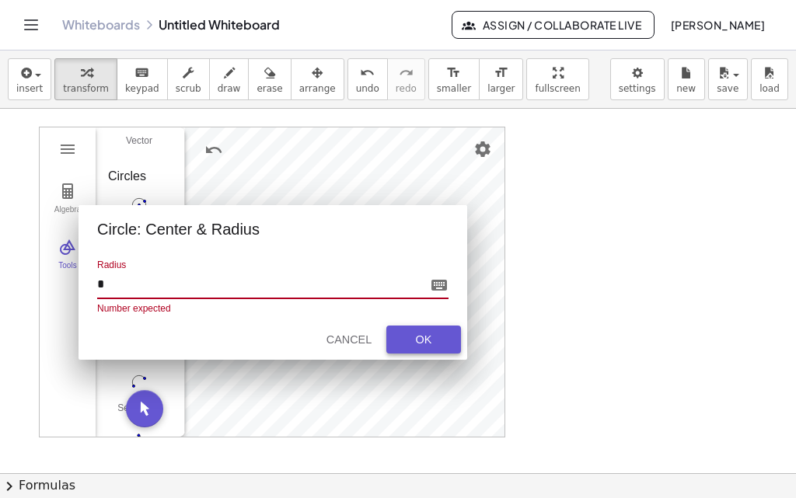
type input "*"
click at [427, 343] on div "OK" at bounding box center [424, 339] width 50 height 12
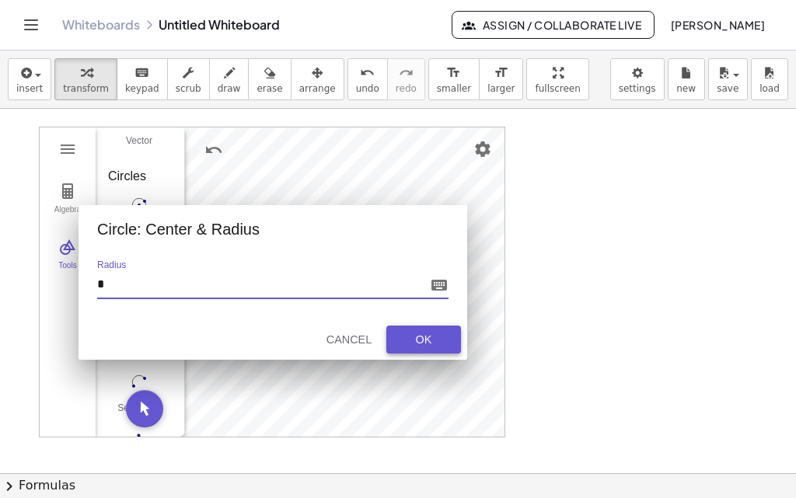
type input "*"
click at [420, 336] on div "OK" at bounding box center [424, 339] width 50 height 12
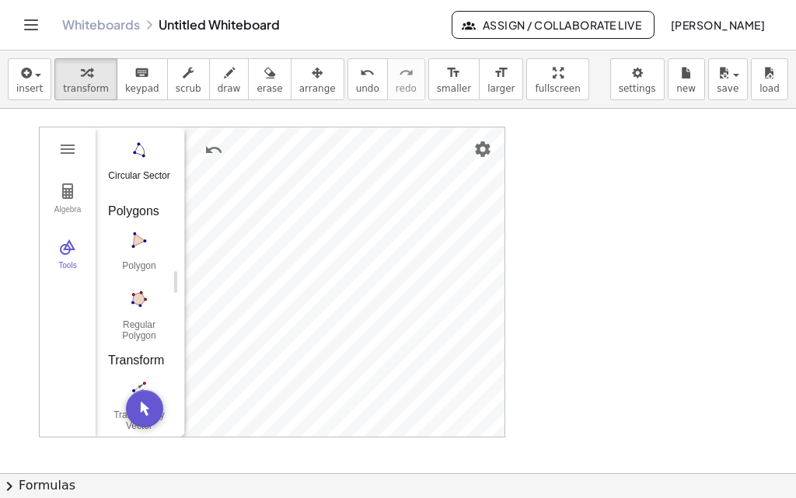
scroll to position [1934, 0]
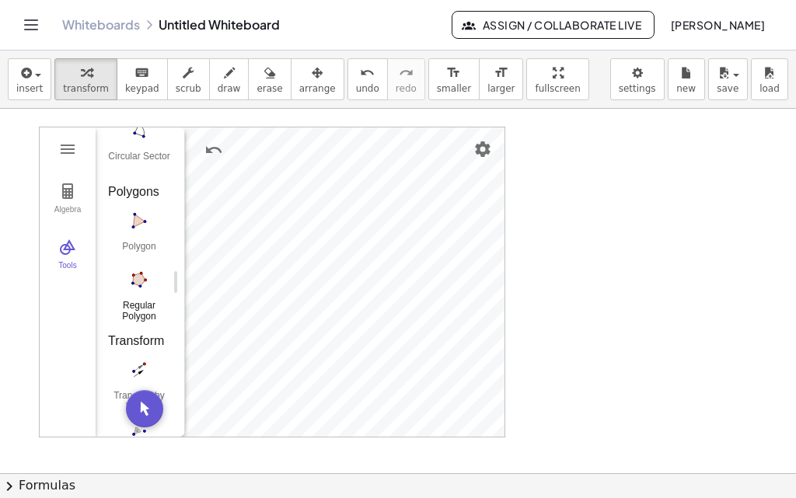
click at [137, 287] on img "Regular Polygon. Select two points, then enter number of vertices" at bounding box center [139, 279] width 62 height 25
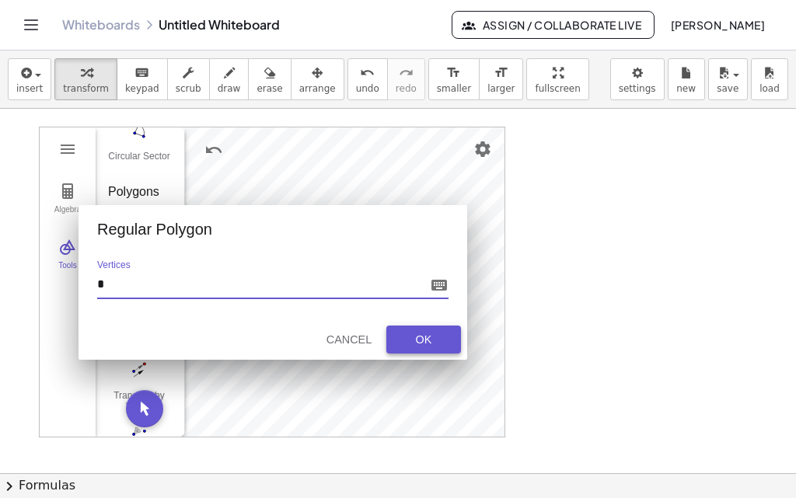
type input "*"
click at [423, 338] on div "OK" at bounding box center [424, 339] width 50 height 12
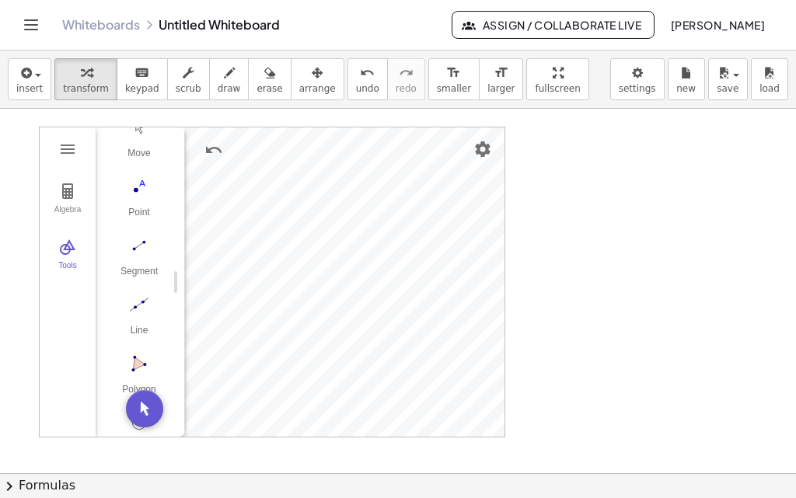
scroll to position [0, 0]
click at [139, 200] on img "Move. Drag or select object" at bounding box center [139, 196] width 62 height 25
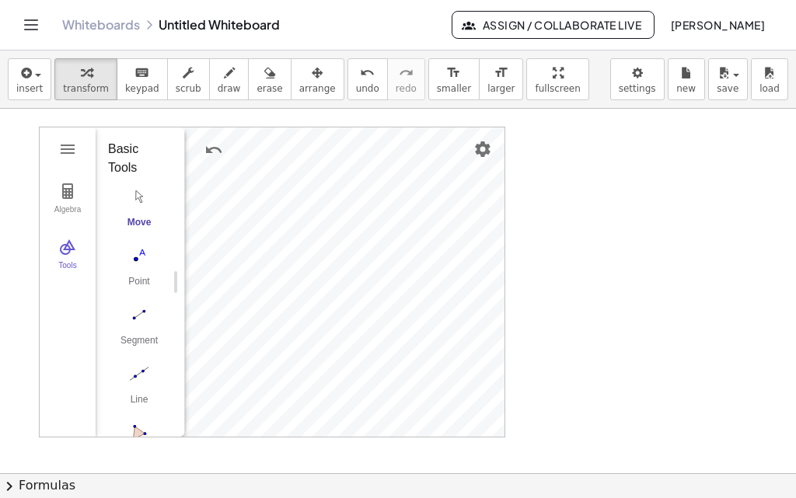
click at [133, 221] on div "Move" at bounding box center [139, 228] width 62 height 22
click at [139, 198] on img "Move. Drag or select object" at bounding box center [139, 196] width 62 height 25
click at [134, 224] on div "Move" at bounding box center [139, 228] width 62 height 22
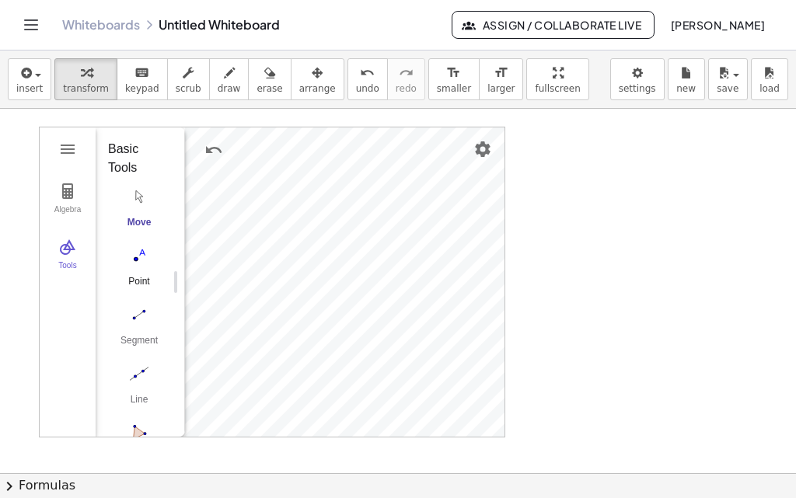
click at [137, 260] on img "Point. Select position or line, function, or curve" at bounding box center [139, 255] width 62 height 25
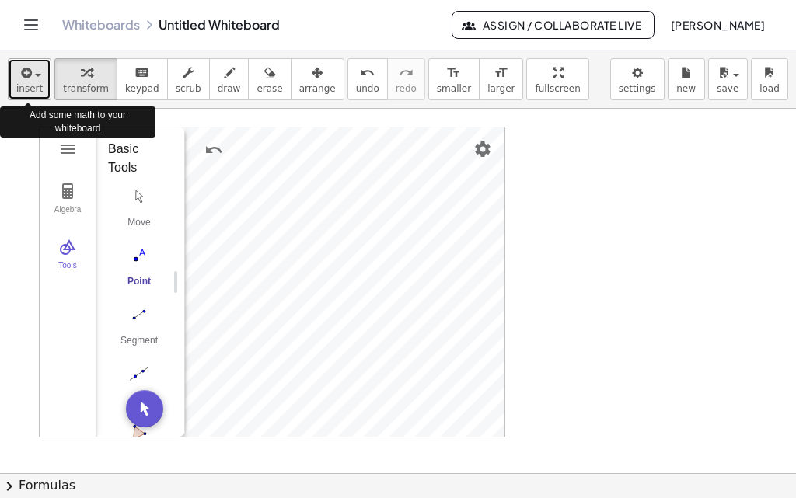
click at [18, 77] on icon "button" at bounding box center [25, 73] width 14 height 19
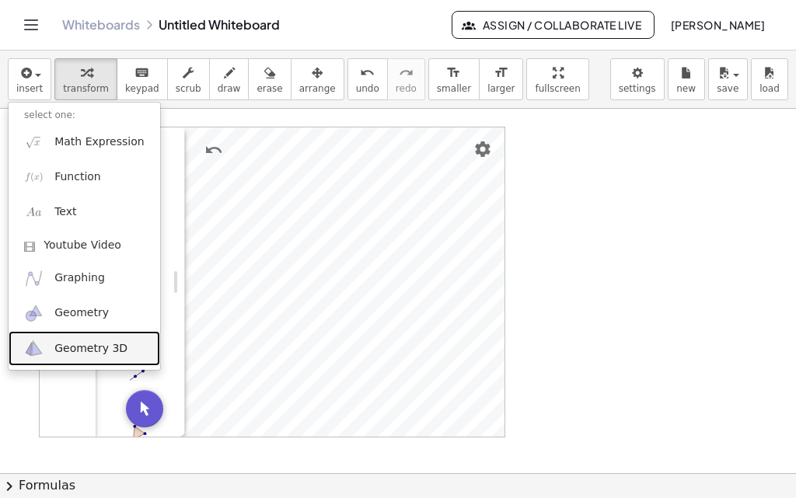
click at [86, 350] on span "Geometry 3D" at bounding box center [90, 349] width 73 height 16
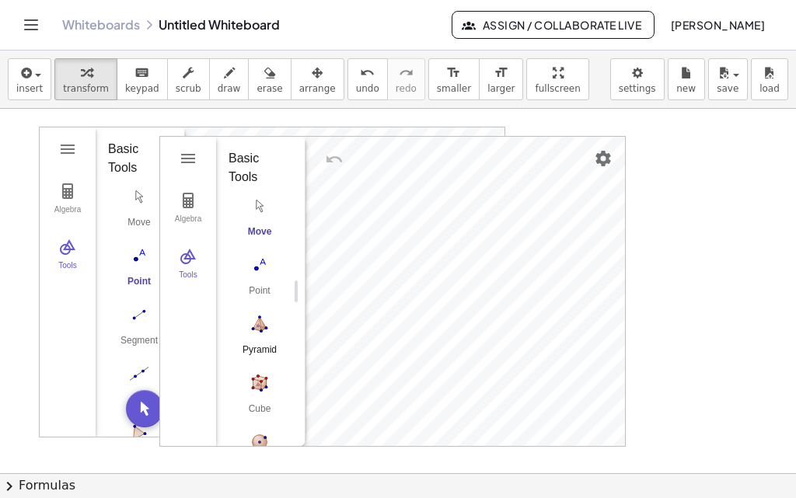
click at [257, 328] on img "Pyramid. Select a polygon for bottom, then select top point" at bounding box center [259, 324] width 62 height 25
click at [253, 219] on button "Move" at bounding box center [259, 221] width 62 height 56
click at [261, 389] on img "Cube. Select two points or other corresponding objects" at bounding box center [259, 383] width 62 height 25
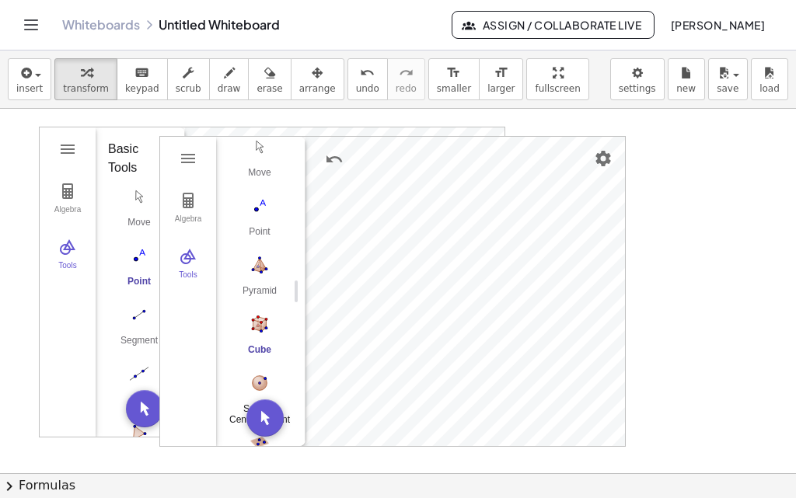
scroll to position [78, 0]
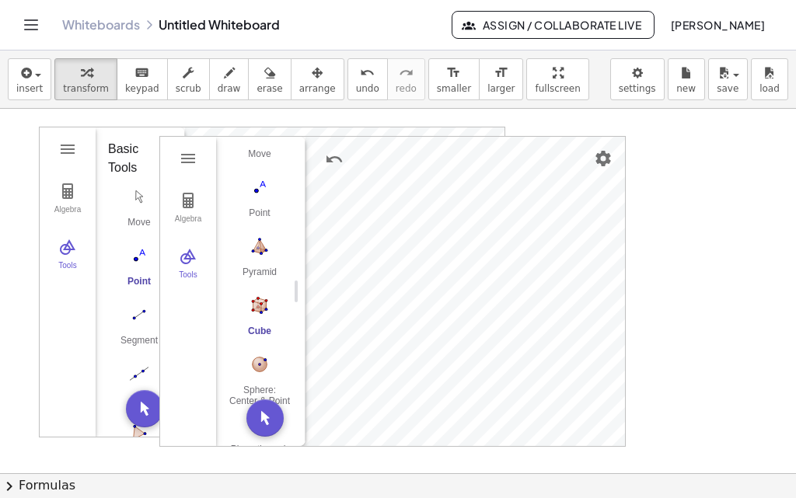
click at [262, 333] on div "Cube" at bounding box center [259, 337] width 62 height 22
click at [256, 323] on button "Cube" at bounding box center [259, 320] width 62 height 56
click at [257, 323] on button "Cube" at bounding box center [259, 320] width 62 height 56
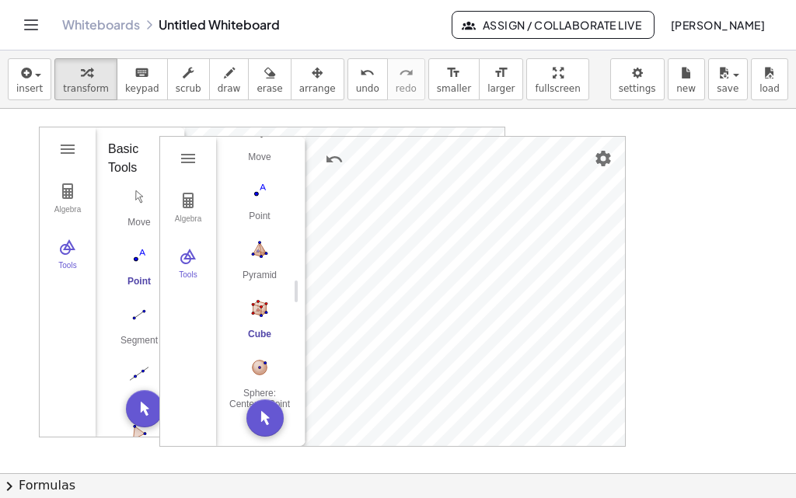
click at [256, 331] on div "Cube" at bounding box center [259, 340] width 62 height 22
click at [270, 413] on img "Move. Drag or select object" at bounding box center [264, 417] width 37 height 37
click at [257, 335] on div "Cube" at bounding box center [259, 340] width 62 height 22
click at [261, 312] on img "Cube. Select two points or other corresponding objects" at bounding box center [259, 308] width 62 height 25
click at [138, 340] on div "Segment" at bounding box center [139, 346] width 62 height 22
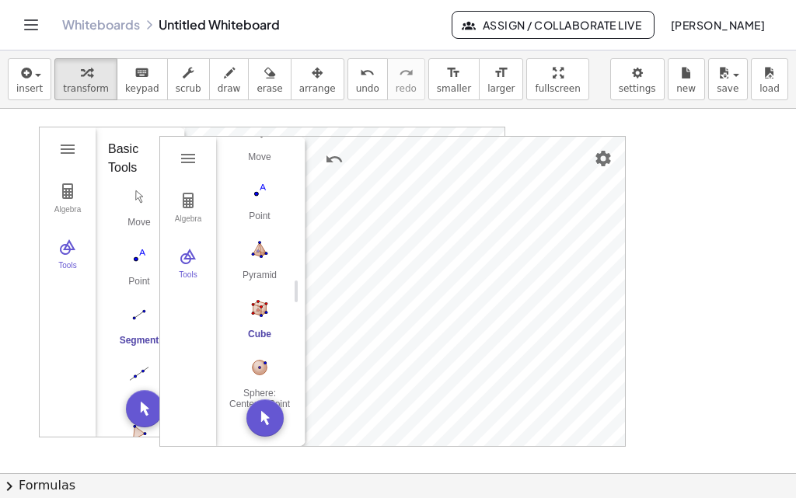
click at [138, 335] on div "Segment" at bounding box center [139, 346] width 62 height 22
click at [263, 368] on img "Sphere: Center & Point. Select center point, then point on sphere" at bounding box center [259, 367] width 62 height 25
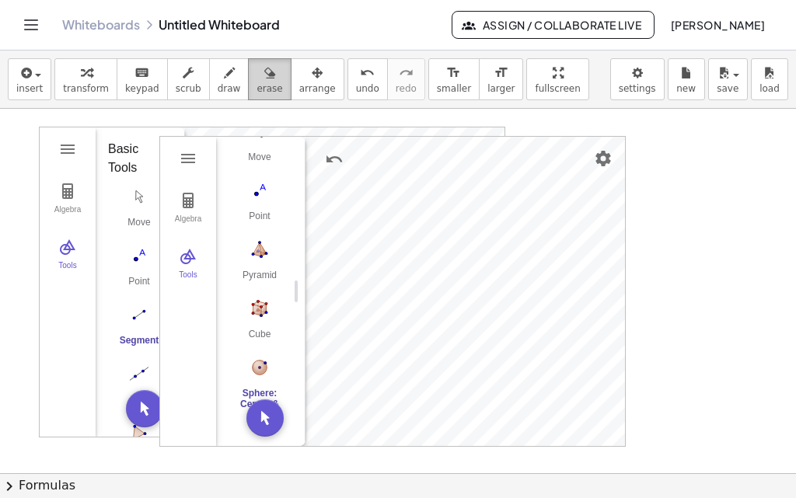
click at [264, 71] on icon "button" at bounding box center [269, 73] width 11 height 19
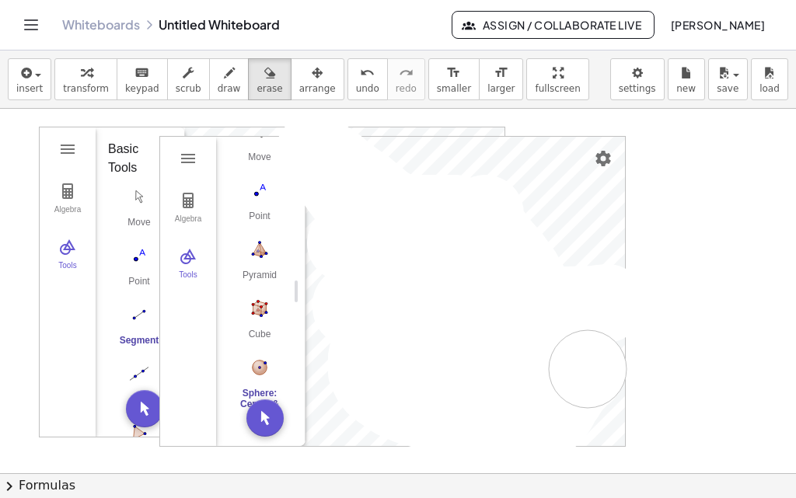
drag, startPoint x: 464, startPoint y: 295, endPoint x: 587, endPoint y: 368, distance: 143.5
click at [587, 368] on div at bounding box center [398, 473] width 796 height 729
